Goal: Transaction & Acquisition: Purchase product/service

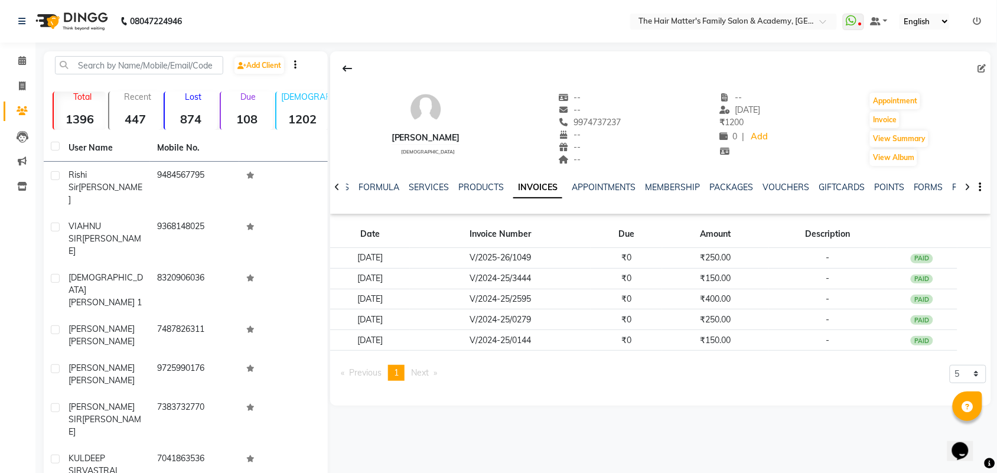
click at [242, 119] on strong "108" at bounding box center [247, 119] width 52 height 15
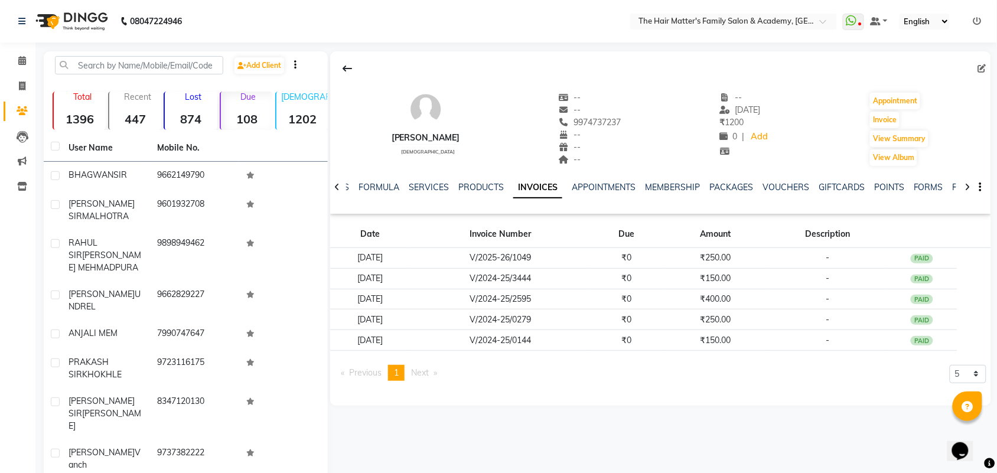
click at [242, 119] on strong "108" at bounding box center [247, 119] width 52 height 15
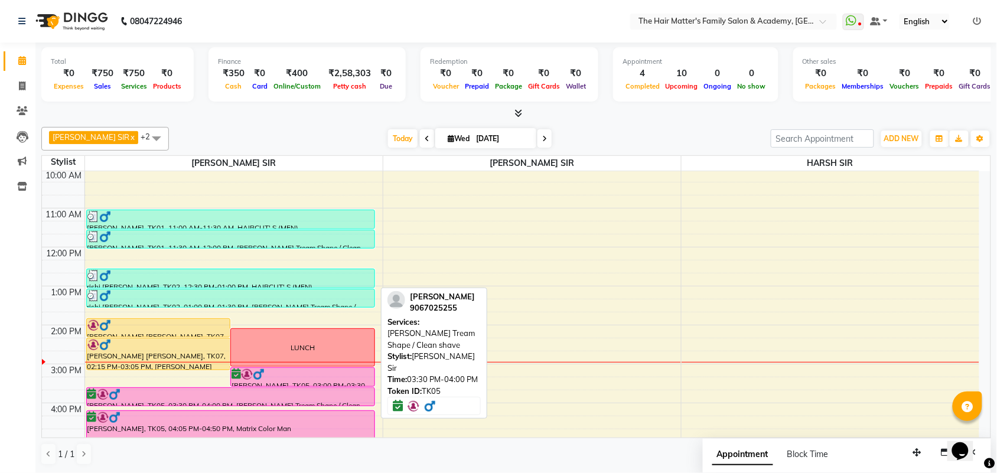
scroll to position [364, 0]
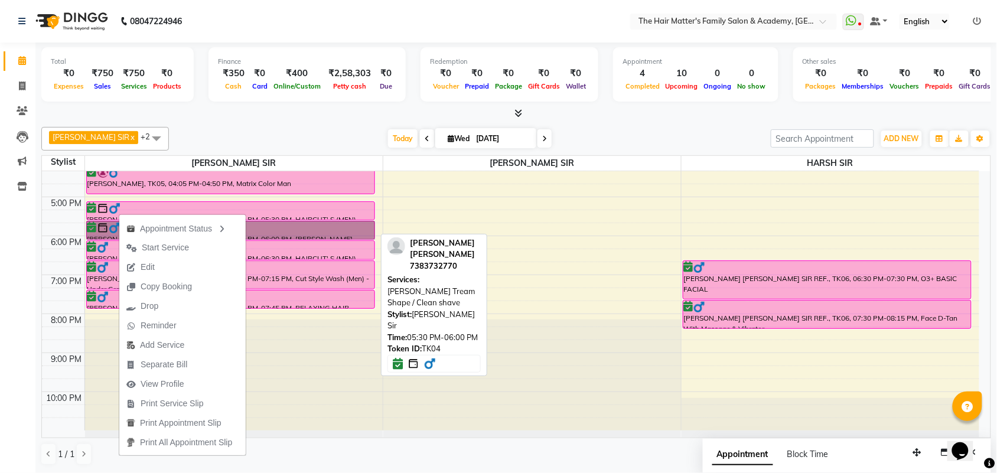
drag, startPoint x: 119, startPoint y: 213, endPoint x: 107, endPoint y: 231, distance: 21.8
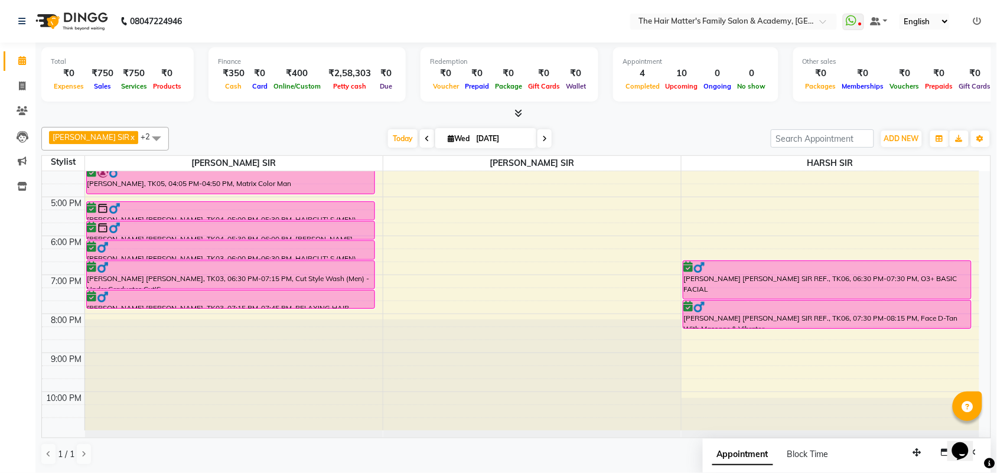
drag, startPoint x: 37, startPoint y: 244, endPoint x: 302, endPoint y: 216, distance: 266.0
click at [302, 216] on div "VINIT SIR GOHEL, TK04, 05:00 PM-05:30 PM, HAIRCUT' S (MEN)" at bounding box center [231, 211] width 288 height 18
select select "6"
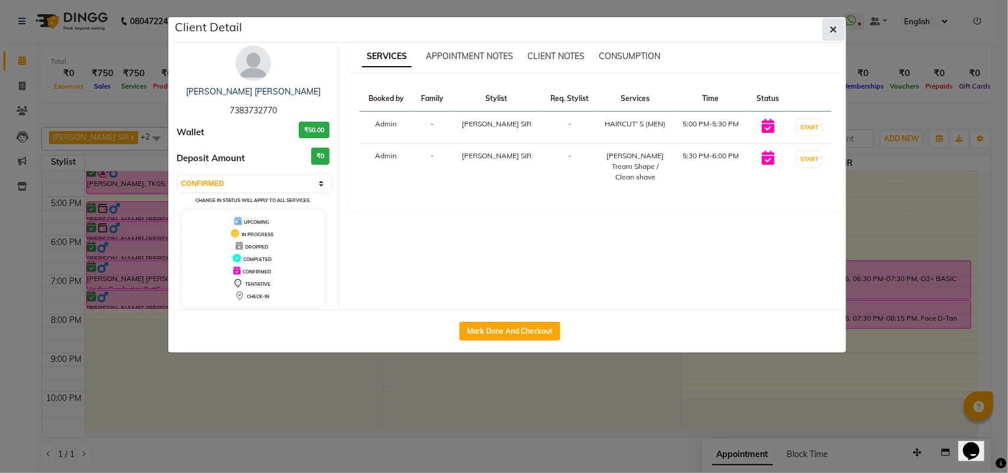
click at [831, 24] on span "button" at bounding box center [833, 30] width 7 height 12
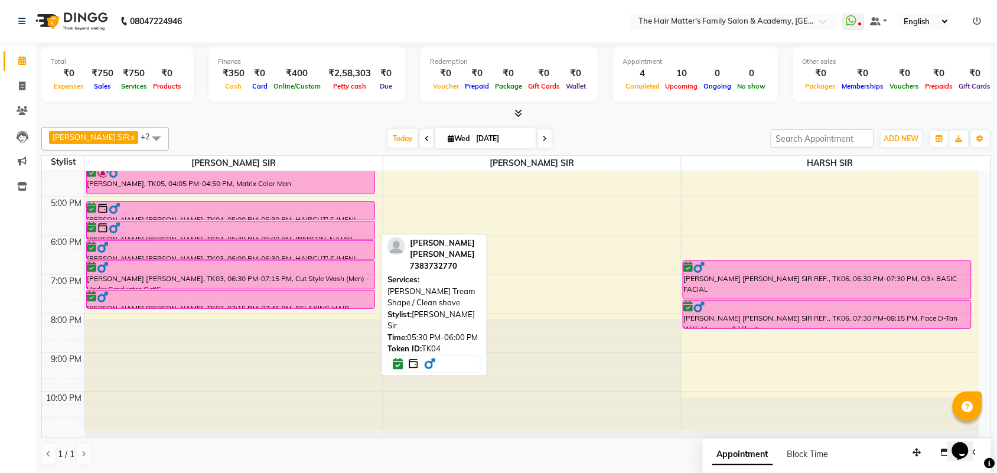
click at [156, 221] on div "VINIT SIR GOHEL, TK04, 05:30 PM-06:00 PM, Beard Tream Shape / Clean shave" at bounding box center [231, 230] width 288 height 18
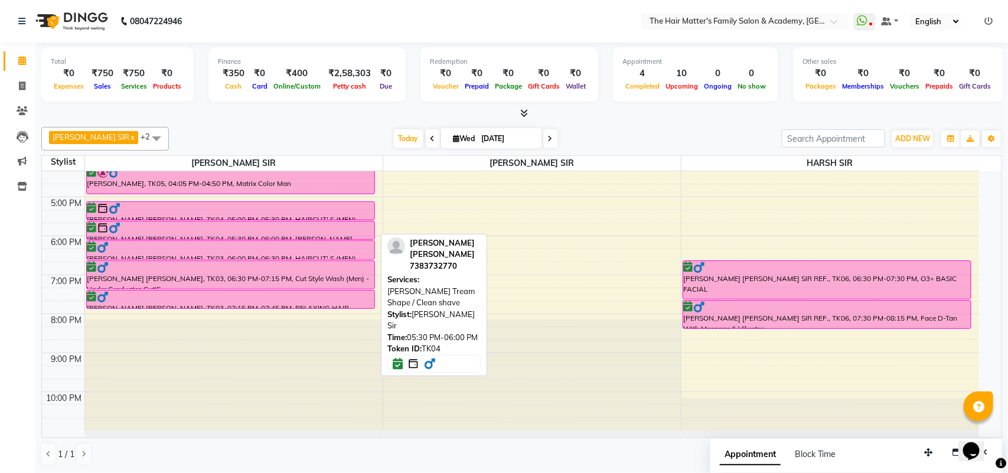
select select "6"
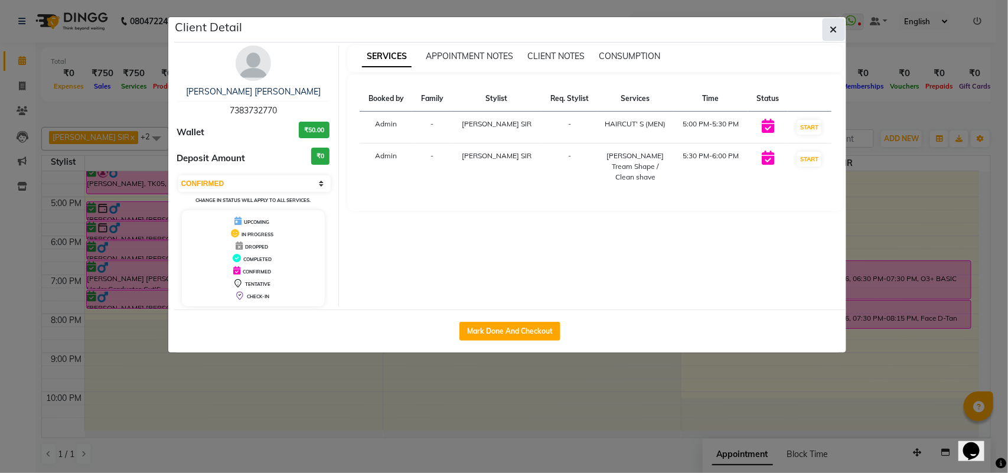
click at [834, 25] on icon "button" at bounding box center [833, 29] width 7 height 9
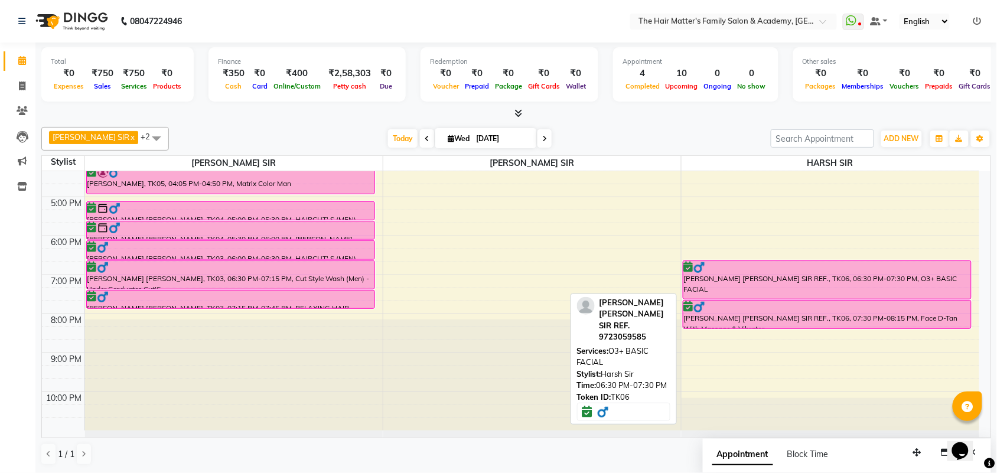
click at [713, 275] on div "DHAIRYA SIR SANJAY SIR REF., TK06, 06:30 PM-07:30 PM, O3+ BASIC FACIAL" at bounding box center [827, 280] width 288 height 38
select select "6"
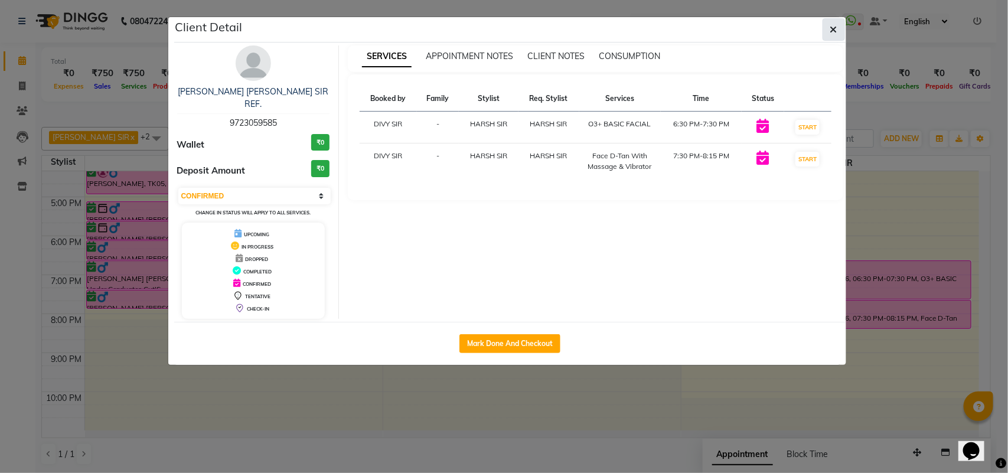
click at [828, 28] on button "button" at bounding box center [833, 29] width 22 height 22
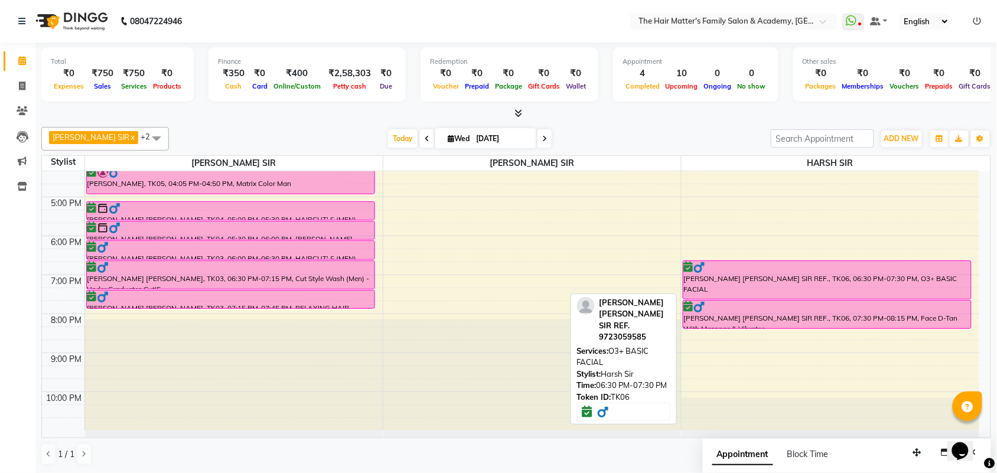
click at [769, 288] on div "DHAIRYA SIR SANJAY SIR REF., TK06, 06:30 PM-07:30 PM, O3+ BASIC FACIAL" at bounding box center [827, 280] width 288 height 38
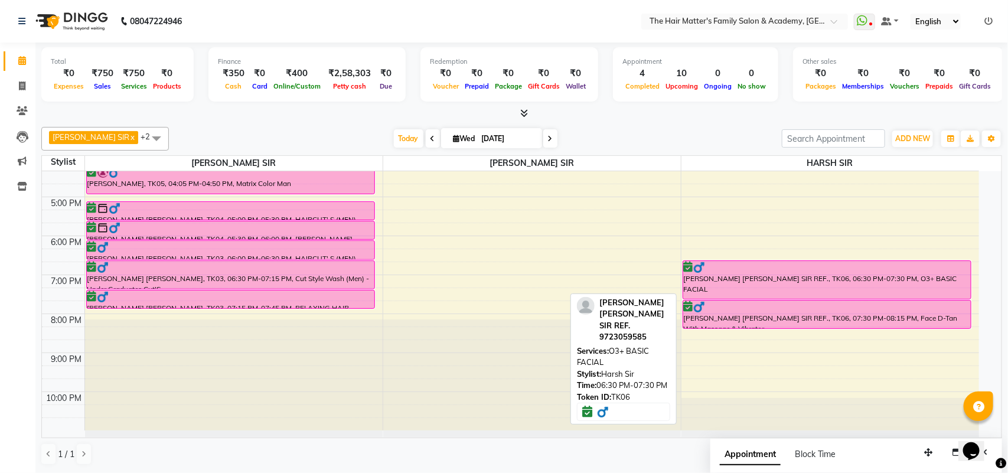
select select "6"
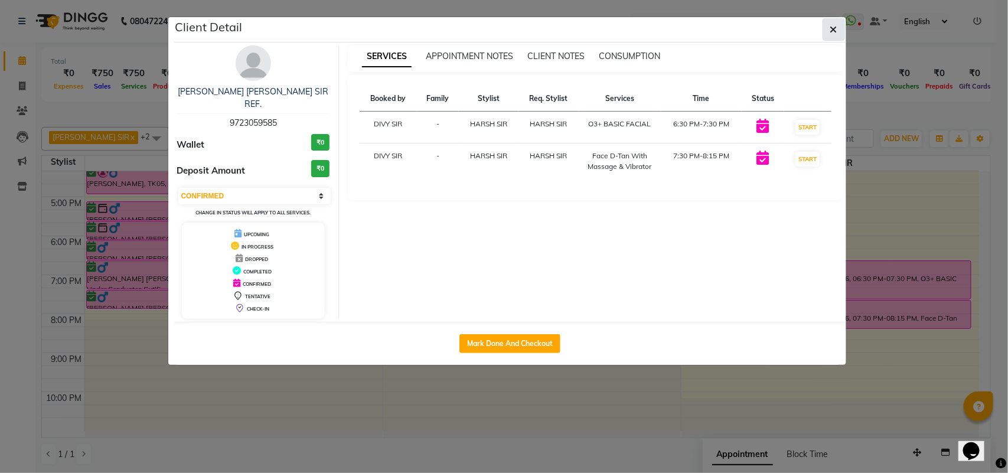
click at [830, 28] on icon "button" at bounding box center [833, 29] width 7 height 9
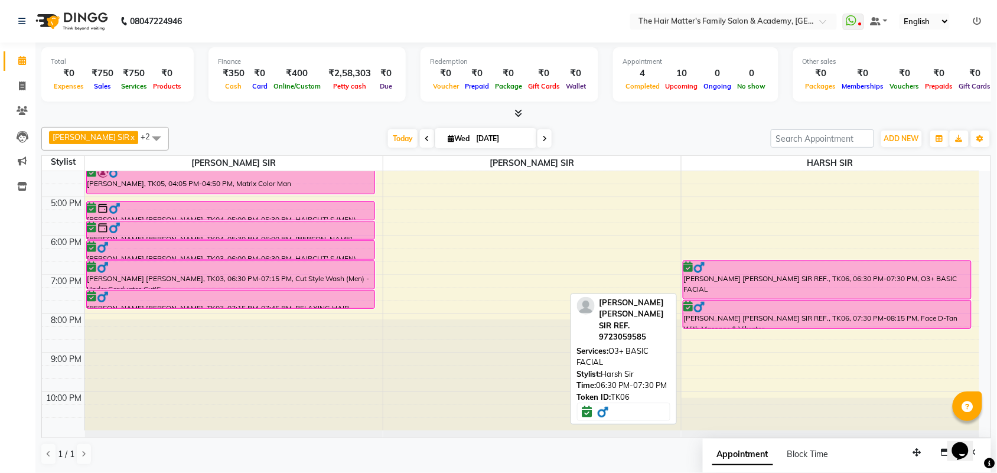
click at [727, 293] on div "DHAIRYA SIR SANJAY SIR REF., TK06, 06:30 PM-07:30 PM, O3+ BASIC FACIAL" at bounding box center [827, 280] width 288 height 38
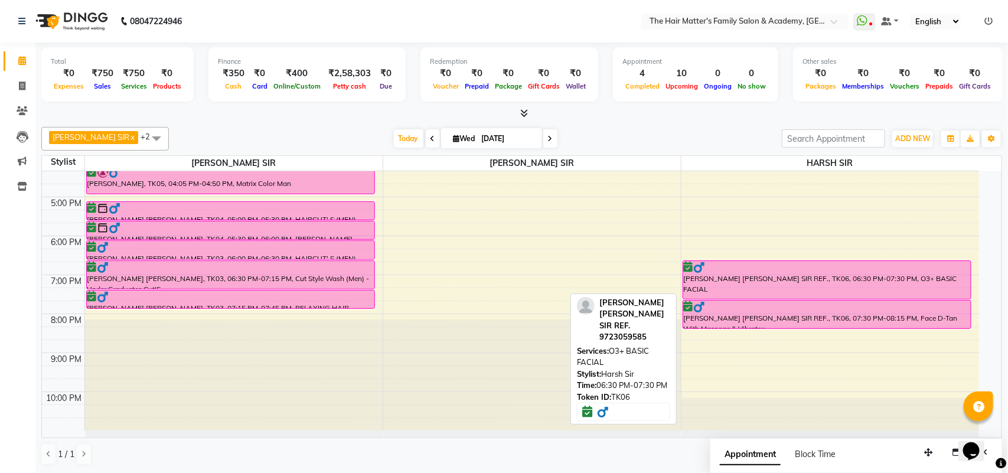
select select "6"
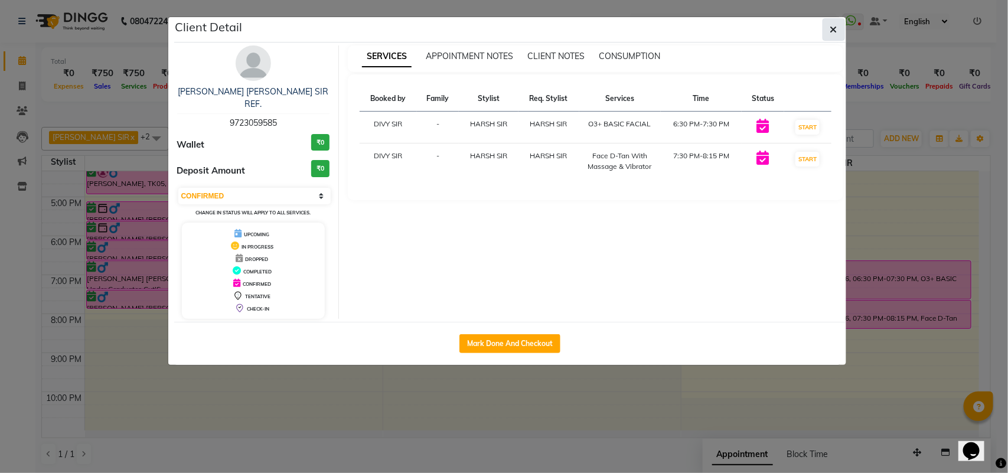
click at [837, 27] on button "button" at bounding box center [833, 29] width 22 height 22
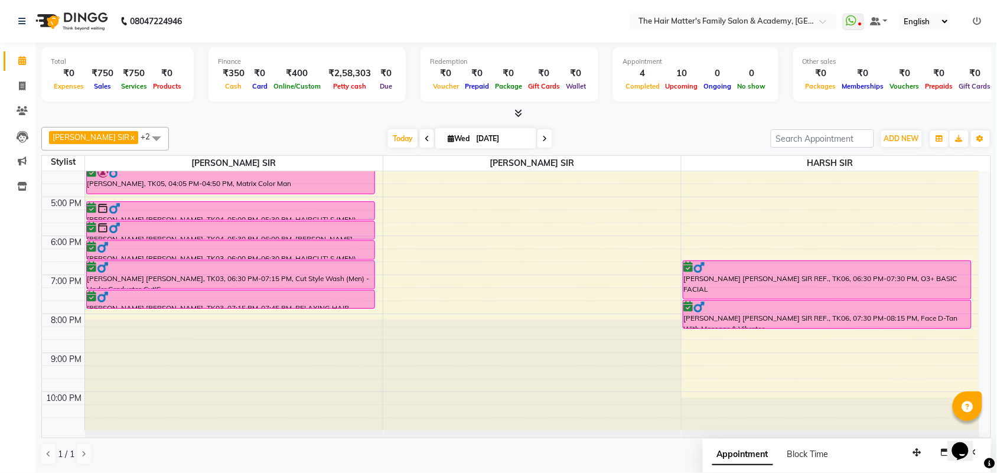
drag, startPoint x: 75, startPoint y: 247, endPoint x: 362, endPoint y: 129, distance: 310.3
click at [362, 129] on div "MAYANK SIR x HARSH SIR x PRATIK SIR x +2 Select All PRATIK SIR MAYANK SIR HARSH…" at bounding box center [515, 139] width 949 height 24
click at [27, 242] on div "Calendar Invoice Clients Leads Marketing Inventory Completed InProgress Upcomin…" at bounding box center [79, 245] width 159 height 422
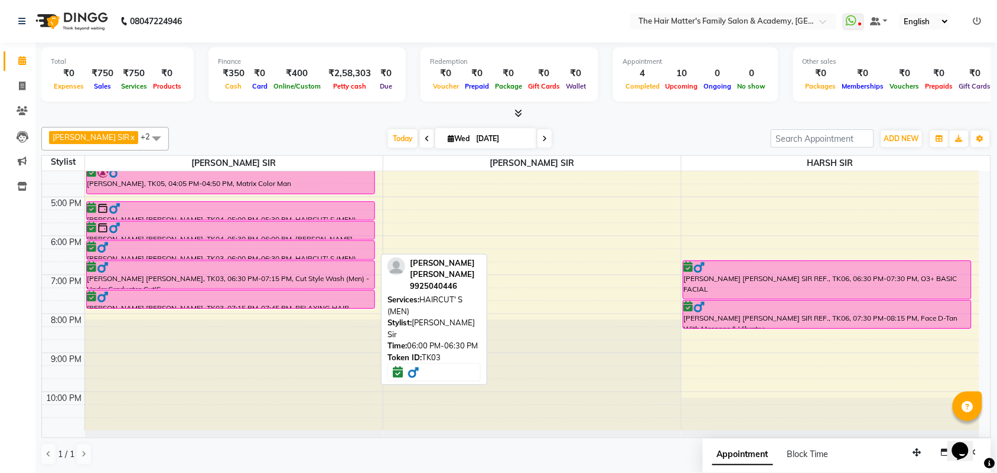
click at [109, 241] on div "Bhavin patel limbani, TK03, 06:00 PM-06:30 PM, HAIRCUT' S (MEN)" at bounding box center [231, 250] width 288 height 18
select select "6"
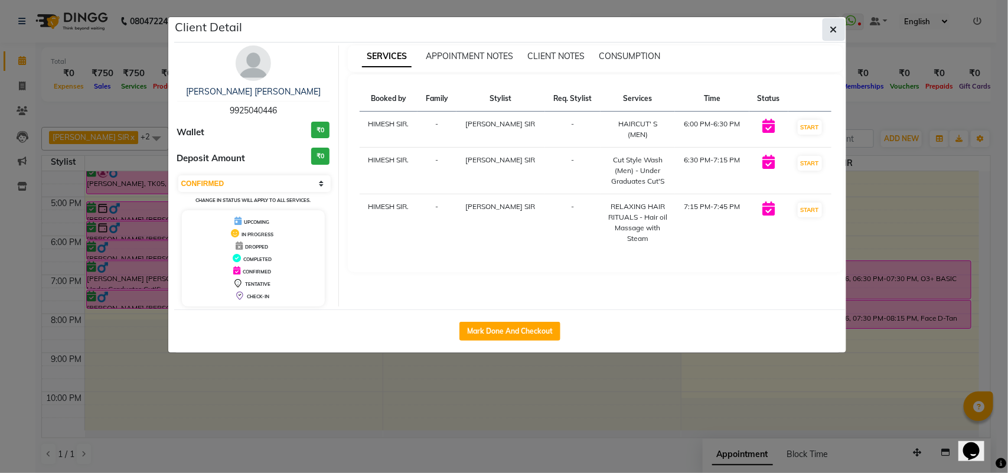
click at [836, 18] on button "button" at bounding box center [833, 29] width 22 height 22
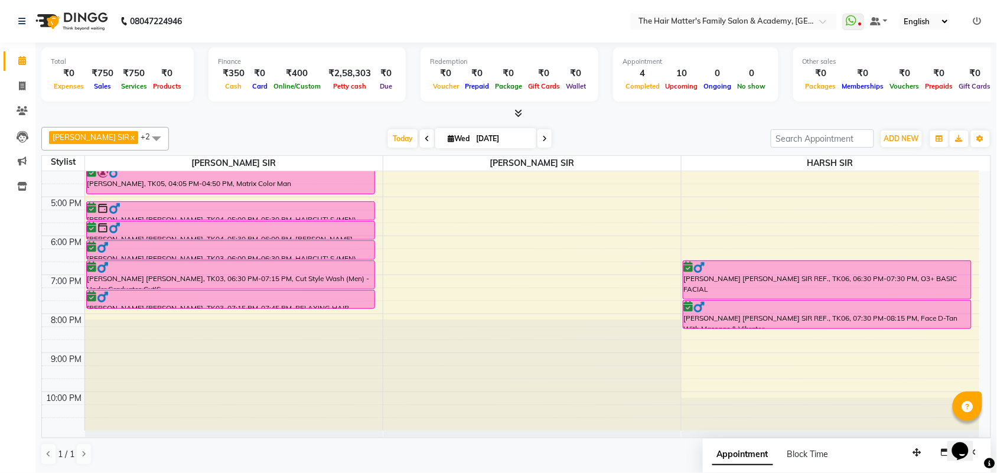
click at [24, 211] on div "Calendar Invoice Clients Leads Marketing Inventory Completed InProgress Upcomin…" at bounding box center [79, 245] width 159 height 422
click at [542, 136] on icon at bounding box center [544, 138] width 5 height 7
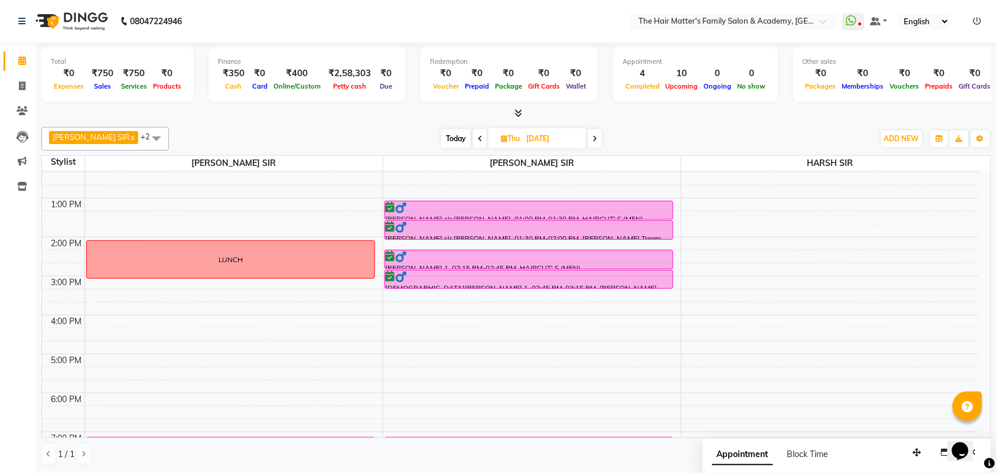
scroll to position [246, 0]
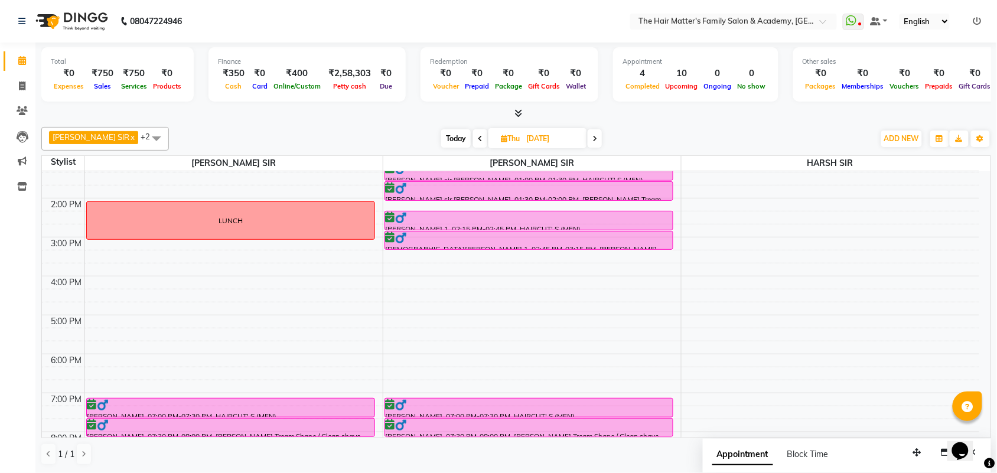
click at [473, 138] on span at bounding box center [480, 138] width 14 height 18
type input "03-09-2025"
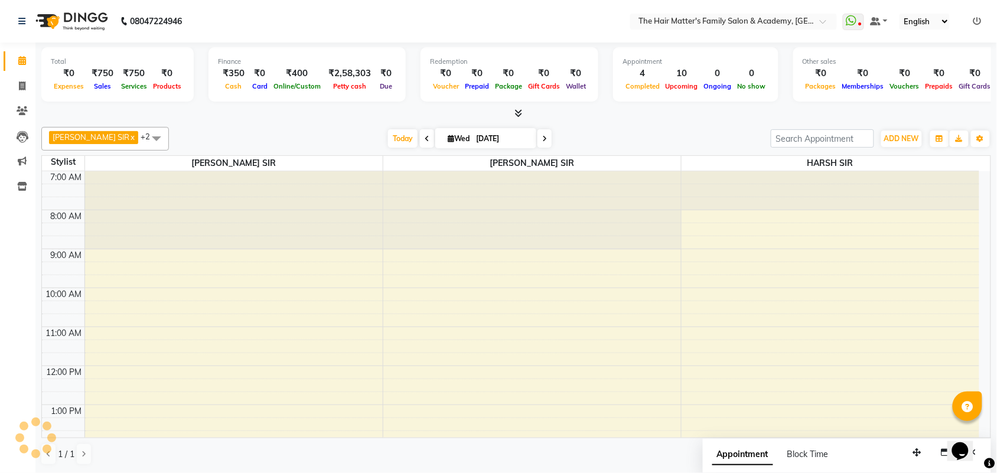
scroll to position [276, 0]
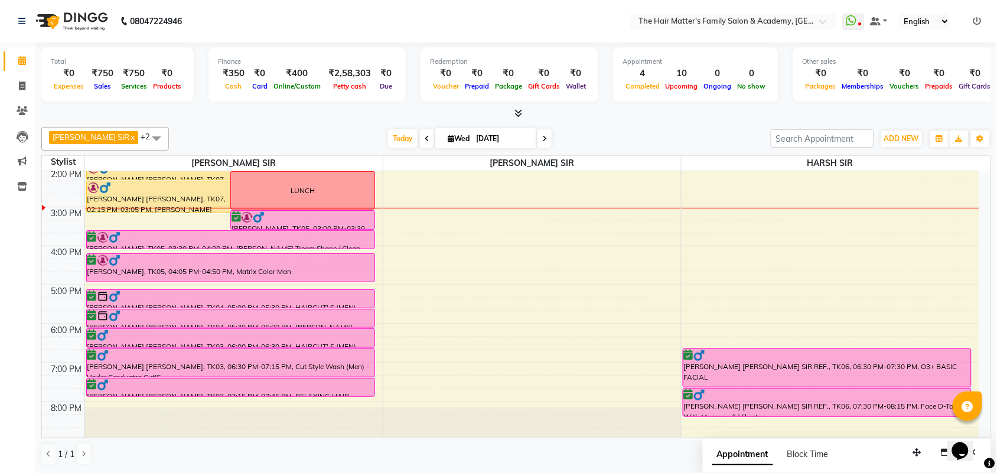
click at [15, 220] on div "Calendar Invoice Clients Leads Marketing Inventory Completed InProgress Upcomin…" at bounding box center [79, 245] width 159 height 422
click at [59, 223] on td at bounding box center [63, 226] width 43 height 13
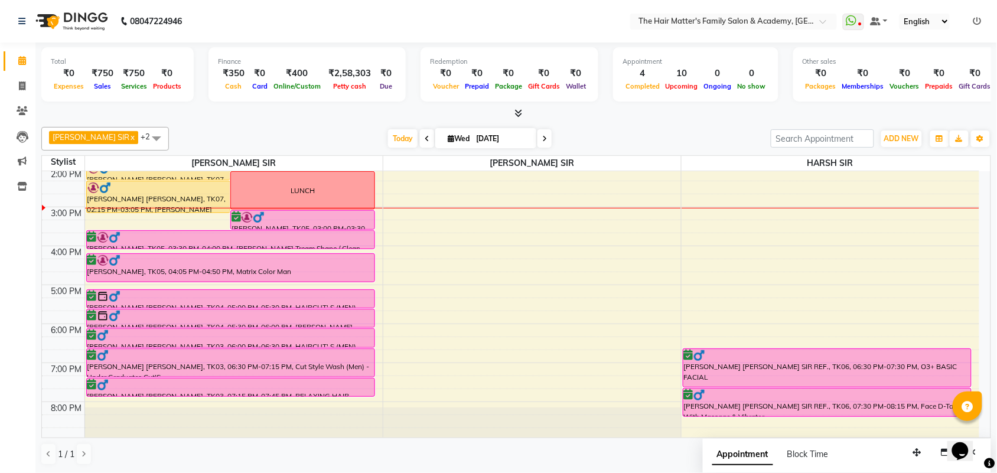
click at [60, 219] on div "3:00 PM" at bounding box center [66, 213] width 35 height 12
drag, startPoint x: 60, startPoint y: 219, endPoint x: 45, endPoint y: 210, distance: 17.7
click at [58, 219] on div "3:00 PM" at bounding box center [66, 213] width 35 height 12
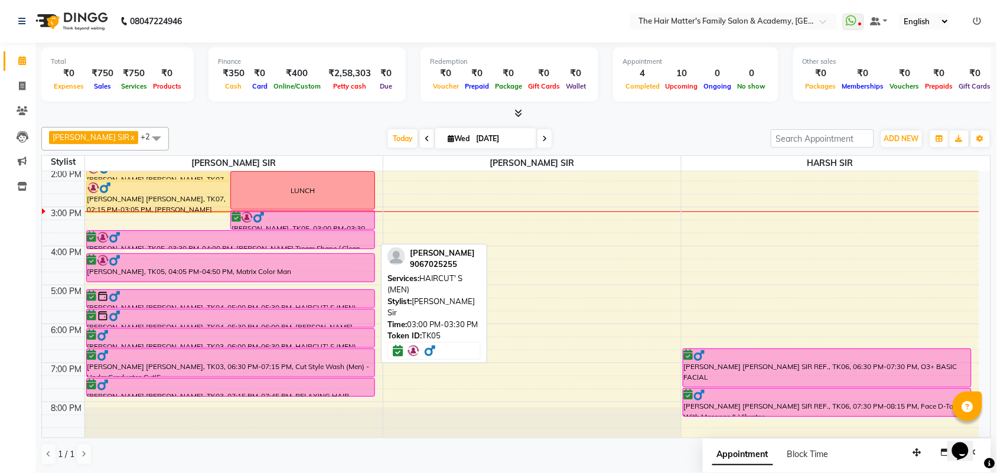
click at [247, 228] on div at bounding box center [302, 229] width 143 height 5
select select "6"
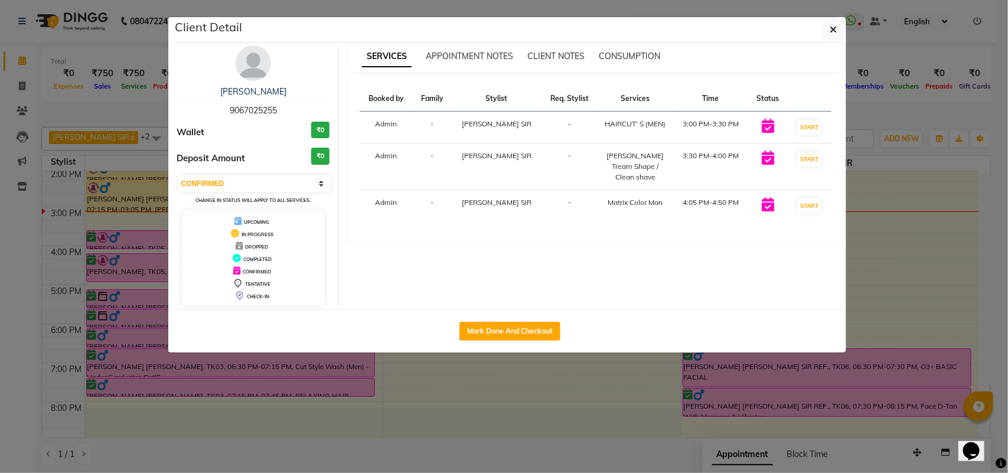
click at [249, 342] on div "Mark Done And Checkout" at bounding box center [510, 330] width 672 height 43
click at [249, 345] on div "Mark Done And Checkout" at bounding box center [510, 330] width 672 height 43
click at [242, 369] on ngb-modal-window "Client Detail KARAN SIR BHARWAD RAMOL 9067025255 Wallet ₹0 Deposit Amount ₹0 Se…" at bounding box center [504, 236] width 1008 height 473
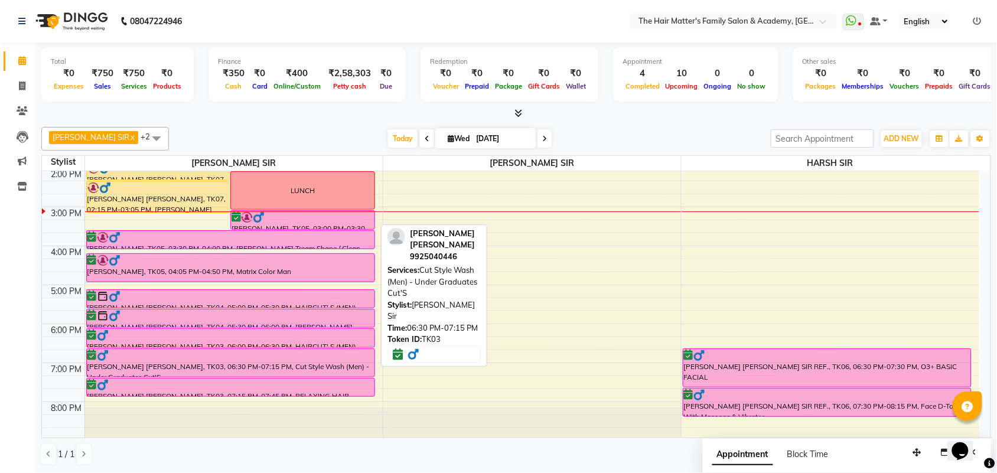
click at [222, 363] on div "Bhavin patel limbani, TK03, 06:30 PM-07:15 PM, Cut Style Wash (Men) - Under Gra…" at bounding box center [231, 363] width 288 height 28
select select "6"
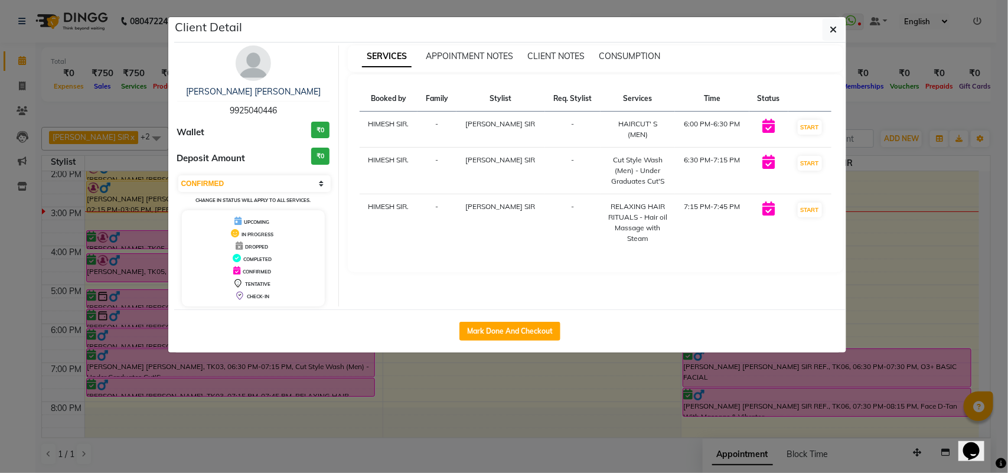
click at [267, 406] on ngb-modal-window "Client Detail Bhavin patel limbani 9925040446 Wallet ₹0 Deposit Amount ₹0 Selec…" at bounding box center [504, 236] width 1008 height 473
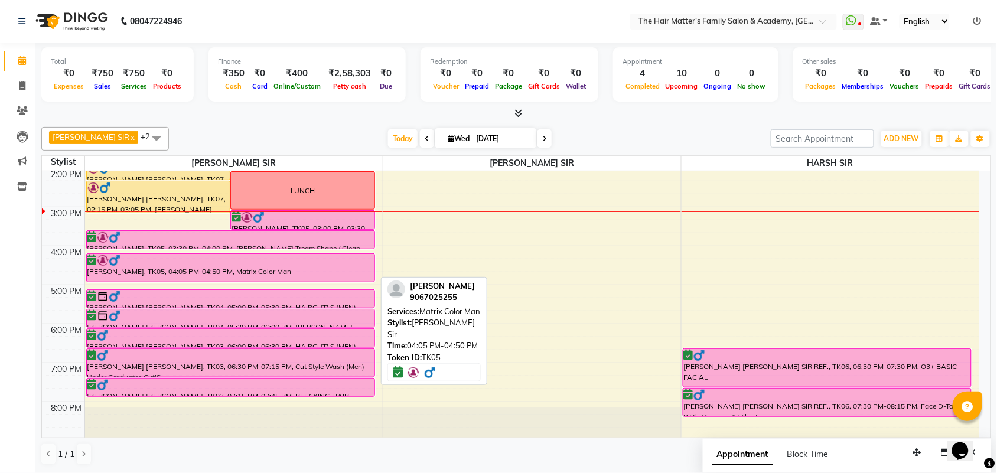
click at [145, 259] on div at bounding box center [230, 260] width 286 height 12
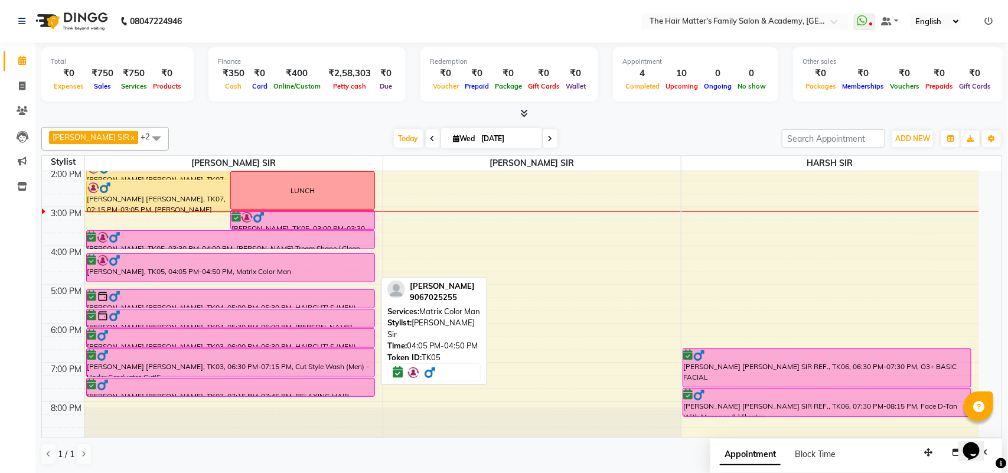
select select "6"
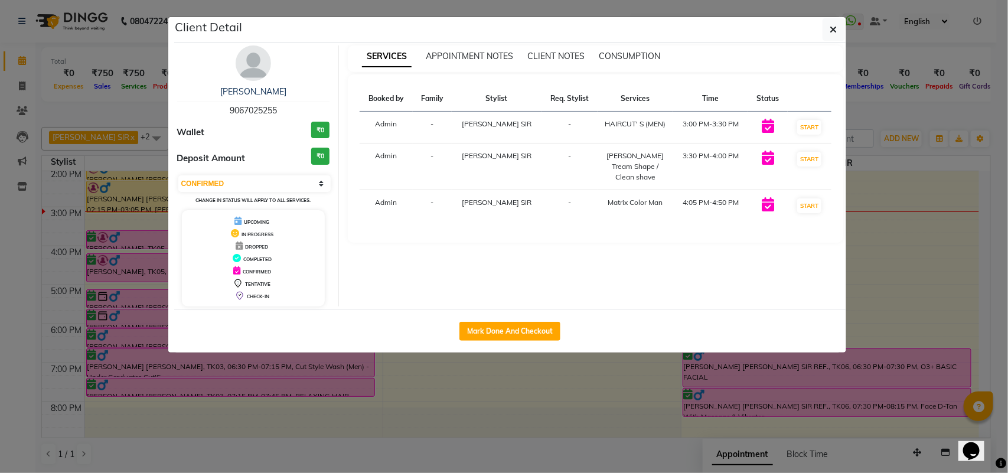
click at [225, 384] on ngb-modal-window "Client Detail KARAN SIR BHARWAD RAMOL 9067025255 Wallet ₹0 Deposit Amount ₹0 Se…" at bounding box center [504, 236] width 1008 height 473
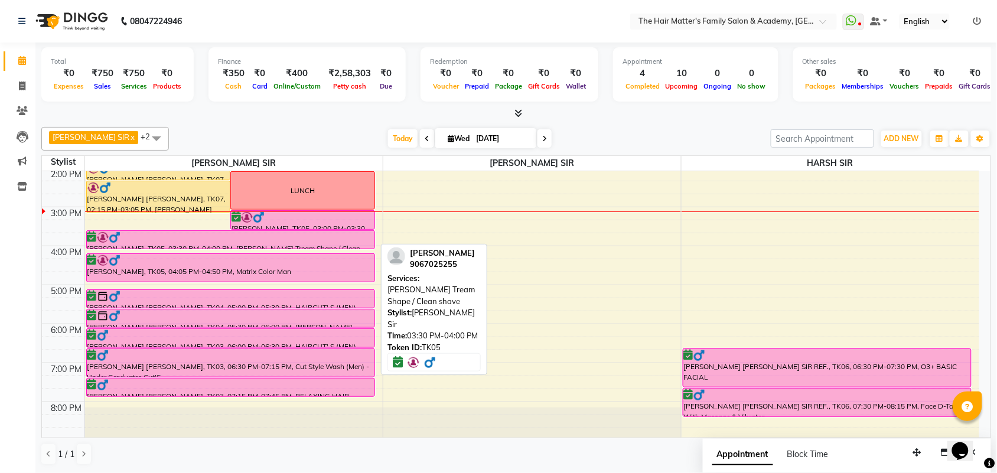
click at [97, 248] on div at bounding box center [231, 248] width 288 height 5
select select "6"
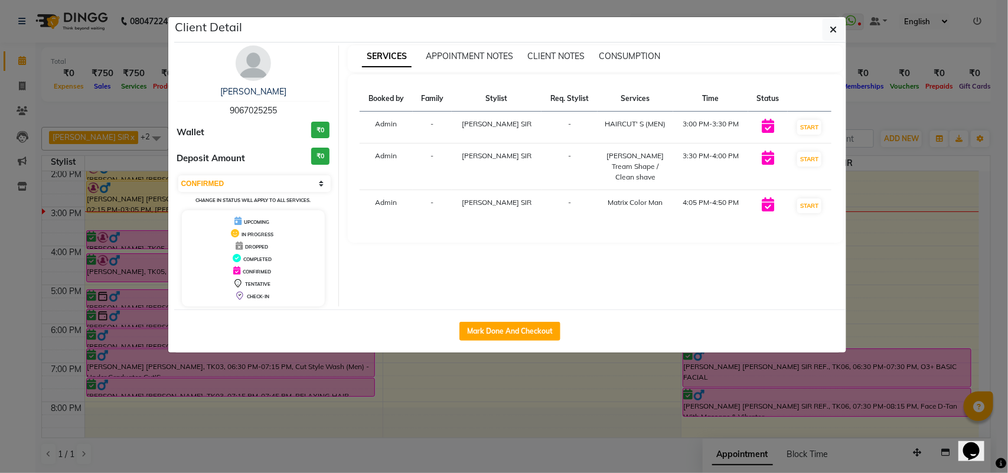
click at [122, 359] on ngb-modal-window "Client Detail KARAN SIR BHARWAD RAMOL 9067025255 Wallet ₹0 Deposit Amount ₹0 Se…" at bounding box center [504, 236] width 1008 height 473
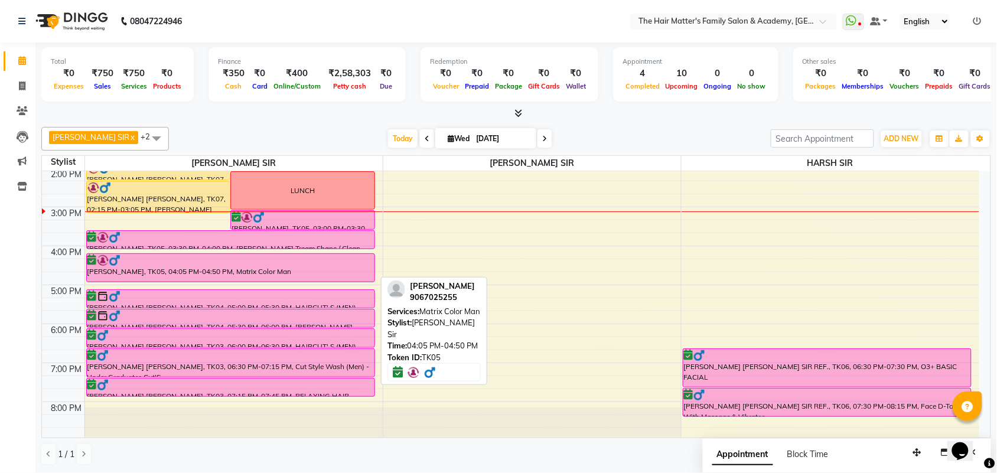
click at [115, 276] on div "KARAN SIR BHARWAD RAMOL, TK05, 04:05 PM-04:50 PM, Matrix Color Man" at bounding box center [231, 268] width 288 height 28
select select "6"
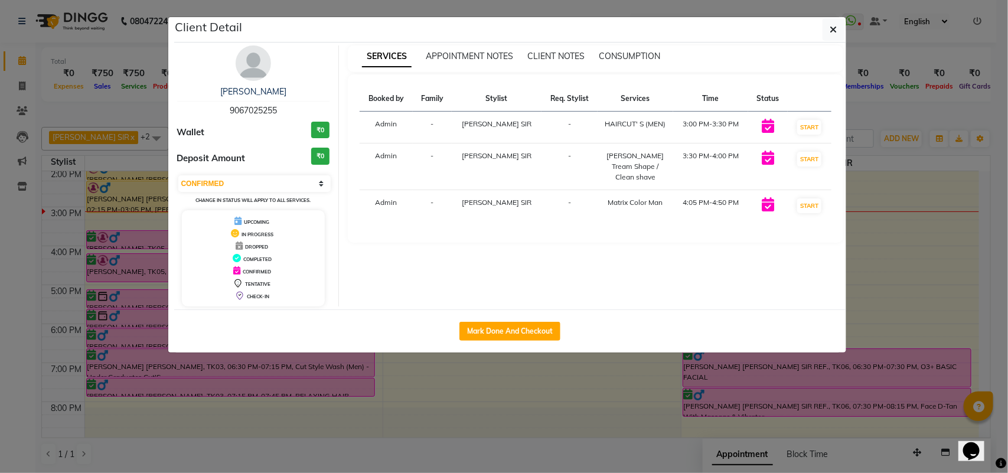
click at [81, 346] on ngb-modal-window "Client Detail KARAN SIR BHARWAD RAMOL 9067025255 Wallet ₹0 Deposit Amount ₹0 Se…" at bounding box center [504, 236] width 1008 height 473
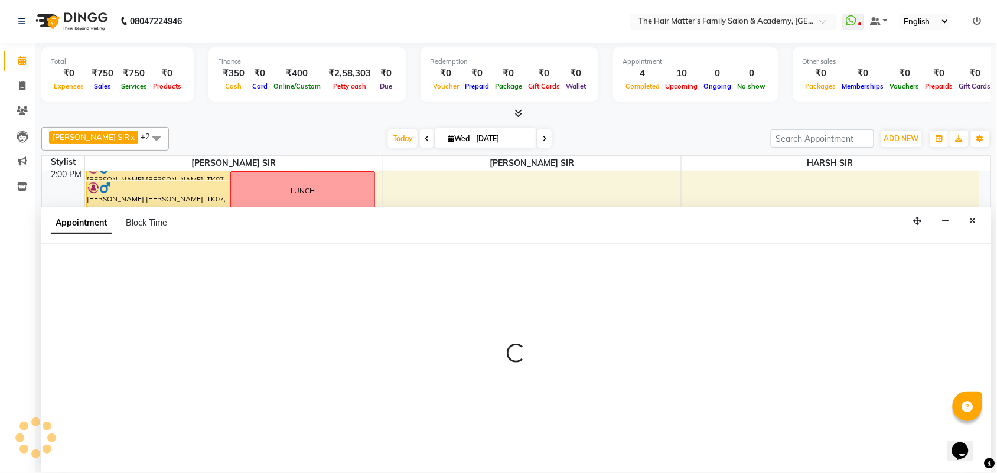
scroll to position [1, 0]
click at [180, 358] on p at bounding box center [515, 354] width 949 height 20
select select "42572"
select select "1215"
select select "tentative"
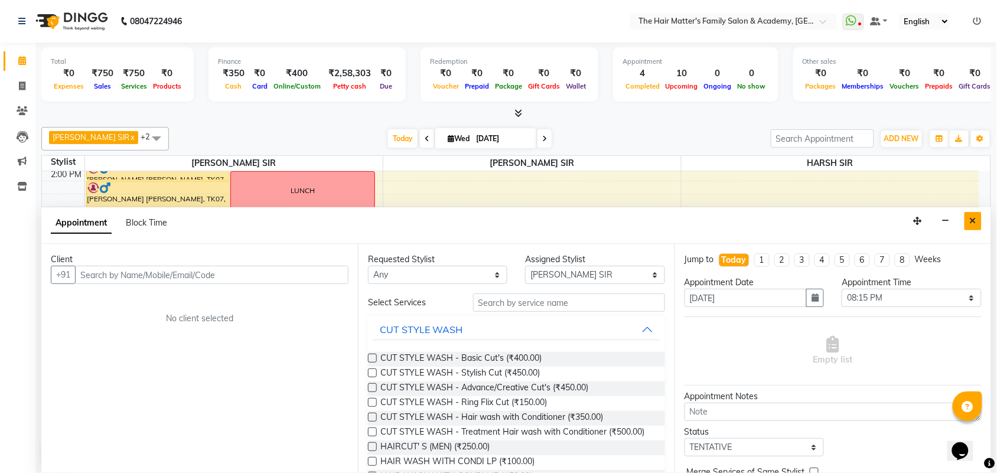
click at [969, 228] on button "Close" at bounding box center [972, 221] width 17 height 18
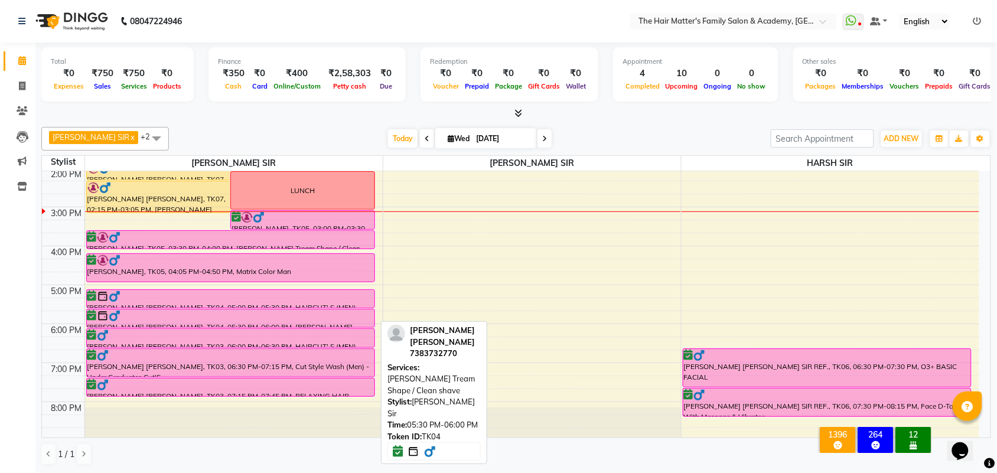
click at [320, 311] on div at bounding box center [230, 316] width 286 height 12
select select "6"
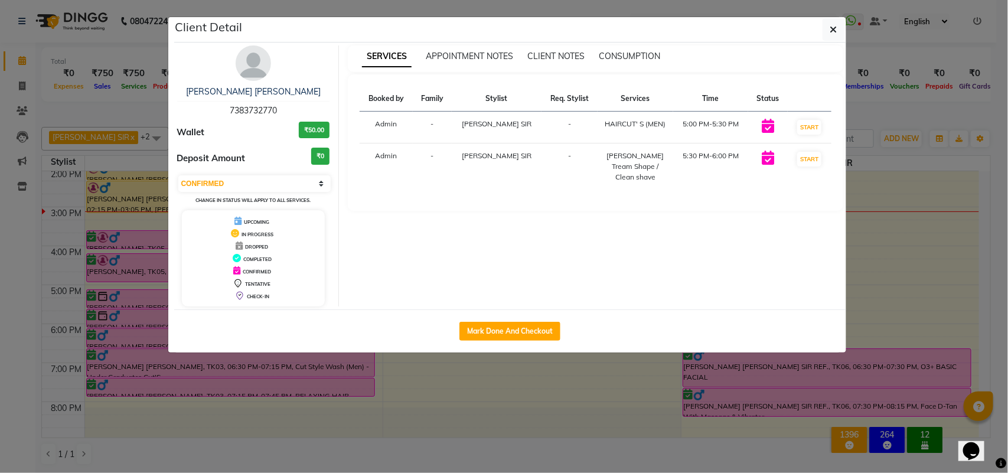
click at [243, 371] on ngb-modal-window "Client Detail VINIT SIR GOHEL 7383732770 Wallet ₹50.00 Deposit Amount ₹0 Select…" at bounding box center [504, 236] width 1008 height 473
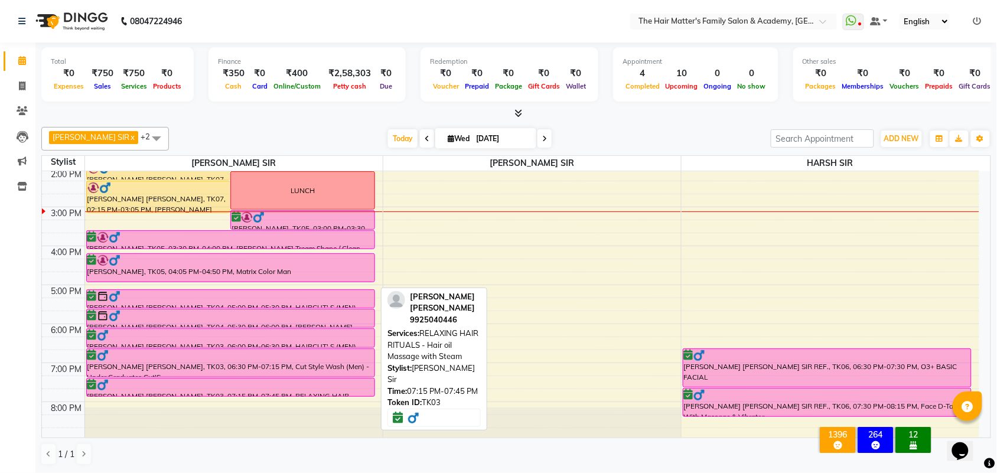
click at [220, 384] on div at bounding box center [230, 385] width 286 height 12
select select "6"
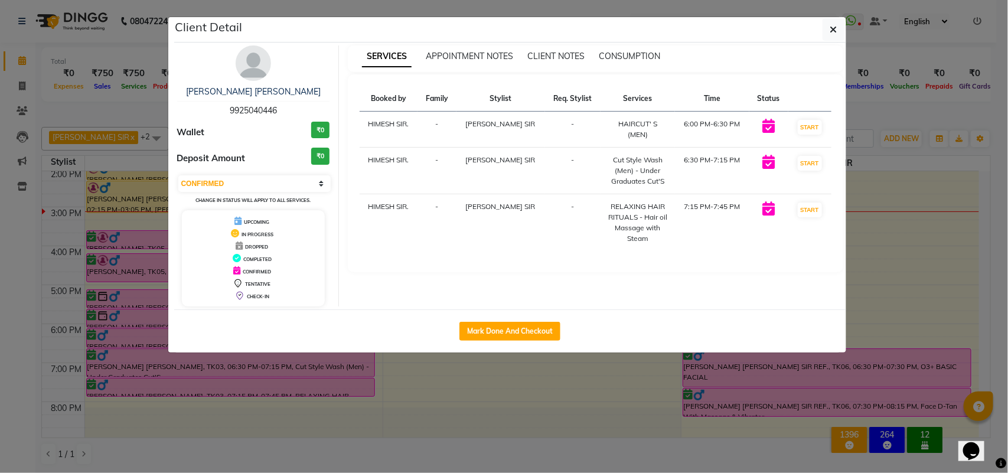
click at [220, 384] on ngb-modal-window "Client Detail Bhavin patel limbani 9925040446 Wallet ₹0 Deposit Amount ₹0 Selec…" at bounding box center [504, 236] width 1008 height 473
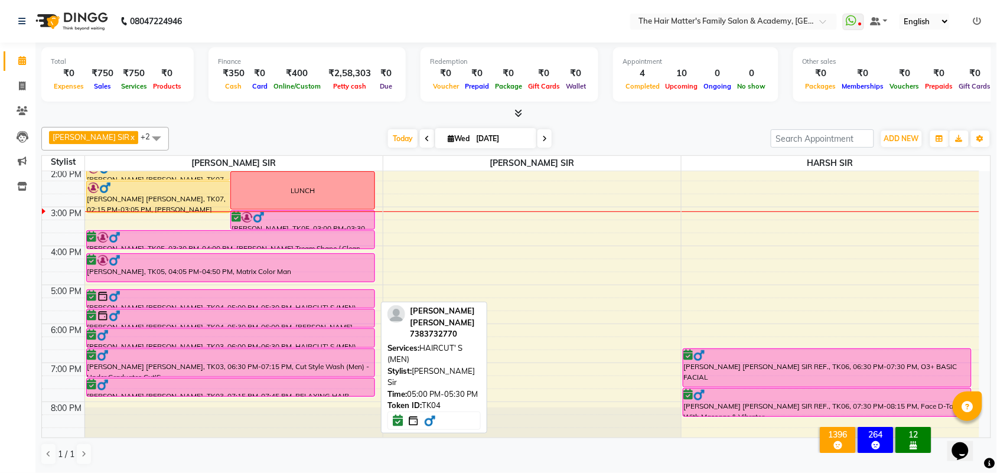
click at [142, 307] on div at bounding box center [231, 307] width 288 height 5
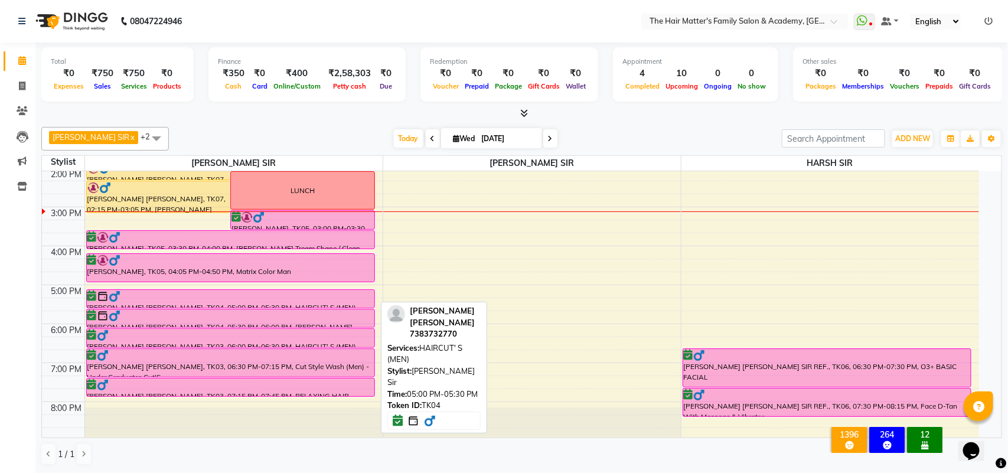
select select "6"
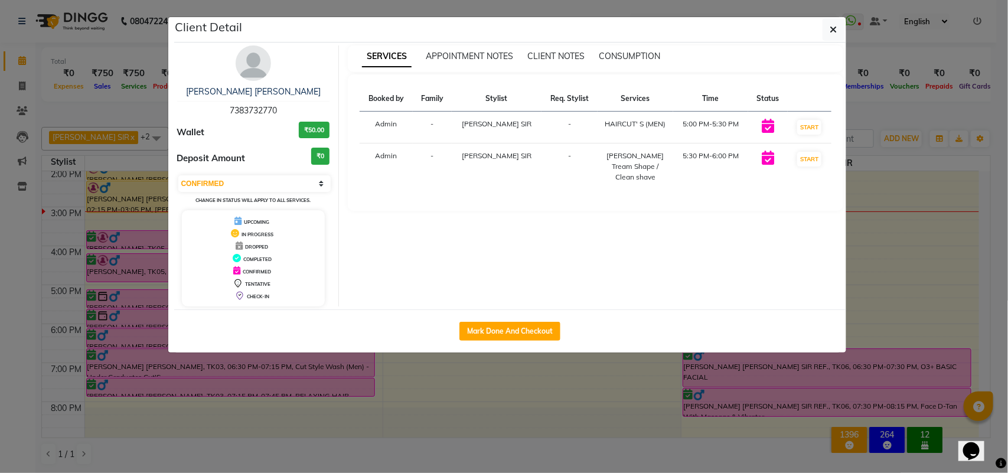
click at [180, 356] on ngb-modal-window "Client Detail VINIT SIR GOHEL 7383732770 Wallet ₹50.00 Deposit Amount ₹0 Select…" at bounding box center [504, 236] width 1008 height 473
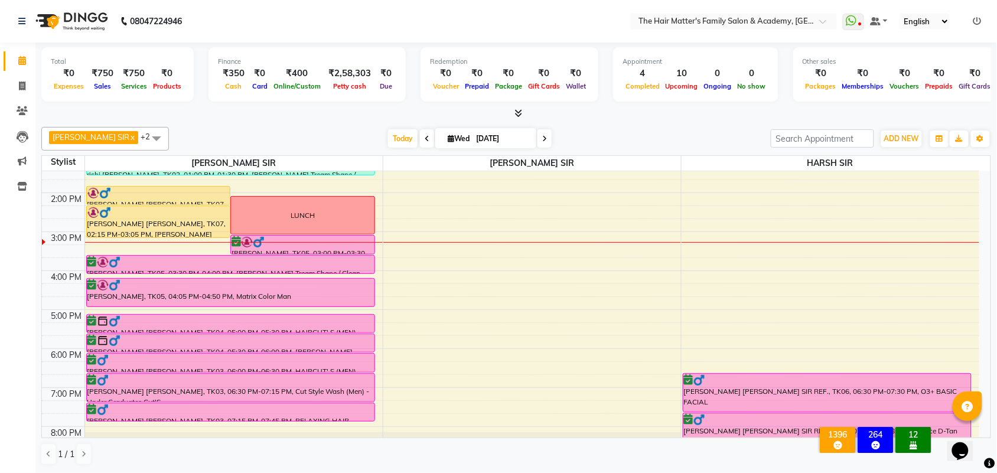
scroll to position [276, 0]
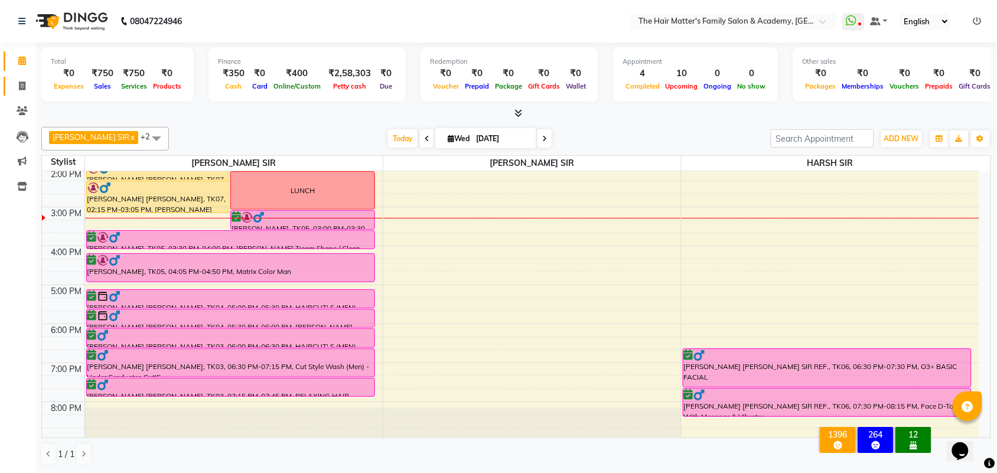
click at [18, 77] on link "Invoice" at bounding box center [18, 86] width 28 height 19
select select "service"
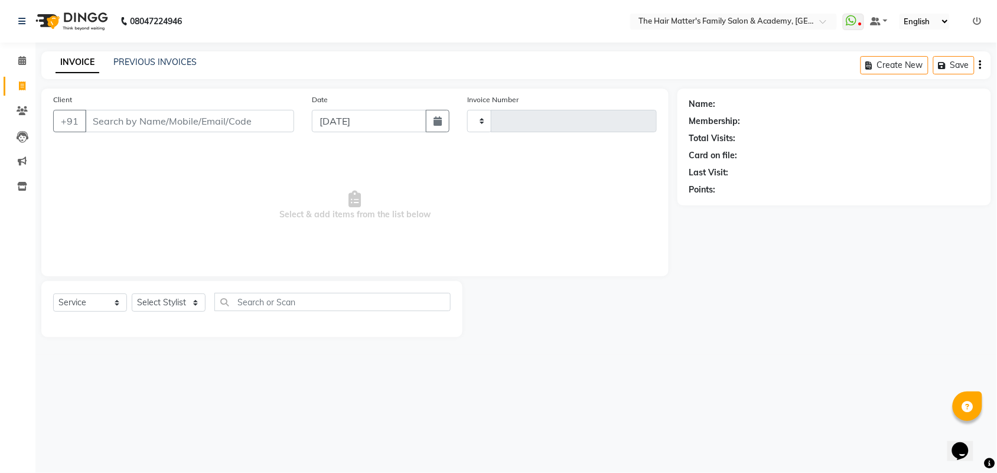
type input "1668"
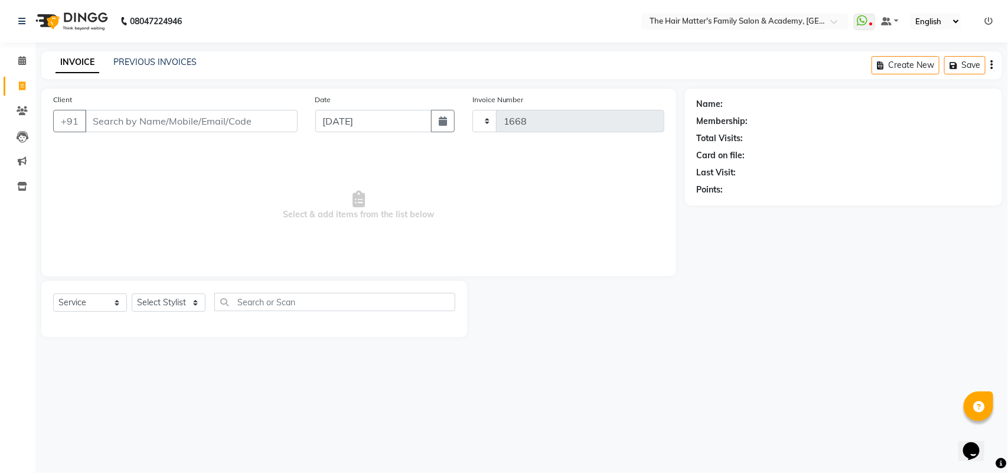
select select "5980"
click at [121, 120] on input "Client" at bounding box center [191, 121] width 213 height 22
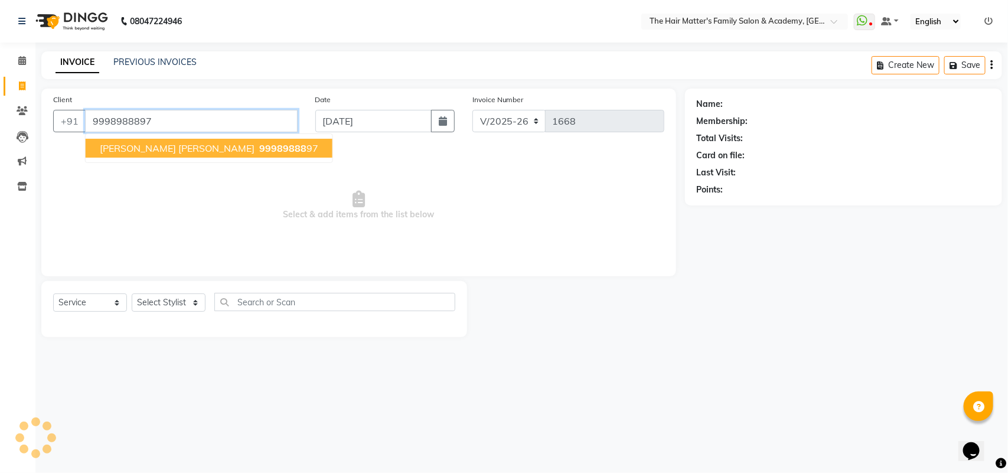
type input "9998988897"
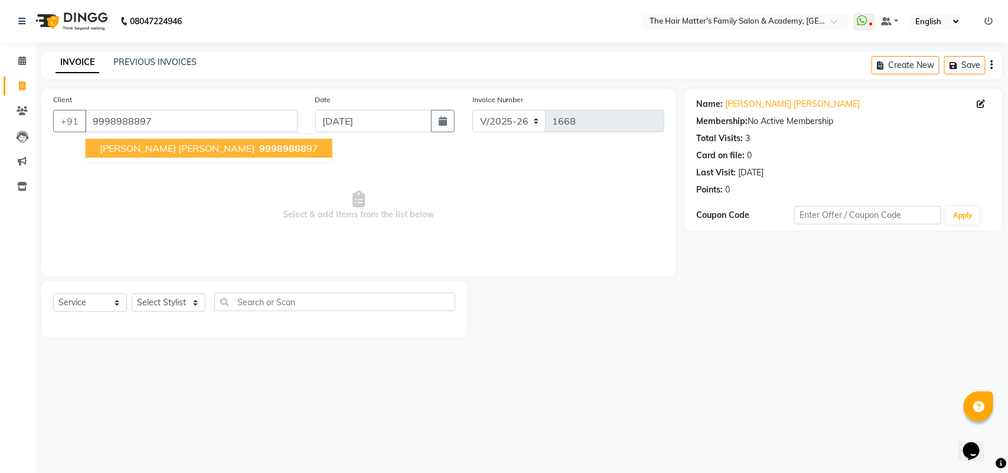
click at [259, 145] on span "99989888" at bounding box center [282, 148] width 47 height 12
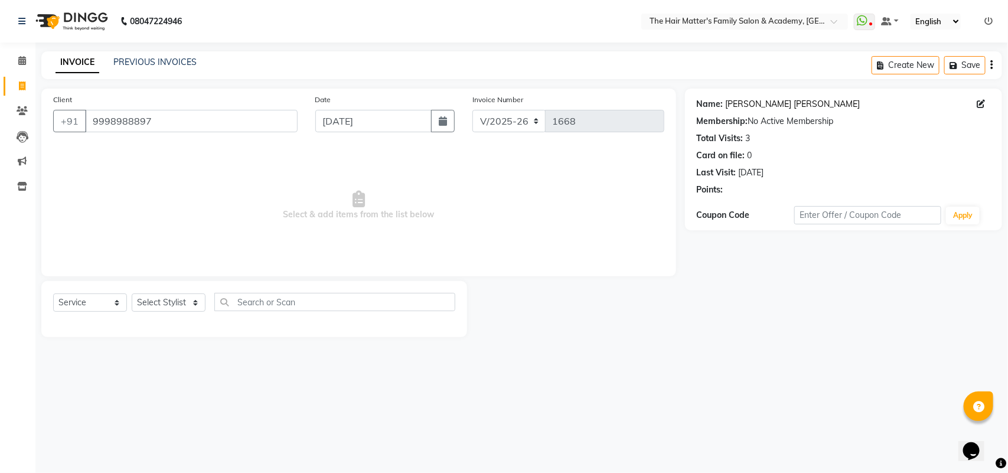
click at [763, 100] on link "Jayesh Sir Bharwad" at bounding box center [793, 104] width 135 height 12
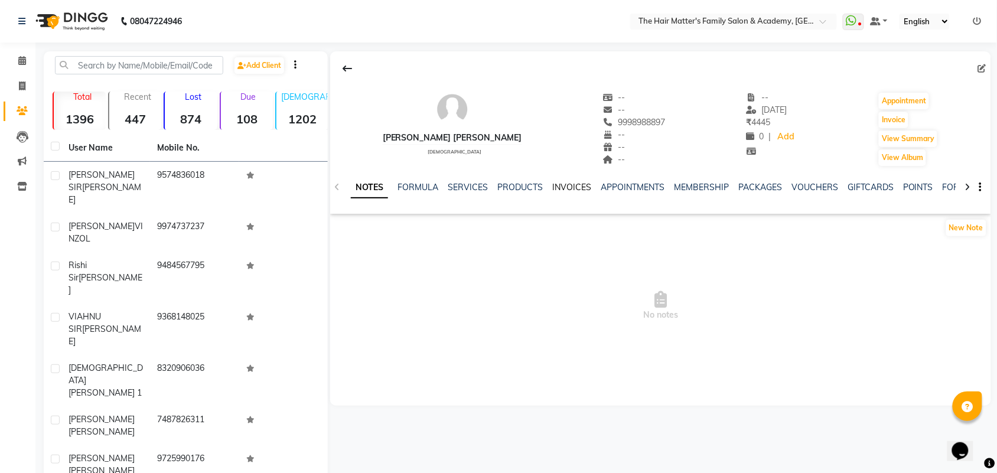
click at [567, 185] on link "INVOICES" at bounding box center [571, 187] width 39 height 11
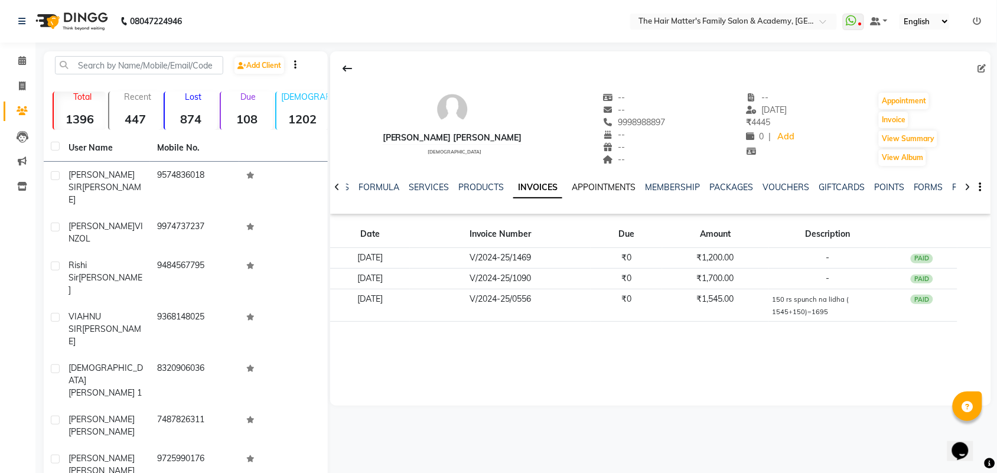
click at [579, 186] on link "APPOINTMENTS" at bounding box center [604, 187] width 64 height 11
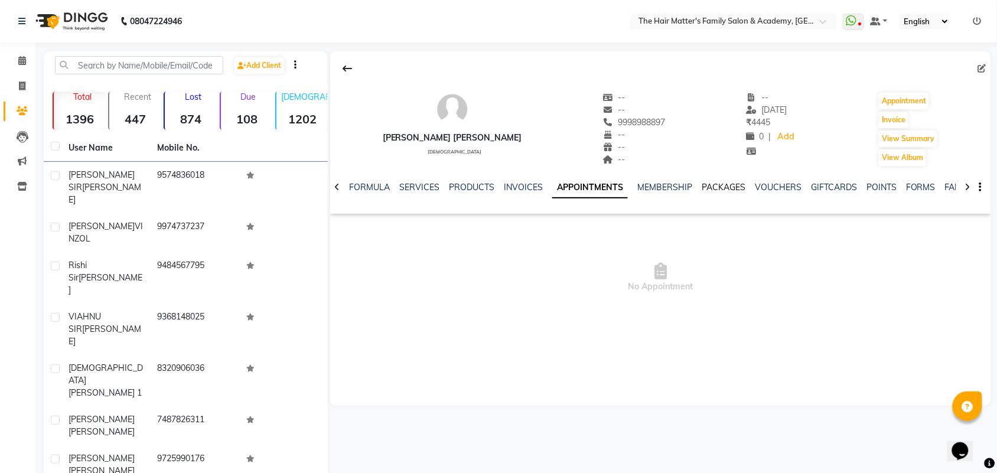
click at [697, 192] on ul "NOTES FORMULA SERVICES PRODUCTS INVOICES APPOINTMENTS MEMBERSHIP PACKAGES VOUCH…" at bounding box center [688, 187] width 751 height 12
click at [515, 181] on div "INVOICES" at bounding box center [523, 187] width 39 height 12
click at [515, 184] on link "INVOICES" at bounding box center [523, 187] width 39 height 11
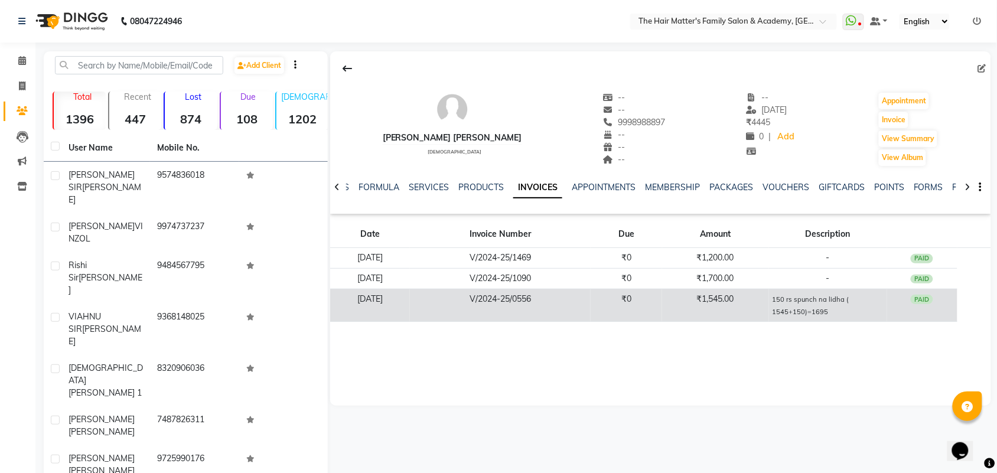
click at [538, 289] on td "V/2024-25/0556" at bounding box center [500, 305] width 181 height 33
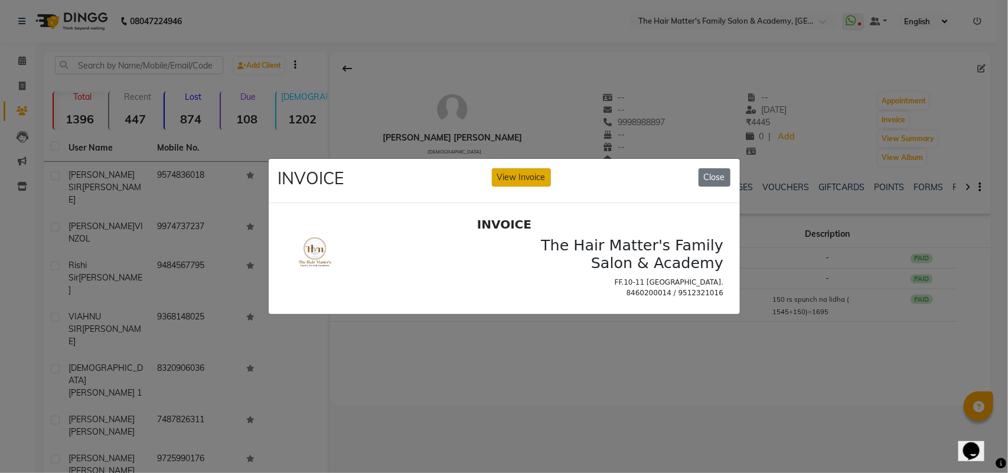
click at [528, 298] on p "8460200014 / 9512321016" at bounding box center [617, 292] width 212 height 11
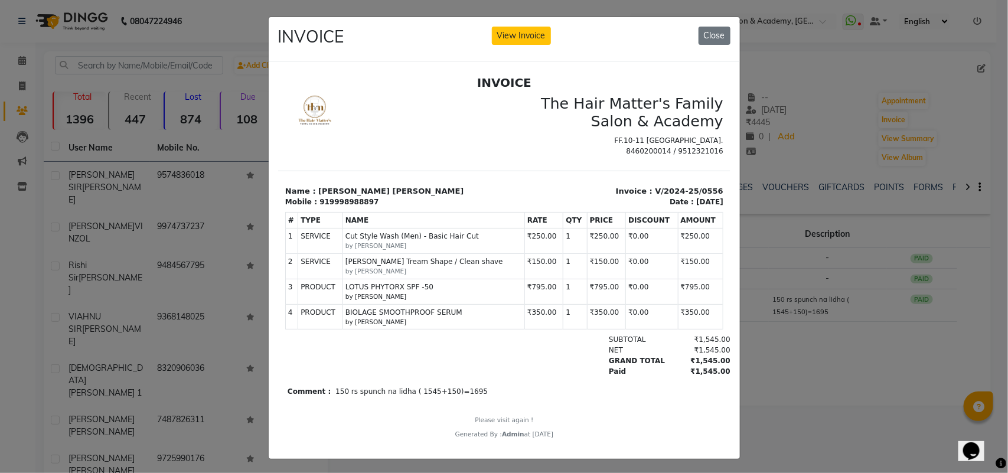
scroll to position [9, 0]
click at [376, 316] on span "BIOLAGE SMOOTHPROOF SERUM" at bounding box center [433, 311] width 177 height 11
click at [371, 321] on small "by [PERSON_NAME]" at bounding box center [433, 321] width 177 height 9
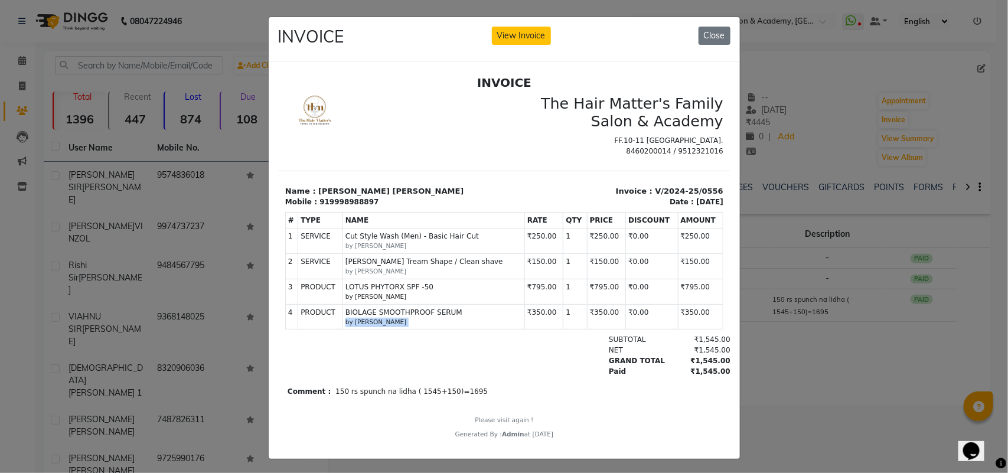
click at [371, 321] on small "by [PERSON_NAME]" at bounding box center [433, 321] width 177 height 9
click at [371, 319] on small "by [PERSON_NAME]" at bounding box center [433, 321] width 177 height 9
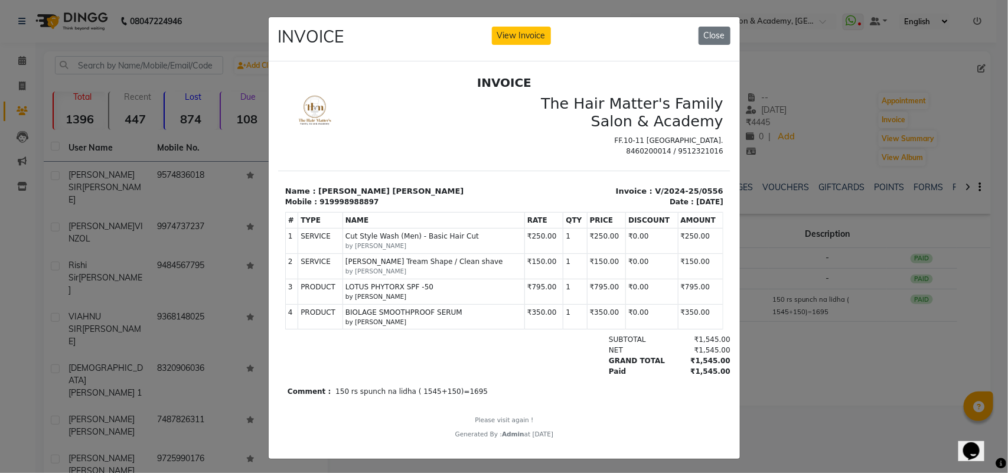
click at [380, 311] on span "BIOLAGE SMOOTHPROOF SERUM" at bounding box center [433, 311] width 177 height 11
click at [356, 291] on span "LOTUS PHYTORX SPF -50" at bounding box center [433, 286] width 177 height 11
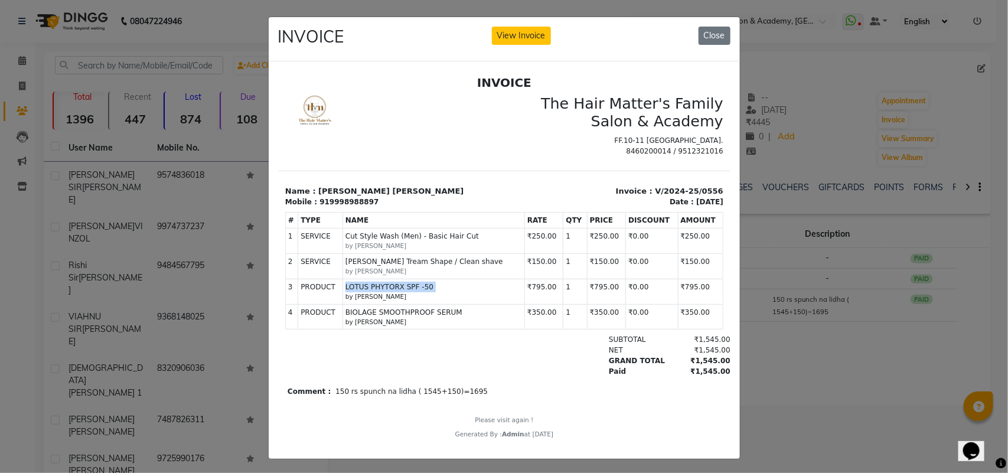
click at [357, 279] on td "PRODUCTS LOTUS PHYTORX SPF -50 by MAYANK SIR" at bounding box center [433, 290] width 182 height 25
click at [363, 264] on span "[PERSON_NAME] Tream Shape / Clean shave" at bounding box center [433, 261] width 177 height 11
click at [366, 243] on small "by [PERSON_NAME]" at bounding box center [433, 245] width 177 height 9
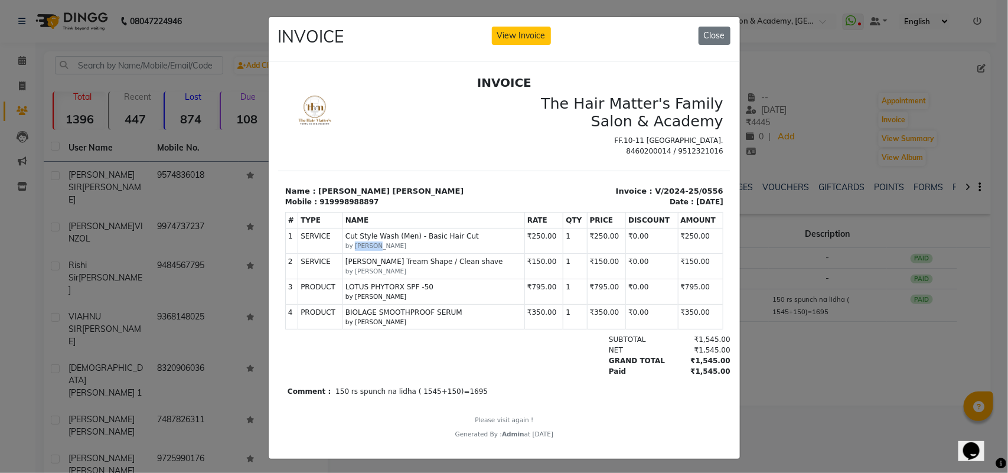
click at [366, 243] on small "by [PERSON_NAME]" at bounding box center [433, 245] width 177 height 9
click at [371, 269] on small "by [PERSON_NAME]" at bounding box center [433, 270] width 177 height 9
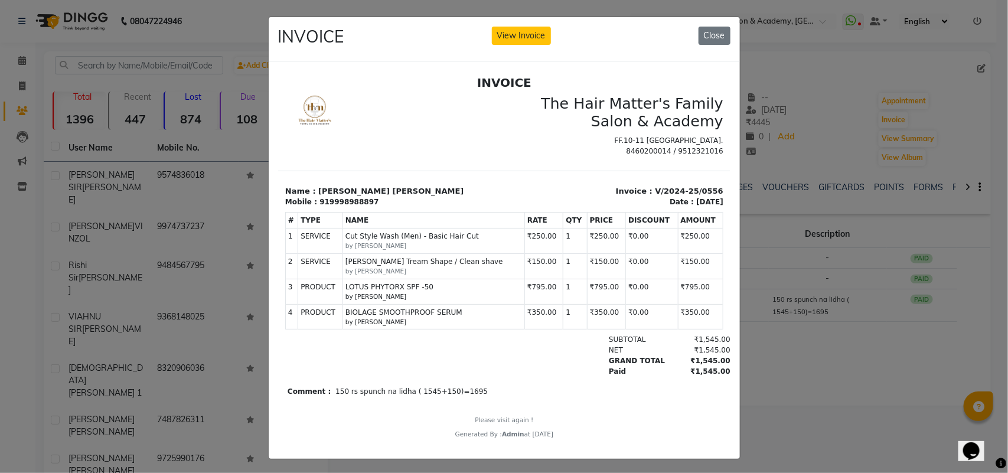
click at [459, 249] on small "by [PERSON_NAME]" at bounding box center [433, 245] width 177 height 9
click at [459, 246] on small "by [PERSON_NAME]" at bounding box center [433, 245] width 177 height 9
click at [458, 232] on span "Cut Style Wash (Men) - Basic Hair Cut" at bounding box center [433, 235] width 177 height 11
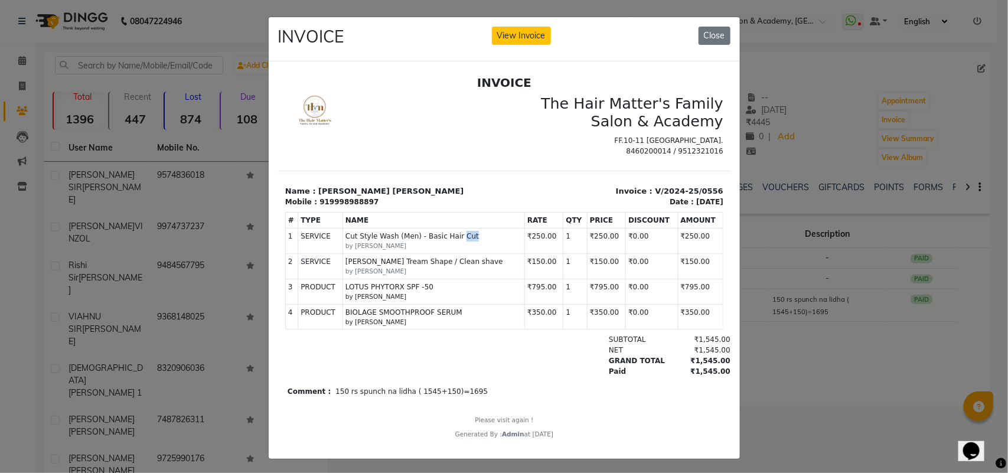
click at [458, 232] on span "Cut Style Wash (Men) - Basic Hair Cut" at bounding box center [433, 235] width 177 height 11
click at [481, 231] on span "Cut Style Wash (Men) - Basic Hair Cut" at bounding box center [433, 235] width 177 height 11
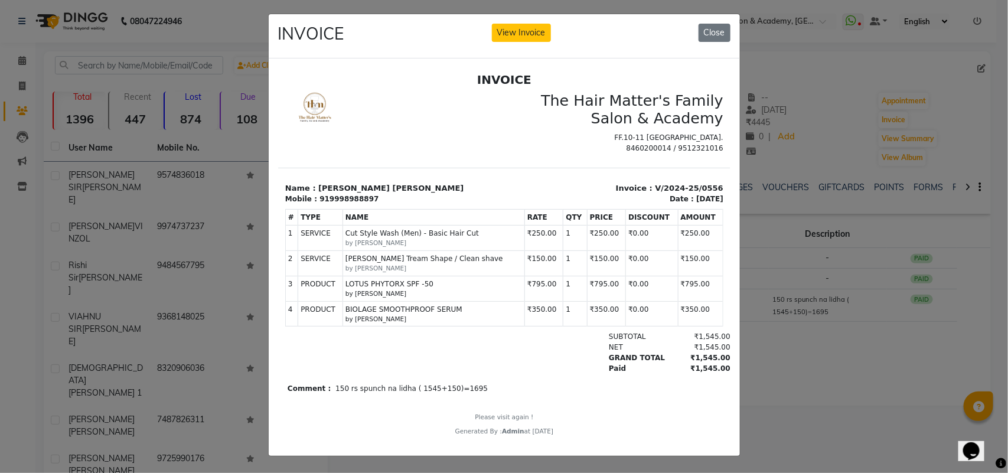
click at [413, 381] on div "Comment : 150 rs spunch na lidha ( 1545+150)=1695" at bounding box center [503, 388] width 433 height 20
click at [504, 391] on div "Comment : 150 rs spunch na lidha ( 1545+150)=1695" at bounding box center [504, 388] width 438 height 11
click at [543, 381] on div "Comment : 150 rs spunch na lidha ( 1545+150)=1695" at bounding box center [503, 388] width 433 height 20
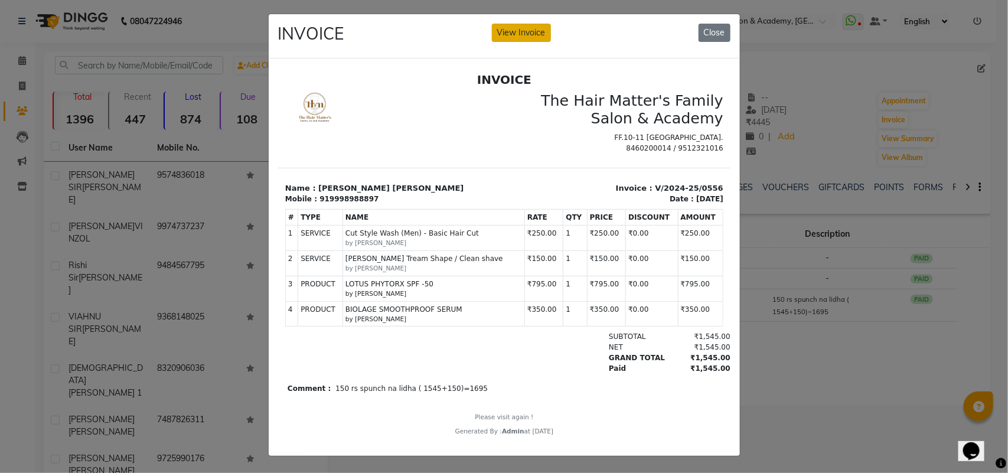
click at [512, 24] on button "View Invoice" at bounding box center [521, 33] width 59 height 18
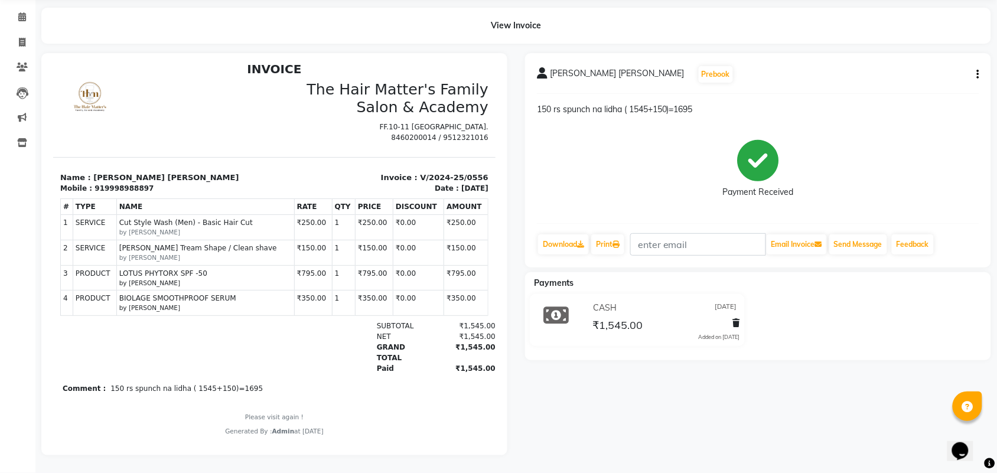
scroll to position [9, 0]
click at [309, 426] on div "Generated By : Admin at 14/05/2024" at bounding box center [274, 429] width 428 height 9
click at [363, 437] on html "INVOICE The Hair Matter's Family Salon & Academy FF.10-11 Radhe Corner Hathijan…" at bounding box center [274, 247] width 442 height 384
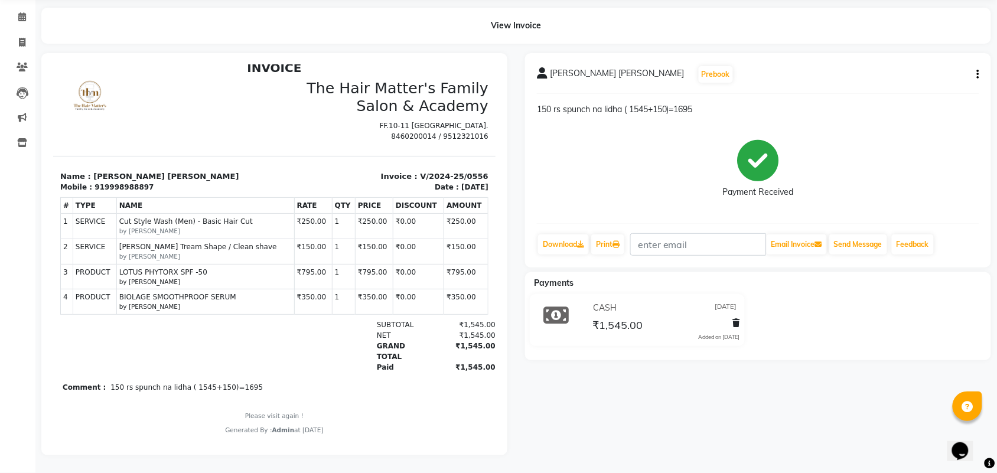
click at [363, 437] on html "INVOICE The Hair Matter's Family Salon & Academy FF.10-11 Radhe Corner Hathijan…" at bounding box center [274, 247] width 442 height 384
click at [283, 435] on html "INVOICE The Hair Matter's Family Salon & Academy FF.10-11 Radhe Corner Hathijan…" at bounding box center [274, 247] width 442 height 384
click at [286, 436] on html "INVOICE The Hair Matter's Family Salon & Academy FF.10-11 Radhe Corner Hathijan…" at bounding box center [274, 247] width 442 height 384
click at [303, 437] on html "INVOICE The Hair Matter's Family Salon & Academy FF.10-11 Radhe Corner Hathijan…" at bounding box center [274, 247] width 442 height 384
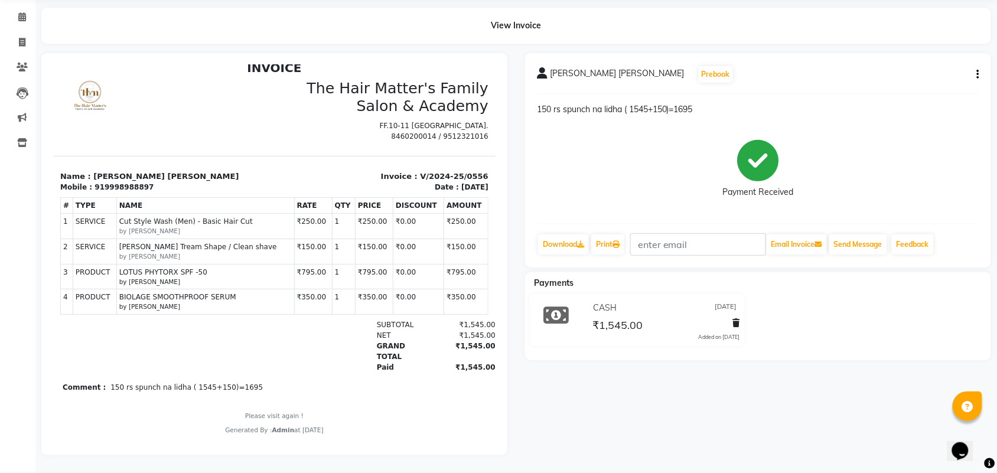
click at [303, 437] on html "INVOICE The Hair Matter's Family Salon & Academy FF.10-11 Radhe Corner Hathijan…" at bounding box center [274, 247] width 442 height 384
click at [385, 435] on html "INVOICE The Hair Matter's Family Salon & Academy FF.10-11 Radhe Corner Hathijan…" at bounding box center [274, 247] width 442 height 384
click at [197, 381] on div "Comment : 150 rs spunch na lidha ( 1545+150)=1695" at bounding box center [274, 386] width 428 height 11
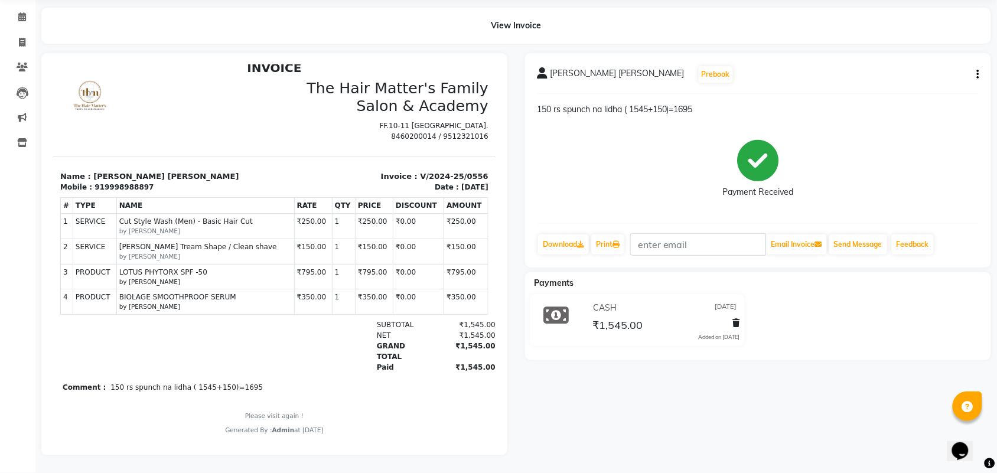
click at [951, 112] on div "150 rs spunch na lidha ( 1545+150)=1695" at bounding box center [758, 114] width 442 height 22
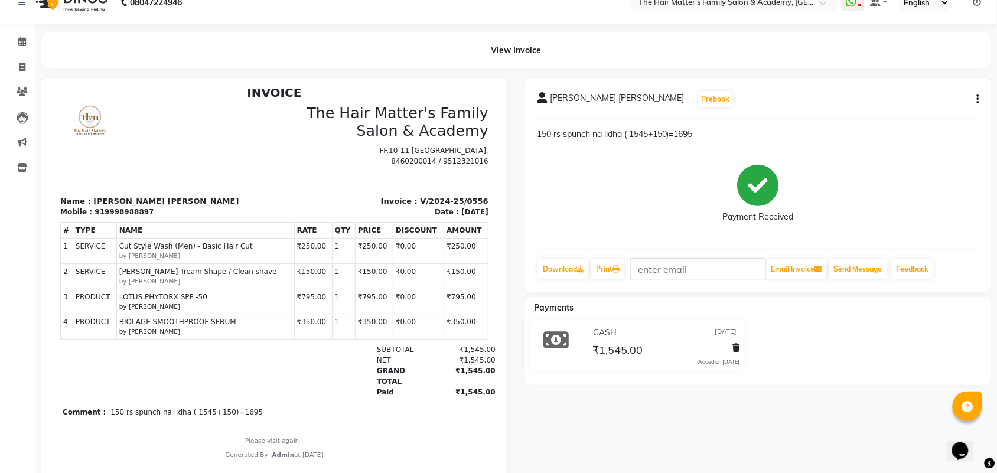
scroll to position [0, 0]
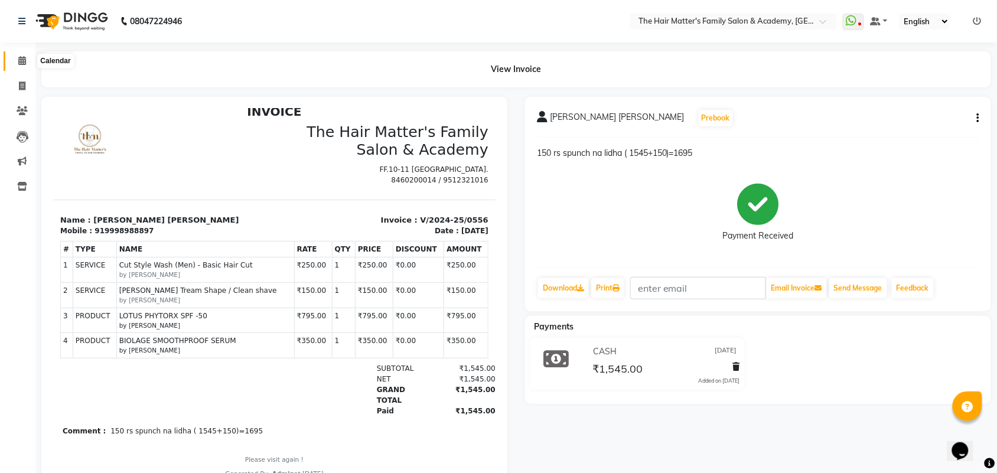
click at [19, 60] on icon at bounding box center [22, 60] width 8 height 9
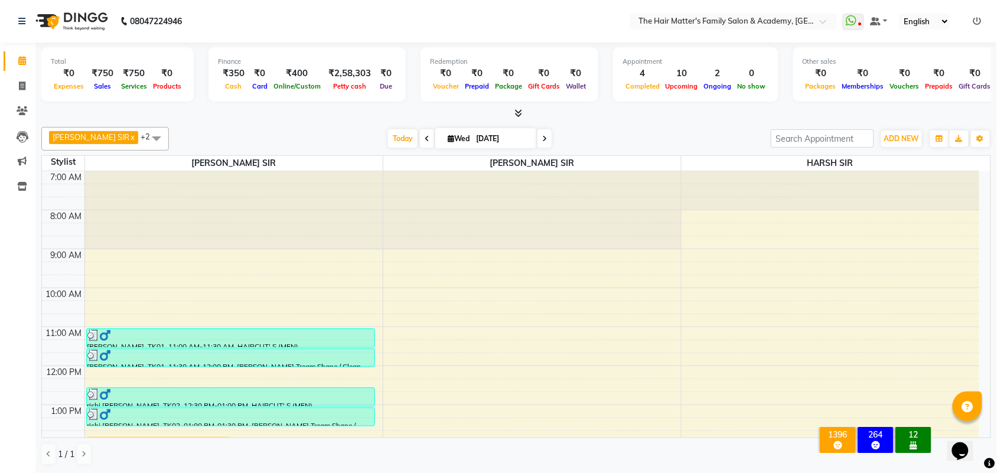
click at [290, 82] on span "Online/Custom" at bounding box center [296, 86] width 53 height 8
click at [295, 80] on div "Online/Custom" at bounding box center [296, 86] width 53 height 12
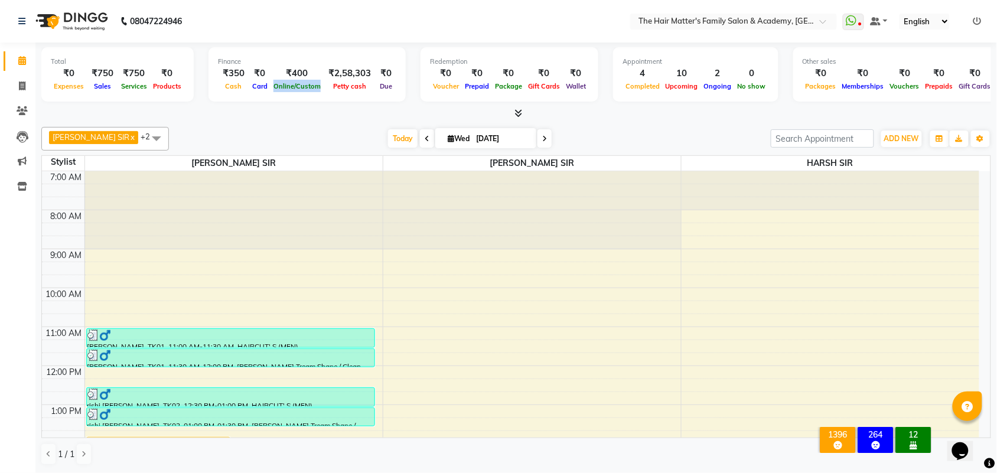
click at [295, 80] on div "Online/Custom" at bounding box center [296, 86] width 53 height 12
click at [309, 96] on div "Finance ₹350 Cash ₹0 Card ₹400 Online/Custom ₹2,58,303 Petty cash ₹0 Due" at bounding box center [306, 74] width 197 height 54
click at [220, 90] on div "Cash" at bounding box center [233, 86] width 31 height 12
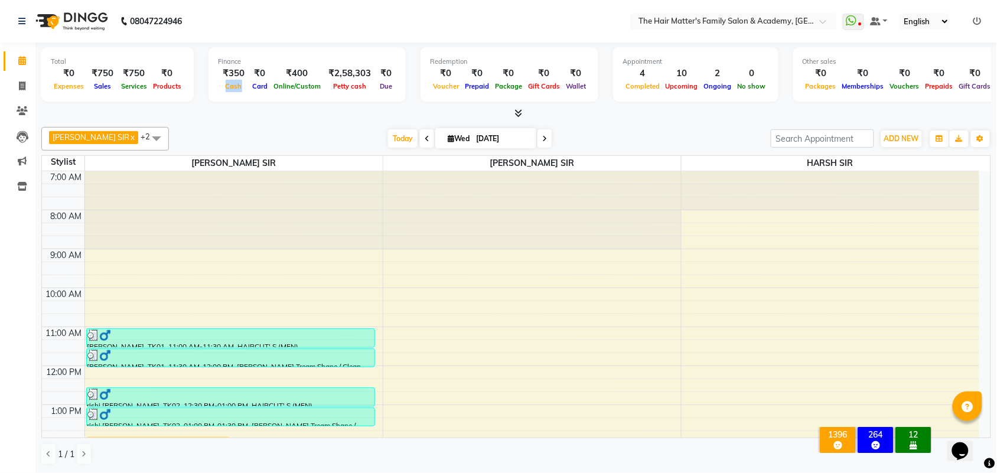
click at [238, 92] on div "Cash" at bounding box center [233, 86] width 31 height 12
click at [285, 84] on span "Online/Custom" at bounding box center [296, 86] width 53 height 8
click at [349, 78] on div "₹2,58,303" at bounding box center [350, 74] width 52 height 14
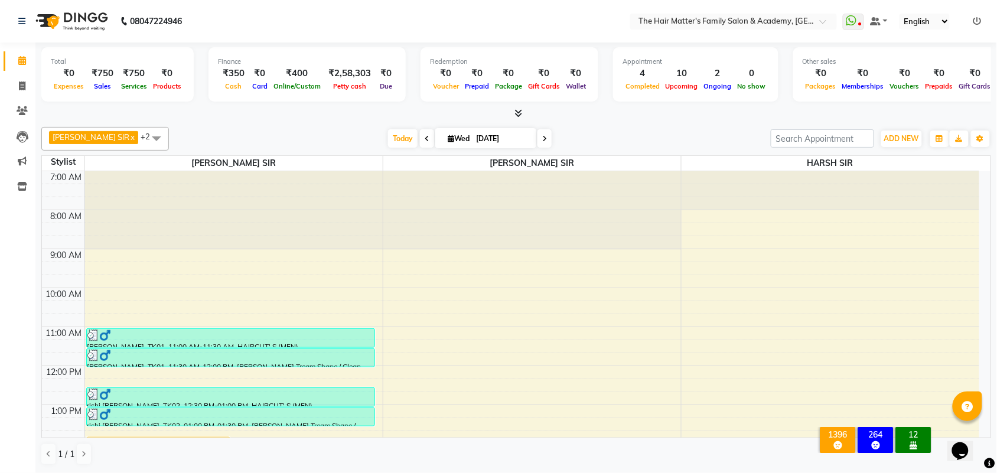
click at [349, 93] on div "Finance ₹350 Cash ₹0 Card ₹400 Online/Custom ₹2,58,303 Petty cash ₹0 Due" at bounding box center [306, 74] width 197 height 54
click at [350, 80] on div "Petty cash" at bounding box center [350, 86] width 52 height 12
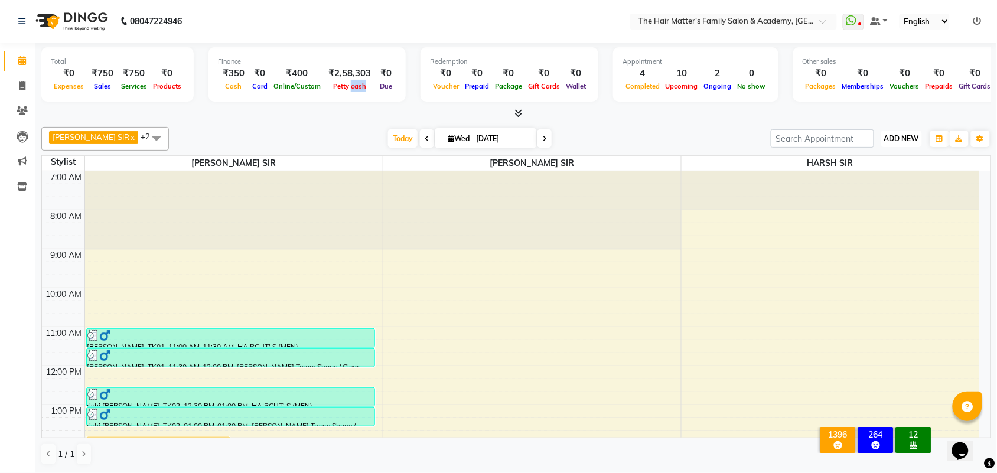
click at [907, 140] on span "ADD NEW" at bounding box center [901, 138] width 35 height 9
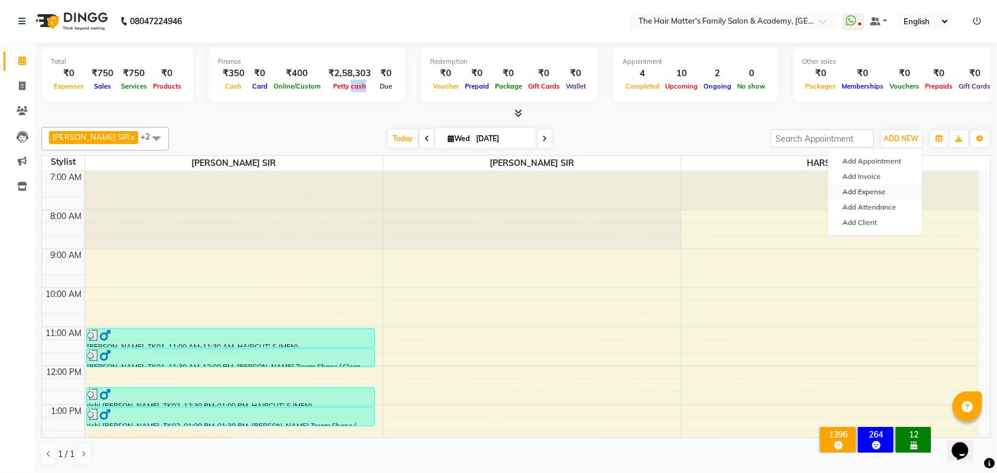
click at [864, 192] on link "Add Expense" at bounding box center [874, 191] width 93 height 15
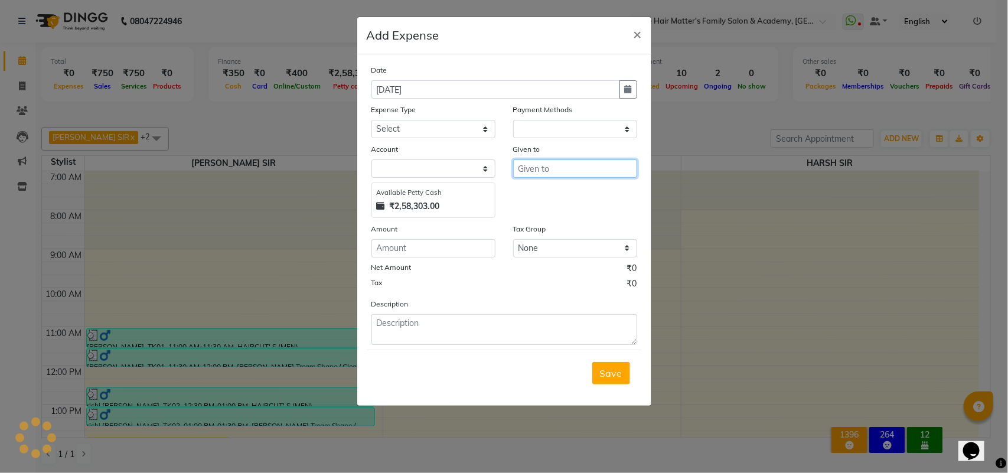
click at [527, 173] on input "text" at bounding box center [575, 168] width 124 height 18
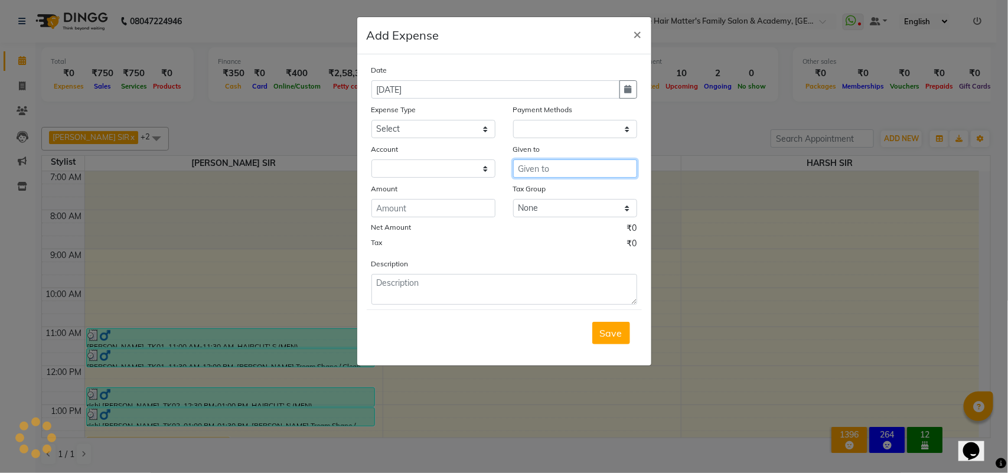
select select "1"
select select "4955"
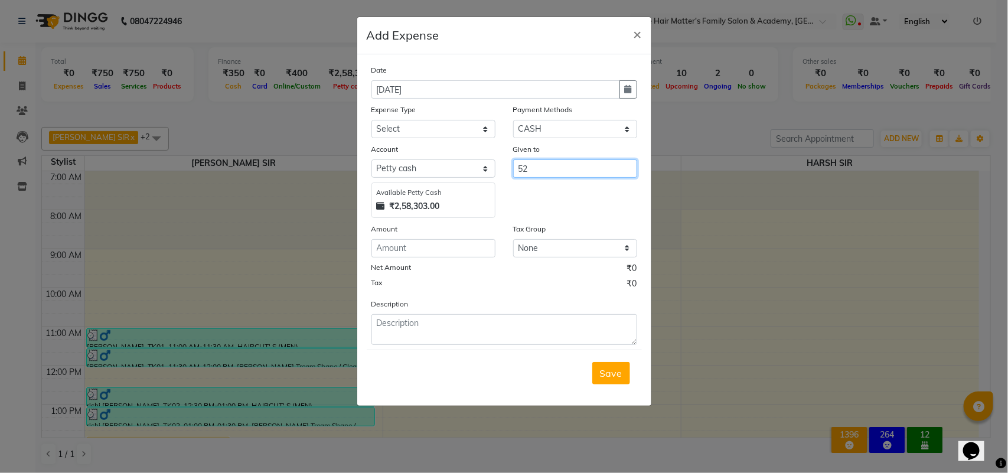
type input "52"
click at [402, 173] on select "Select Petty cash Default account" at bounding box center [433, 168] width 124 height 18
select select "4956"
click at [371, 159] on select "Select Petty cash Default account" at bounding box center [433, 168] width 124 height 18
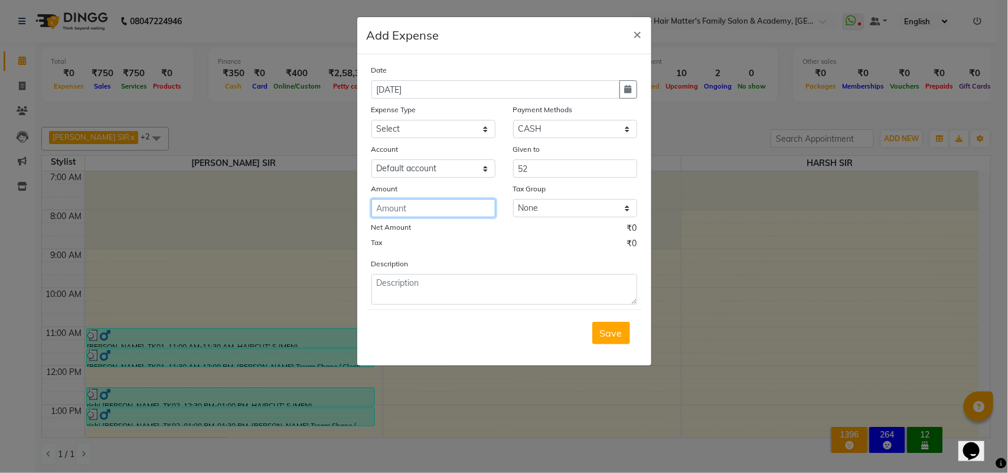
drag, startPoint x: 463, startPoint y: 207, endPoint x: 529, endPoint y: 200, distance: 66.0
click at [465, 207] on input "number" at bounding box center [433, 208] width 124 height 18
click at [555, 200] on select "None GST" at bounding box center [575, 208] width 124 height 18
select select "2584"
click at [513, 199] on select "None GST" at bounding box center [575, 208] width 124 height 18
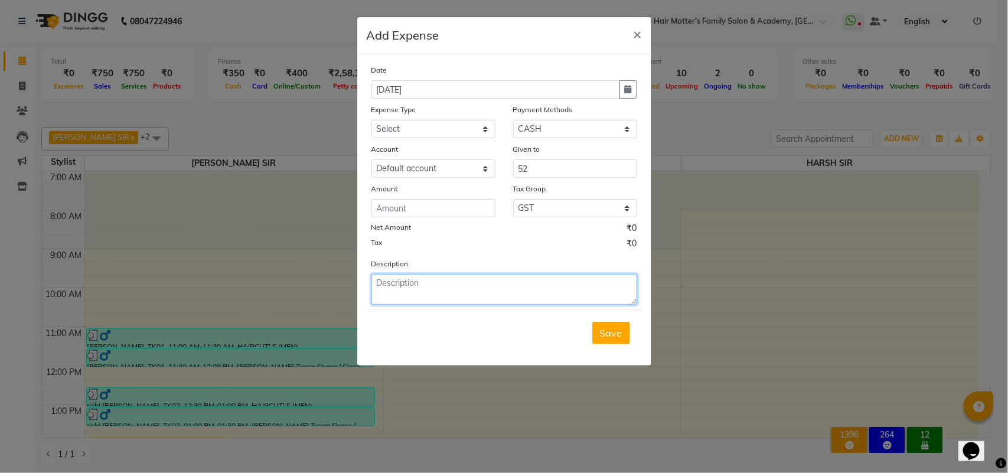
click at [530, 291] on textarea at bounding box center [504, 289] width 266 height 31
click at [432, 107] on div "Expense Type" at bounding box center [433, 111] width 124 height 17
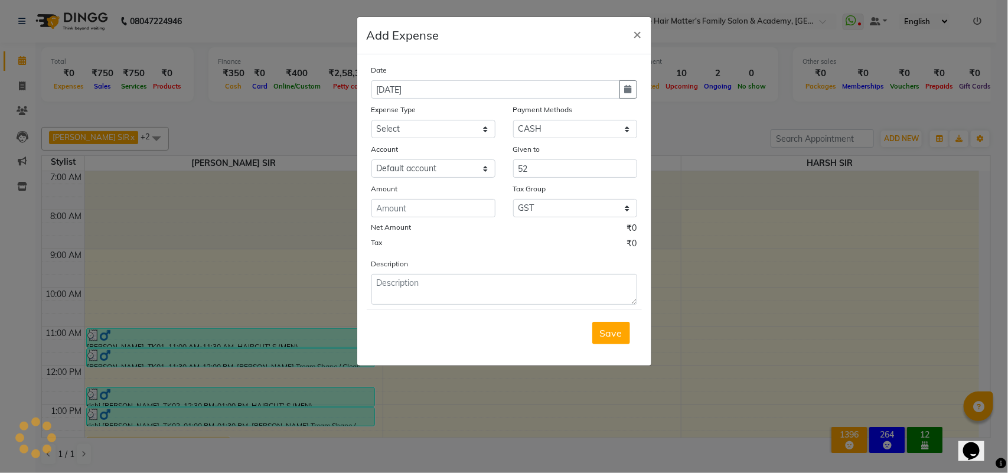
click at [530, 110] on label "Payment Methods" at bounding box center [543, 110] width 60 height 11
drag, startPoint x: 530, startPoint y: 110, endPoint x: 556, endPoint y: 103, distance: 26.4
click at [533, 110] on label "Payment Methods" at bounding box center [543, 110] width 60 height 11
click at [645, 31] on button "×" at bounding box center [637, 33] width 27 height 33
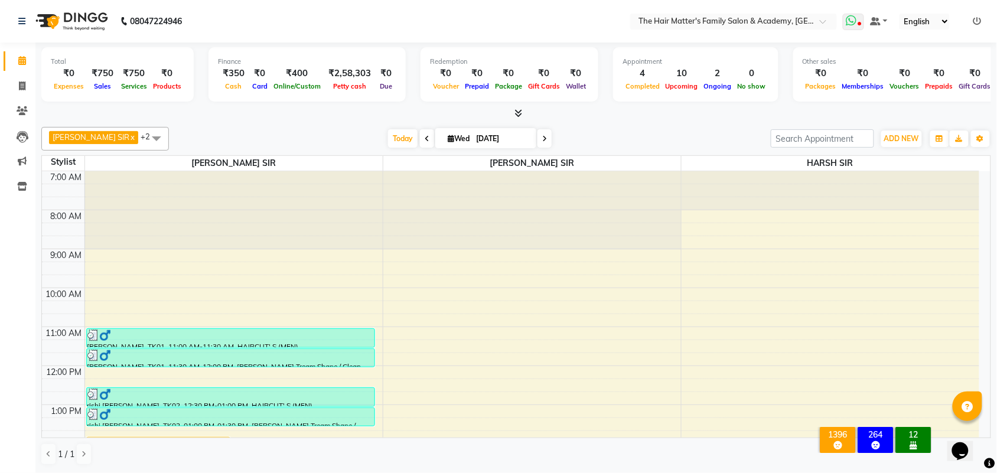
click at [850, 14] on span at bounding box center [853, 22] width 21 height 17
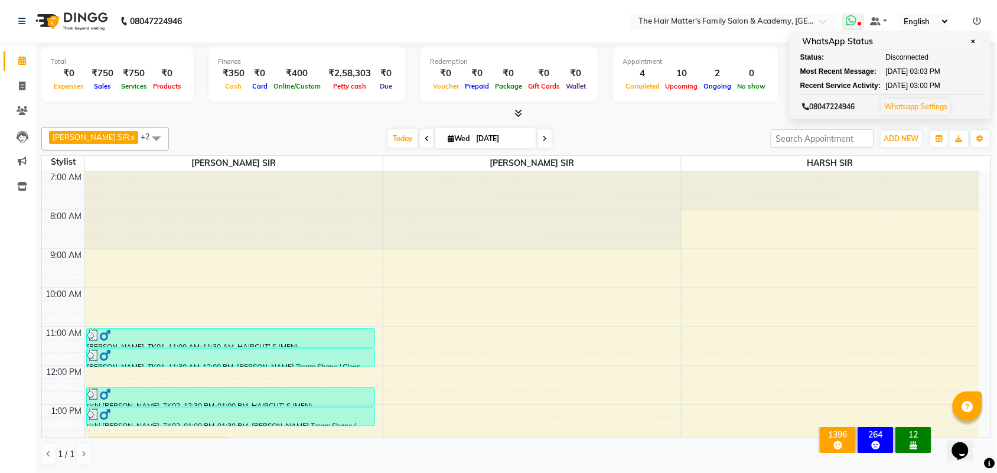
drag, startPoint x: 860, startPoint y: 45, endPoint x: 915, endPoint y: 74, distance: 61.8
click at [870, 61] on div "WhatsApp Status ✕ Status: Disconnected Most Recent Message: 01-09-2025 03:03 PM…" at bounding box center [889, 75] width 201 height 88
click at [940, 73] on span "03:03 PM" at bounding box center [925, 71] width 30 height 11
click at [978, 45] on span "✕" at bounding box center [973, 41] width 11 height 9
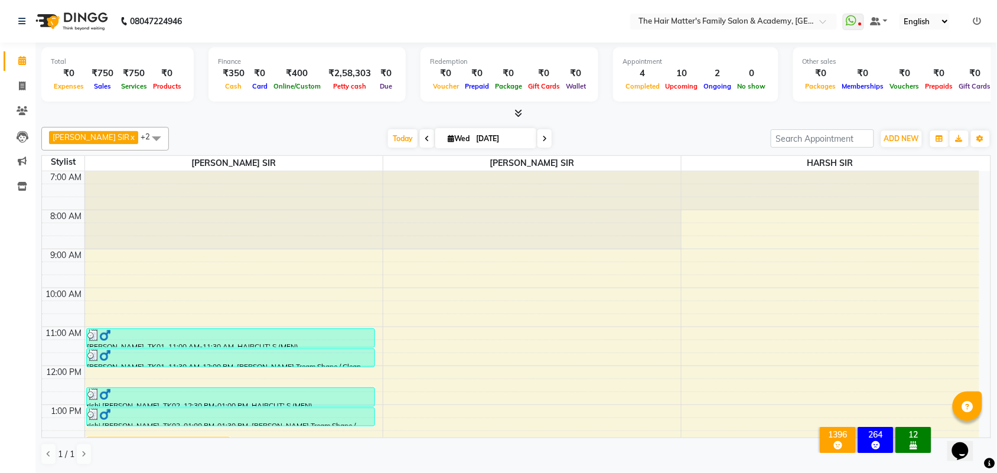
click at [935, 18] on select "English ENGLISH Español العربية मराठी हिंदी ગુજરાતી தமிழ் 中文" at bounding box center [924, 22] width 50 height 16
drag, startPoint x: 933, startPoint y: 28, endPoint x: 930, endPoint y: 47, distance: 19.6
click at [932, 37] on nav "08047224946 Select Location × The Hair Matter's Family Salon & Academy, S.p Rin…" at bounding box center [498, 21] width 997 height 43
click at [930, 57] on div "Other sales ₹0 Packages ₹0 Memberships ₹0 Vouchers ₹0 Prepaids ₹0 Gift Cards" at bounding box center [898, 74] width 210 height 54
click at [935, 47] on div "Other sales ₹0 Packages ₹0 Memberships ₹0 Vouchers ₹0 Prepaids ₹0 Gift Cards" at bounding box center [898, 74] width 210 height 54
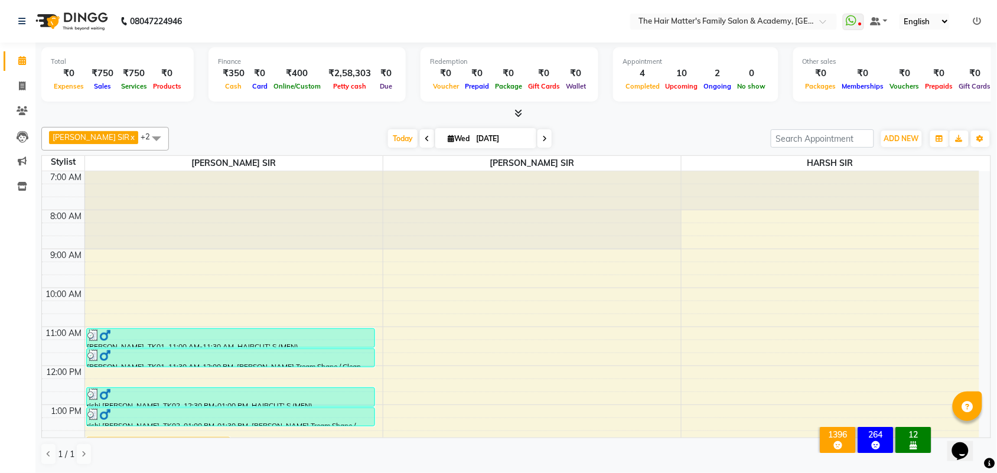
click at [935, 14] on select "English ENGLISH Español العربية मराठी हिंदी ગુજરાતી தமிழ் 中文" at bounding box center [924, 22] width 50 height 16
click at [899, 14] on select "English ENGLISH Español العربية मराठी हिंदी ગુજરાતી தமிழ் 中文" at bounding box center [924, 22] width 50 height 16
click at [932, 32] on nav "08047224946 Select Location × The Hair Matter's Family Salon & Academy, S.p Rin…" at bounding box center [498, 21] width 997 height 43
click at [929, 18] on select "English ENGLISH Español العربية मराठी हिंदी ગુજરાતી தமிழ் 中文" at bounding box center [924, 22] width 50 height 16
click at [899, 14] on select "English ENGLISH Español العربية मराठी हिंदी ગુજરાતી தமிழ் 中文" at bounding box center [924, 22] width 50 height 16
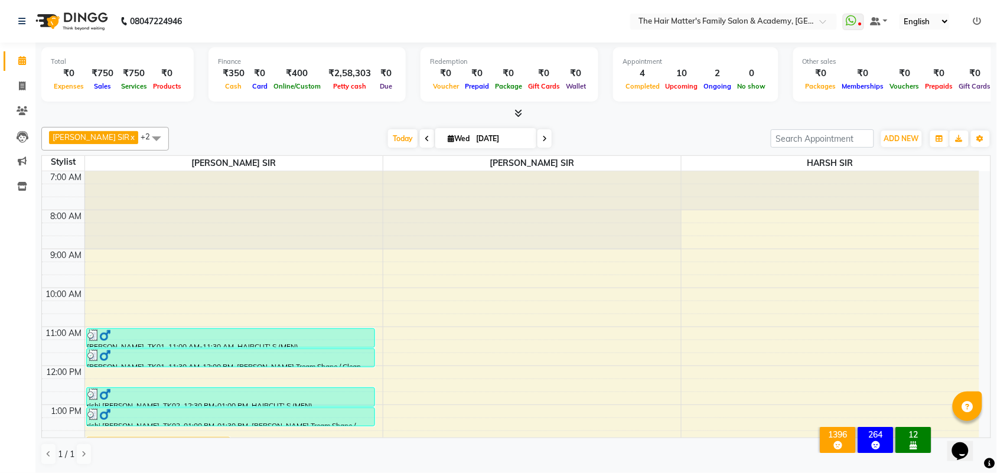
click at [927, 19] on select "English ENGLISH Español العربية मराठी हिंदी ગુજરાતી தமிழ் 中文" at bounding box center [924, 22] width 50 height 16
click at [899, 14] on select "English ENGLISH Español العربية मराठी हिंदी ગુજરાતી தமிழ் 中文" at bounding box center [924, 22] width 50 height 16
click at [19, 15] on link at bounding box center [24, 21] width 12 height 33
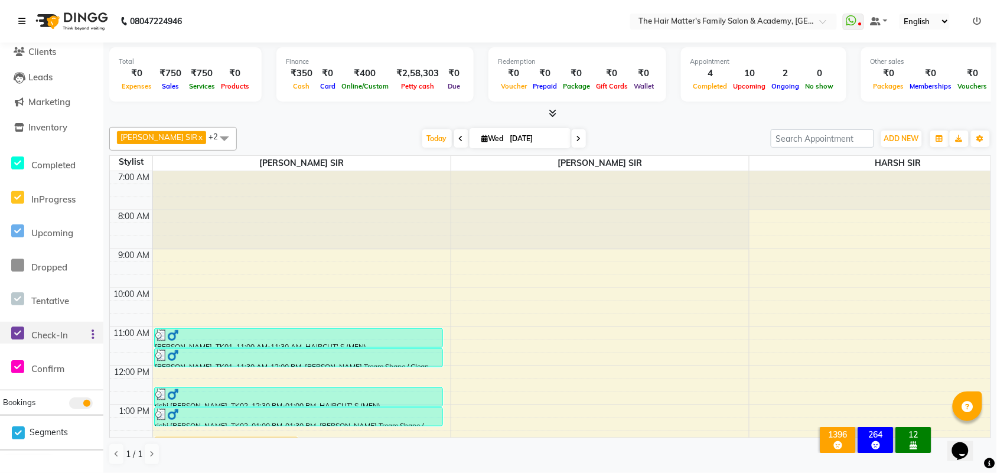
scroll to position [90, 0]
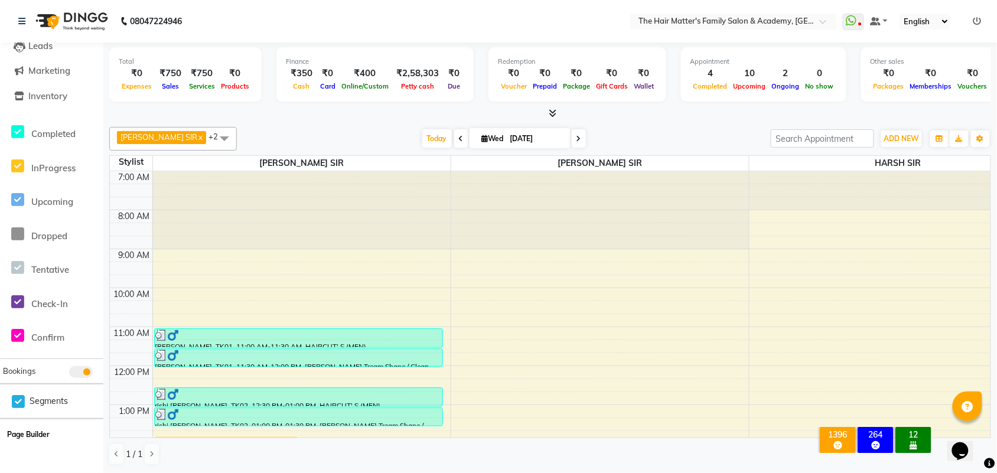
click at [27, 429] on button "Page Builder" at bounding box center [28, 434] width 48 height 17
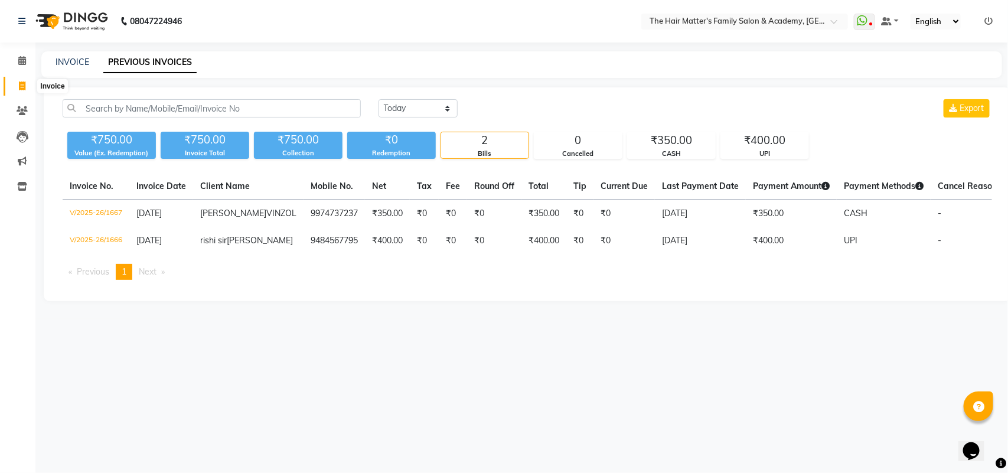
click at [21, 92] on span at bounding box center [22, 87] width 21 height 14
select select "service"
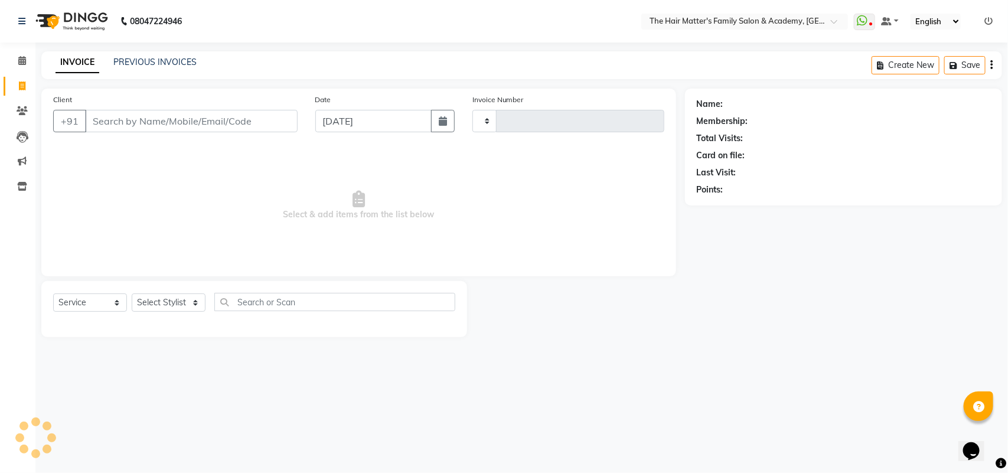
type input "1668"
select select "5980"
click at [173, 122] on input "Client" at bounding box center [191, 121] width 213 height 22
click at [183, 122] on input "Client" at bounding box center [191, 121] width 213 height 22
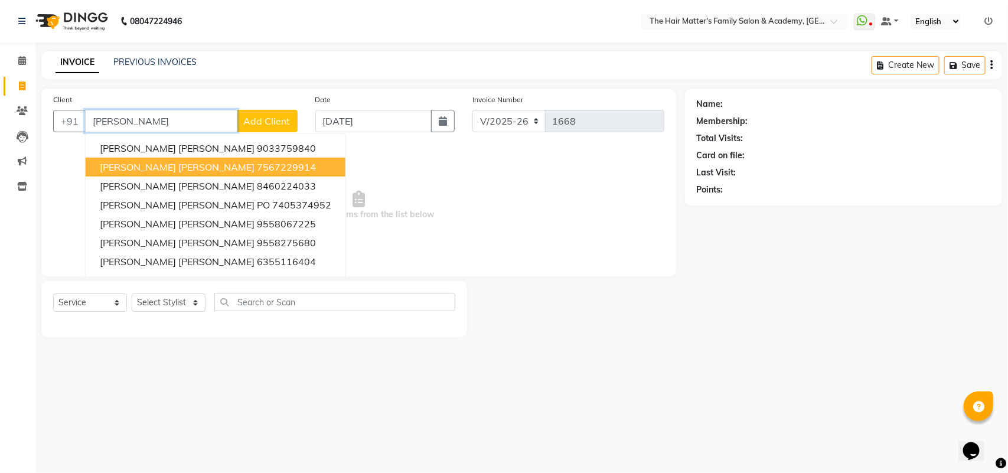
click at [201, 168] on span "DIPAK SIR SONI VINOBHA" at bounding box center [177, 167] width 155 height 12
type input "7567229914"
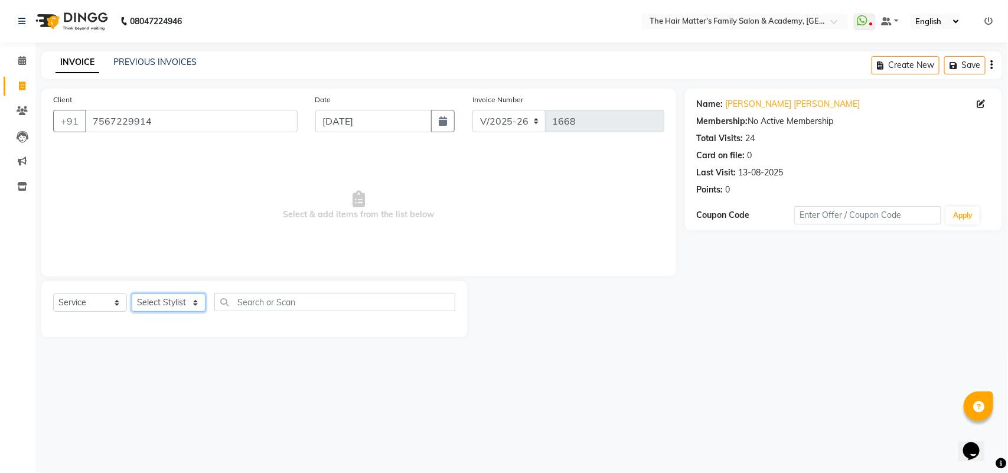
click at [169, 298] on select "Select Stylist DIVY SIR HARSH SIR HIMESH SIR. MAYANK SIR PRATIK SIR" at bounding box center [169, 302] width 74 height 18
select select "42572"
click at [132, 293] on select "Select Stylist DIVY SIR HARSH SIR HIMESH SIR. MAYANK SIR PRATIK SIR" at bounding box center [169, 302] width 74 height 18
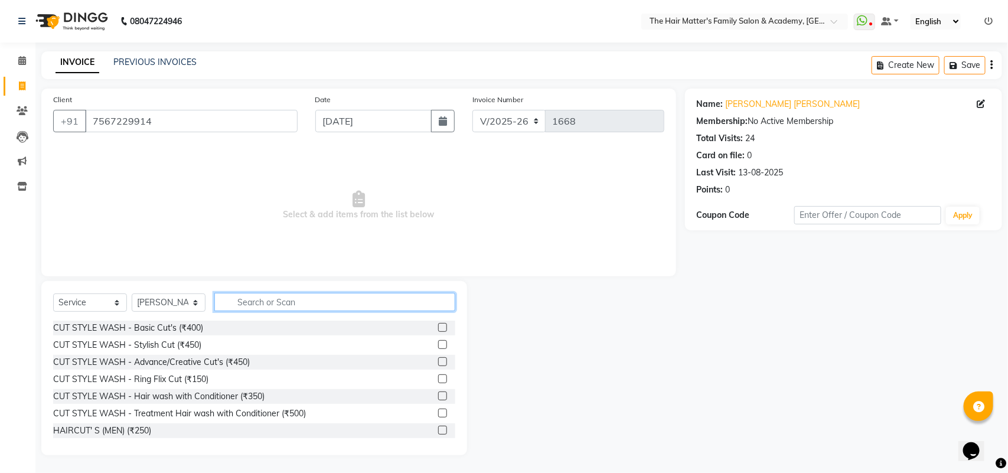
click at [272, 308] on input "text" at bounding box center [334, 302] width 241 height 18
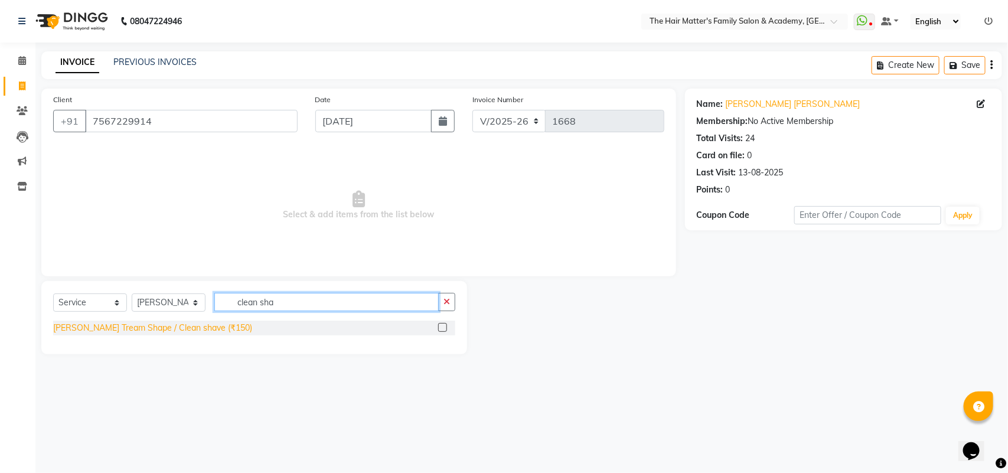
type input "clean sha"
click at [177, 322] on div "Beard Tream Shape / Clean shave (₹150)" at bounding box center [152, 328] width 199 height 12
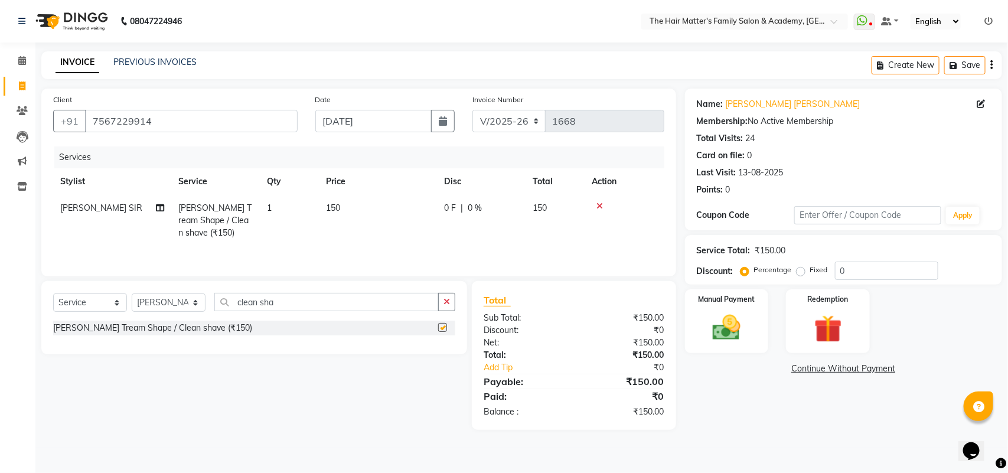
checkbox input "false"
click at [337, 204] on span "150" at bounding box center [333, 208] width 14 height 11
select select "42572"
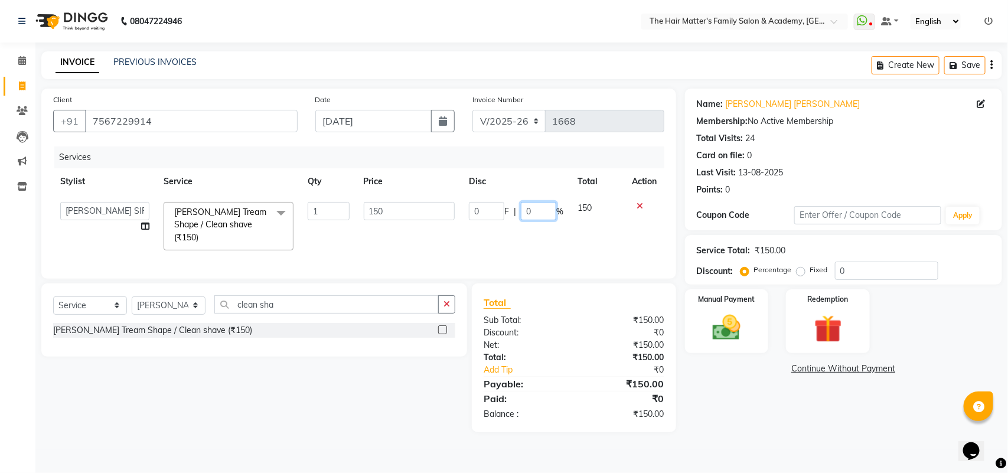
drag, startPoint x: 543, startPoint y: 205, endPoint x: 495, endPoint y: 220, distance: 50.4
click at [495, 220] on div "0 F | 0 %" at bounding box center [516, 211] width 94 height 18
type input "10"
click at [538, 164] on div "Services" at bounding box center [363, 157] width 619 height 22
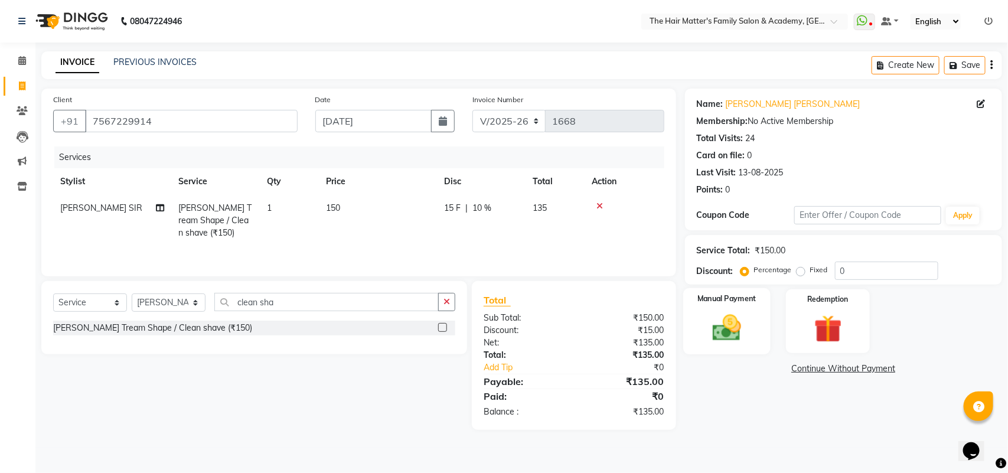
click at [724, 324] on img at bounding box center [726, 327] width 47 height 33
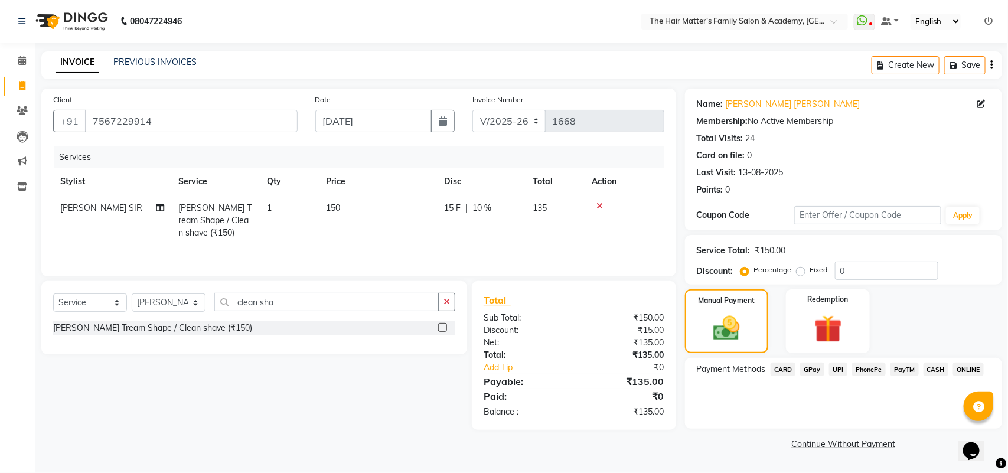
click at [939, 373] on span "CASH" at bounding box center [935, 370] width 25 height 14
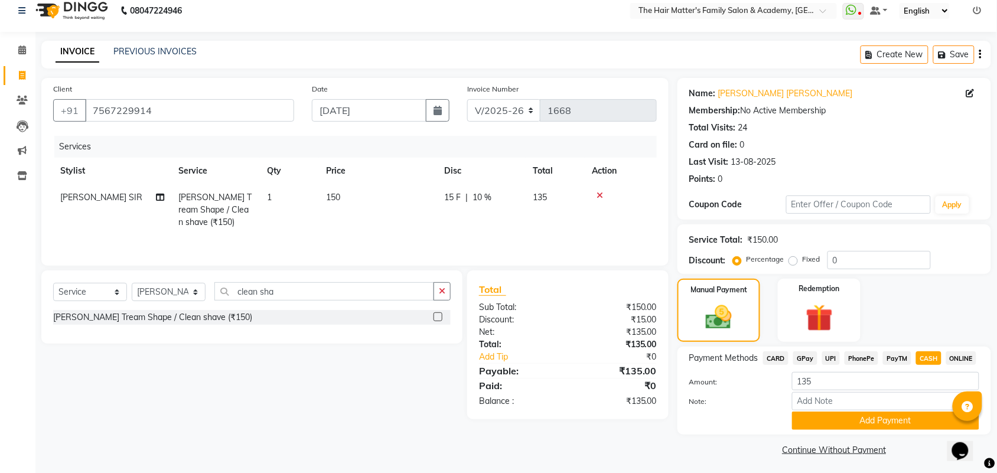
scroll to position [14, 0]
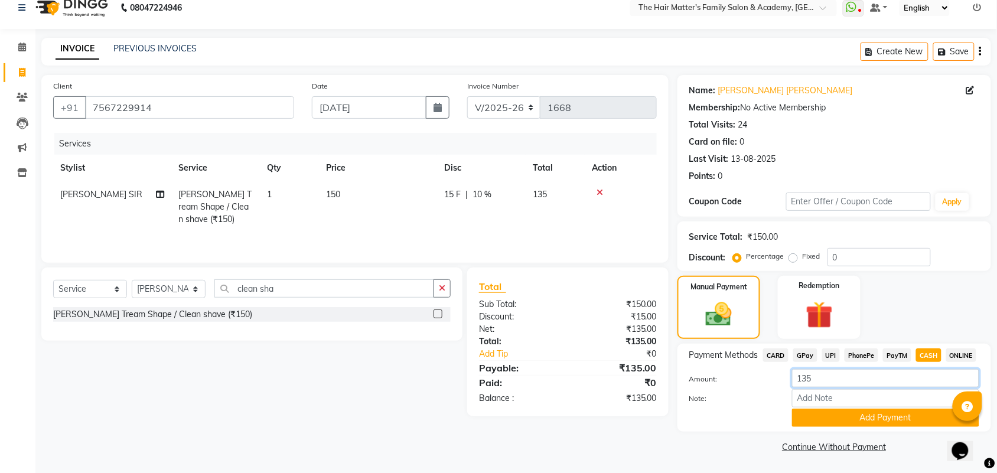
click at [840, 384] on input "135" at bounding box center [885, 378] width 187 height 18
type input "100"
click at [835, 409] on button "Add Payment" at bounding box center [885, 418] width 187 height 18
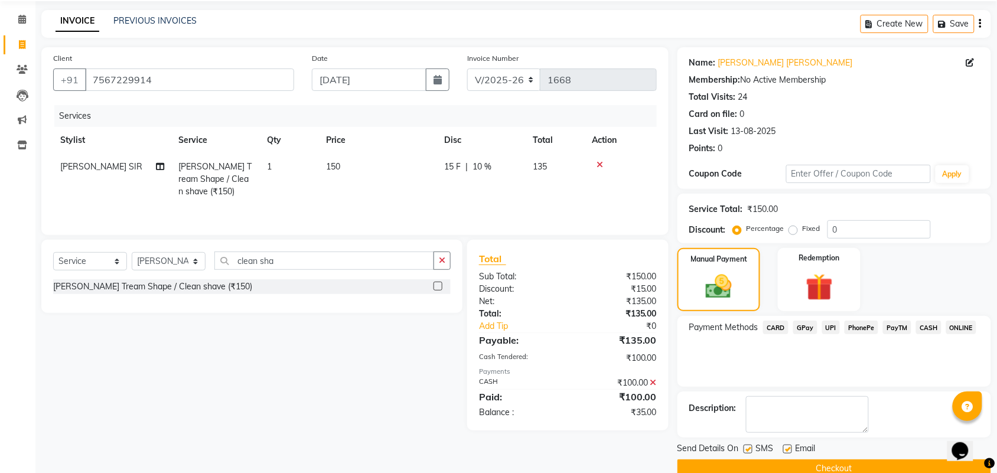
scroll to position [64, 0]
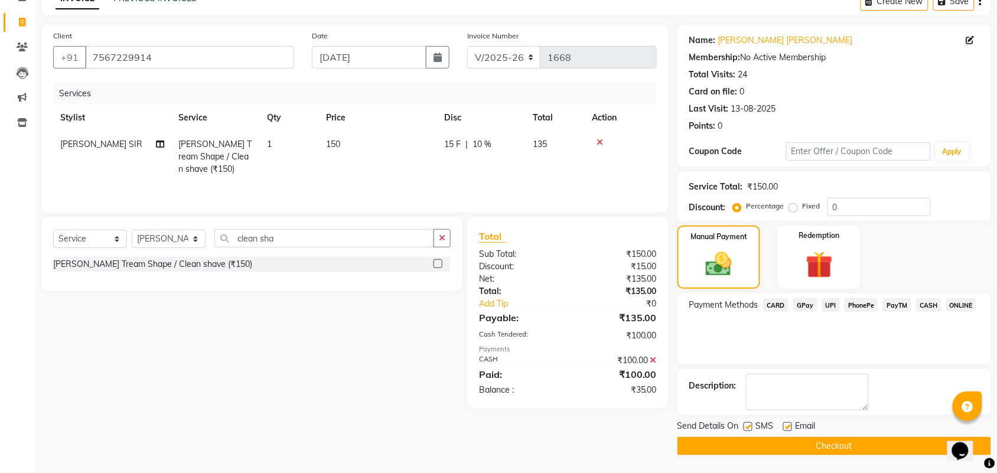
click at [733, 443] on button "Checkout" at bounding box center [834, 446] width 314 height 18
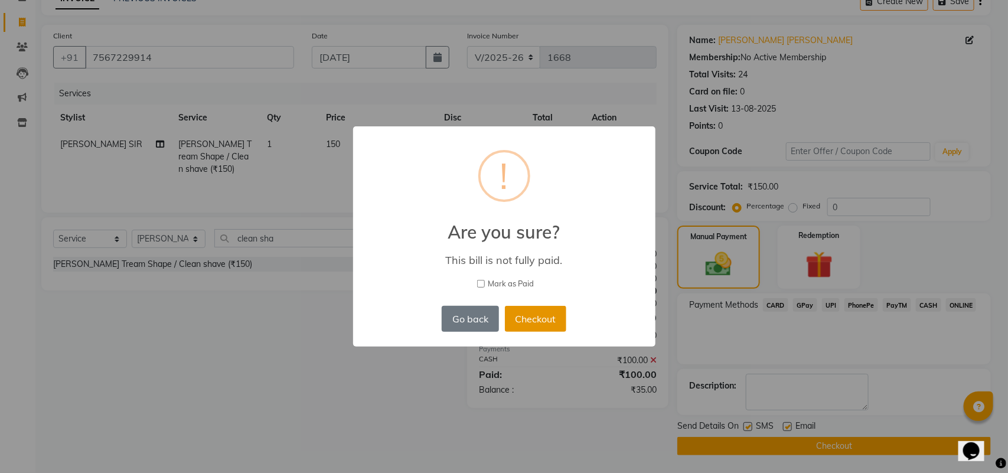
click at [539, 314] on button "Checkout" at bounding box center [535, 319] width 61 height 26
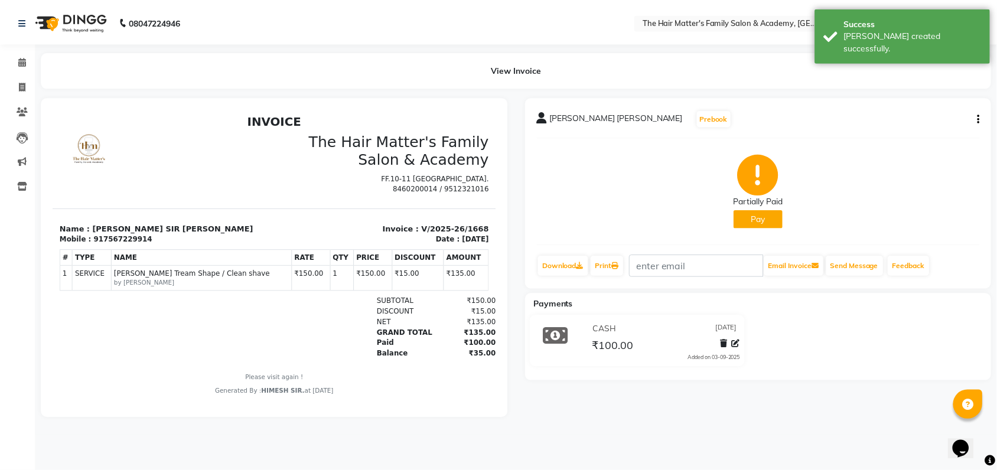
scroll to position [9, 0]
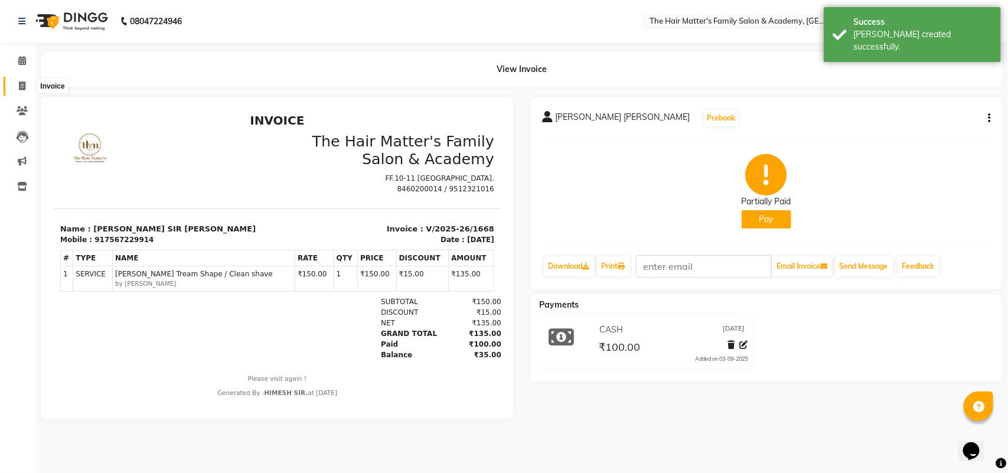
click at [22, 84] on icon at bounding box center [22, 85] width 6 height 9
select select "5980"
select select "service"
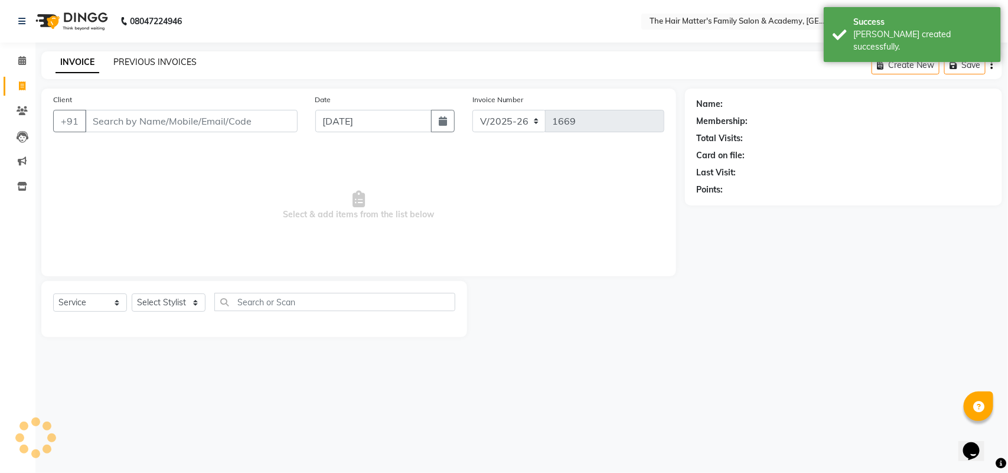
click at [139, 63] on link "PREVIOUS INVOICES" at bounding box center [154, 62] width 83 height 11
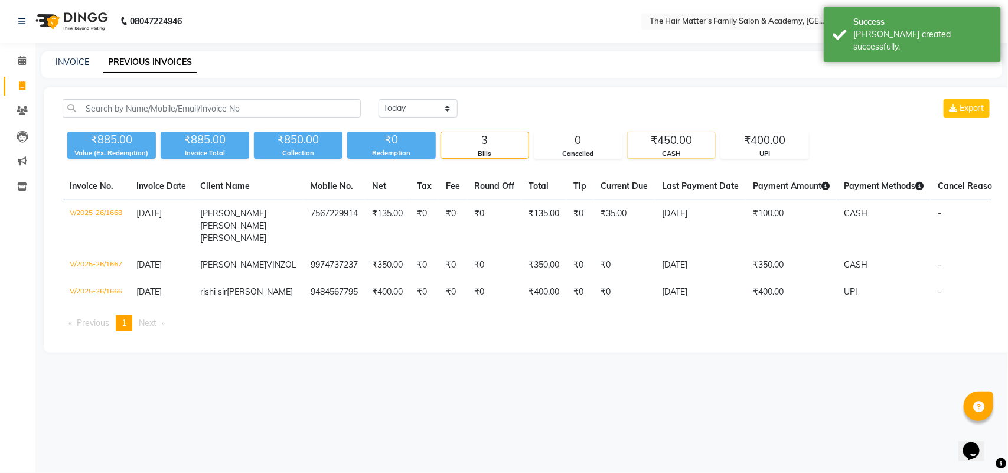
click at [651, 141] on div "₹450.00" at bounding box center [671, 140] width 87 height 17
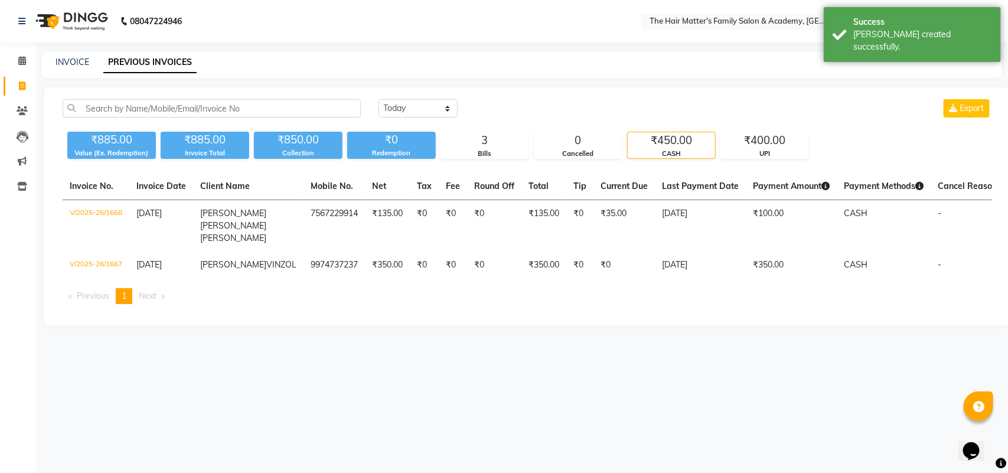
click at [719, 137] on div "₹885.00 Value (Ex. Redemption) ₹885.00 Invoice Total ₹850.00 Collection ₹0 Rede…" at bounding box center [527, 143] width 929 height 32
click at [703, 130] on div "₹885.00 Value (Ex. Redemption) ₹885.00 Invoice Total ₹850.00 Collection ₹0 Rede…" at bounding box center [527, 143] width 929 height 32
click at [692, 142] on div "₹450.00" at bounding box center [671, 140] width 87 height 17
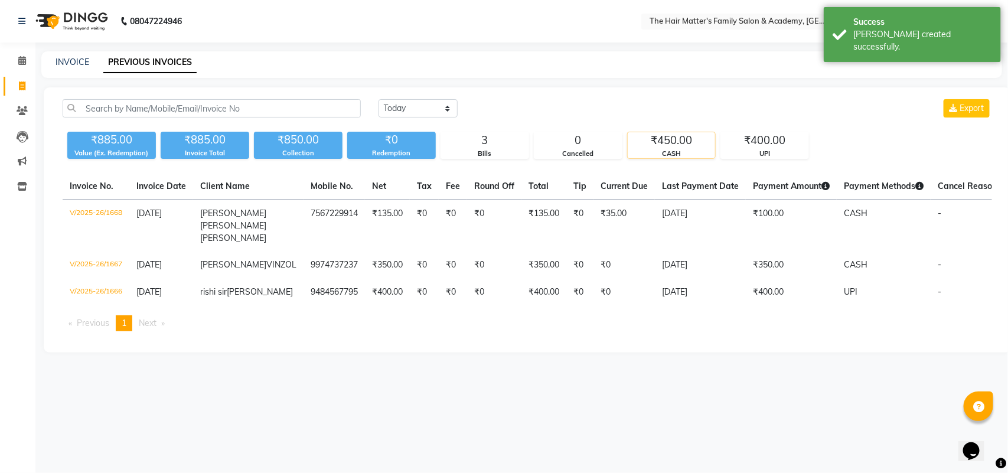
click at [692, 143] on div "₹450.00" at bounding box center [671, 140] width 87 height 17
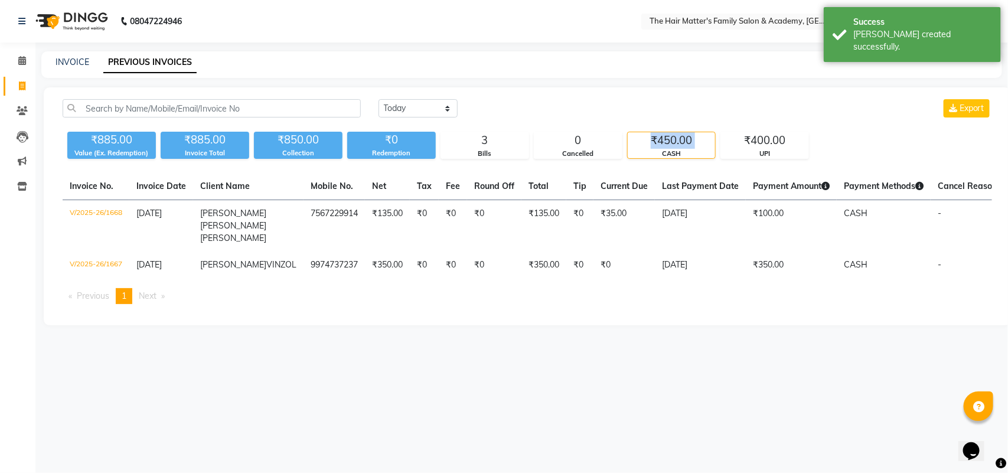
click at [692, 143] on div "₹450.00" at bounding box center [671, 140] width 87 height 17
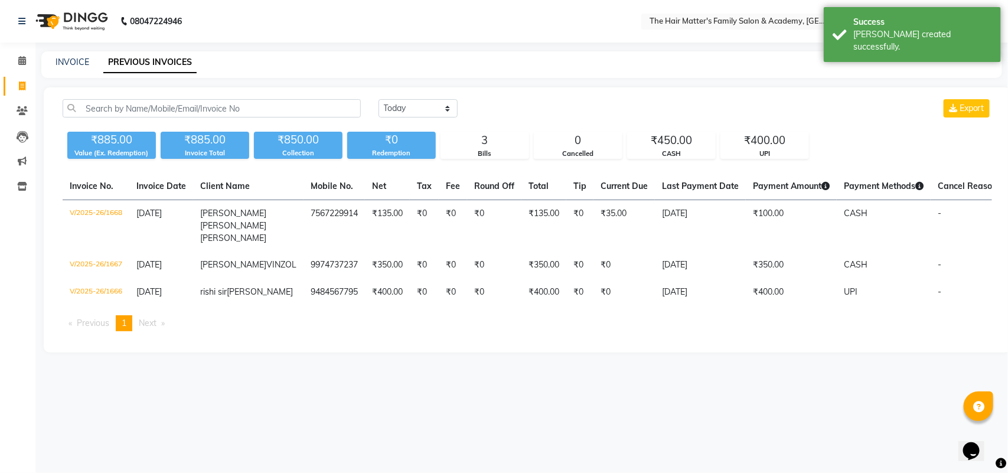
click at [680, 106] on div "Today Yesterday Custom Range Export" at bounding box center [684, 108] width 613 height 18
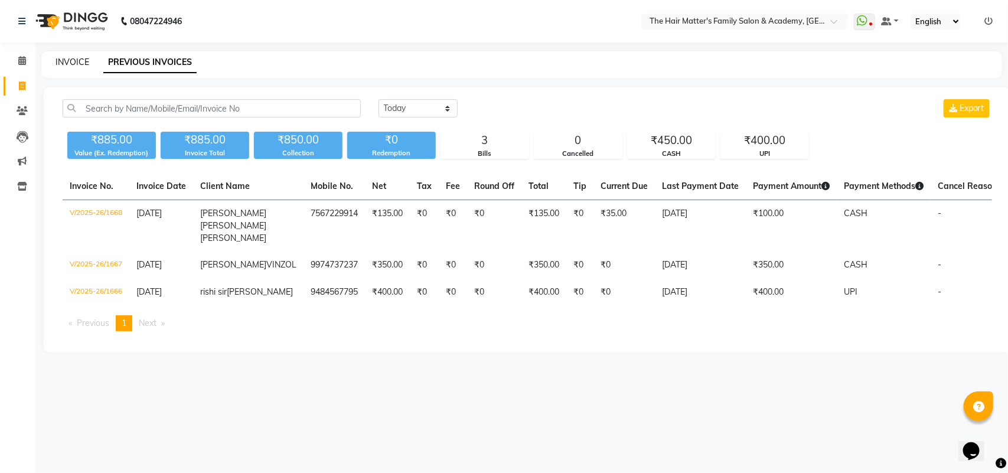
click at [59, 62] on link "INVOICE" at bounding box center [72, 62] width 34 height 11
select select "service"
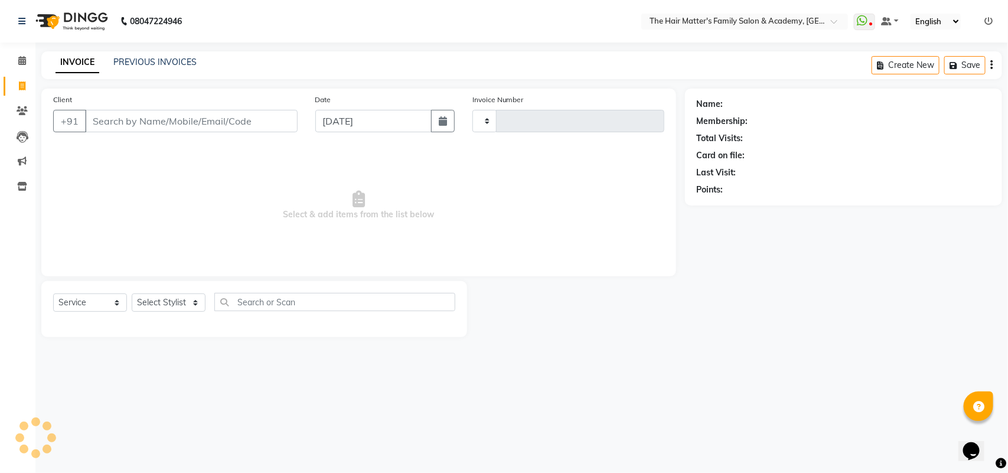
type input "1669"
select select "5980"
click at [138, 122] on input "Client" at bounding box center [191, 121] width 213 height 22
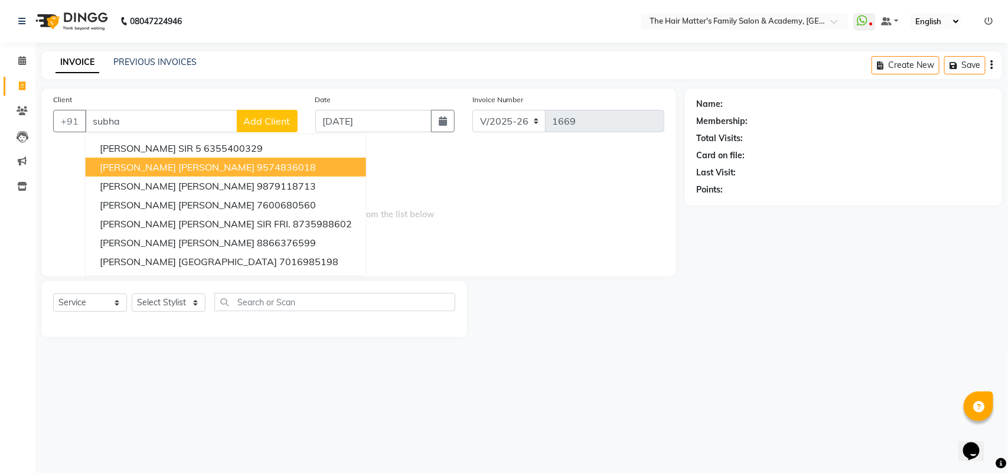
click at [171, 172] on span "[PERSON_NAME] [PERSON_NAME]" at bounding box center [177, 167] width 155 height 12
type input "9574836018"
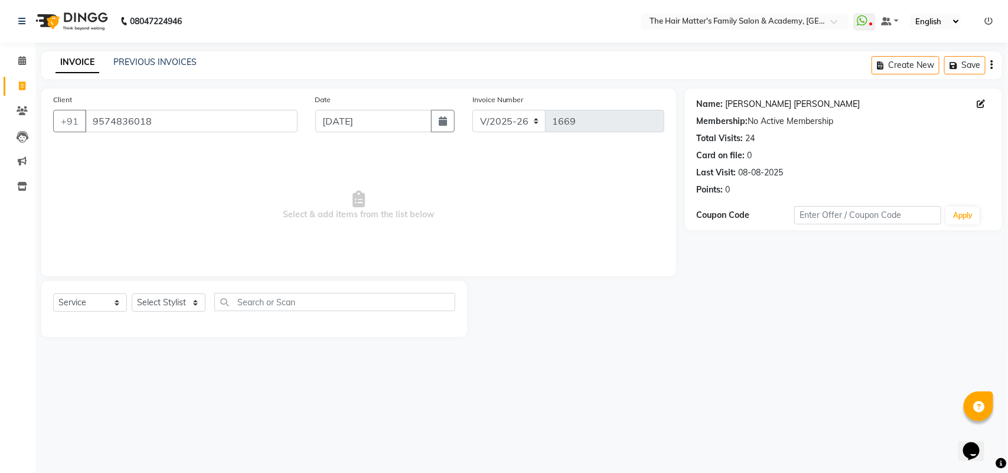
click at [766, 98] on link "Subham Sir Pandya" at bounding box center [793, 104] width 135 height 12
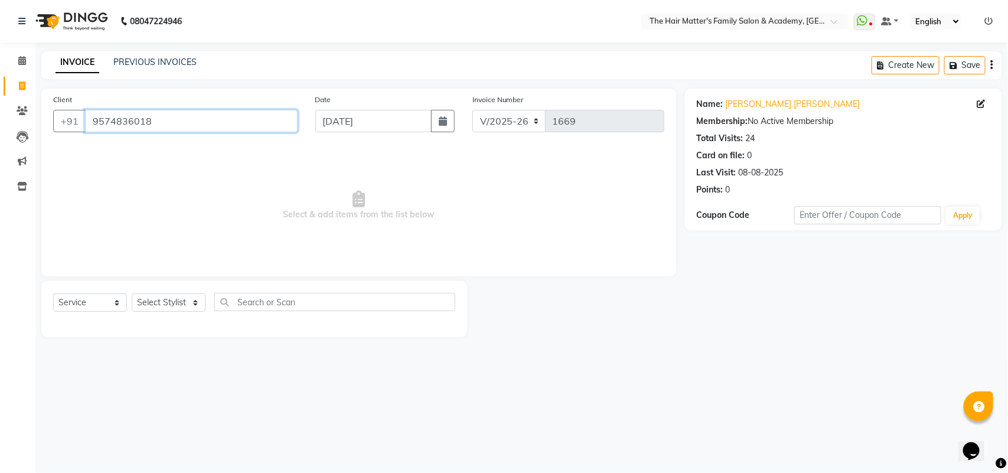
click at [192, 123] on input "9574836018" at bounding box center [191, 121] width 213 height 22
click at [17, 57] on span at bounding box center [22, 61] width 21 height 14
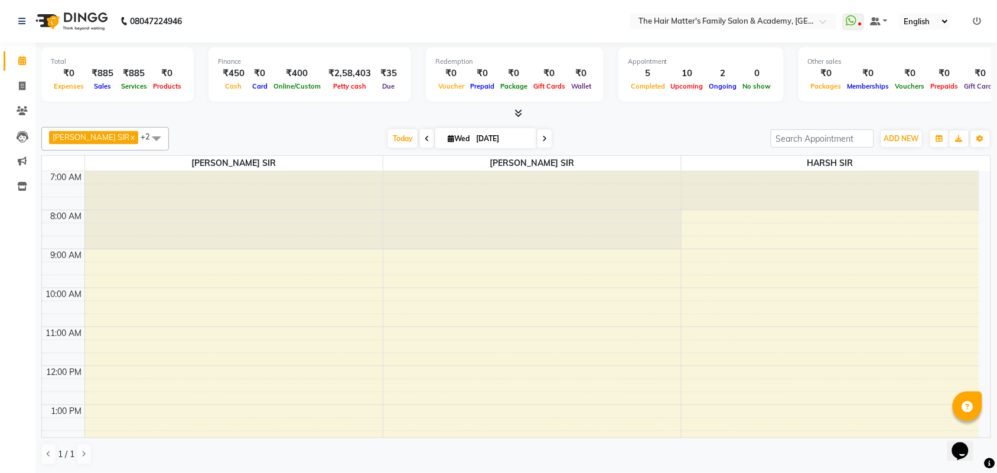
scroll to position [246, 0]
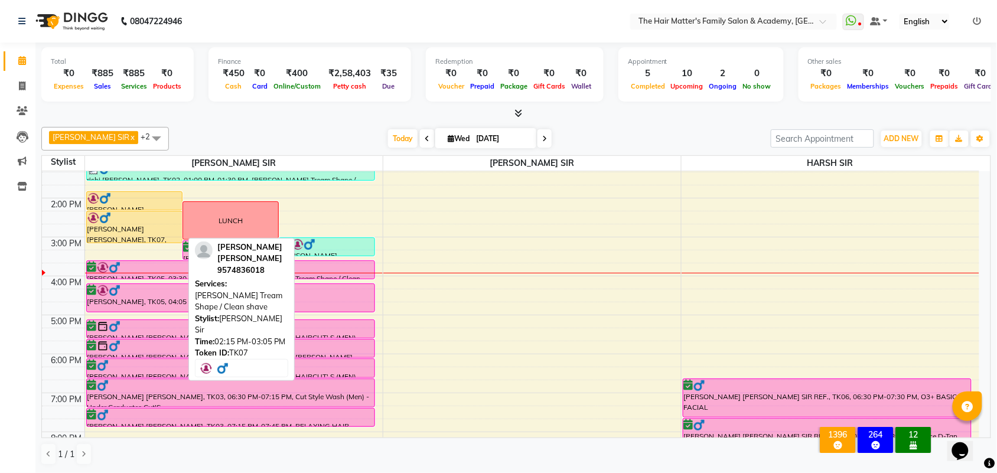
click at [139, 222] on div at bounding box center [134, 218] width 94 height 12
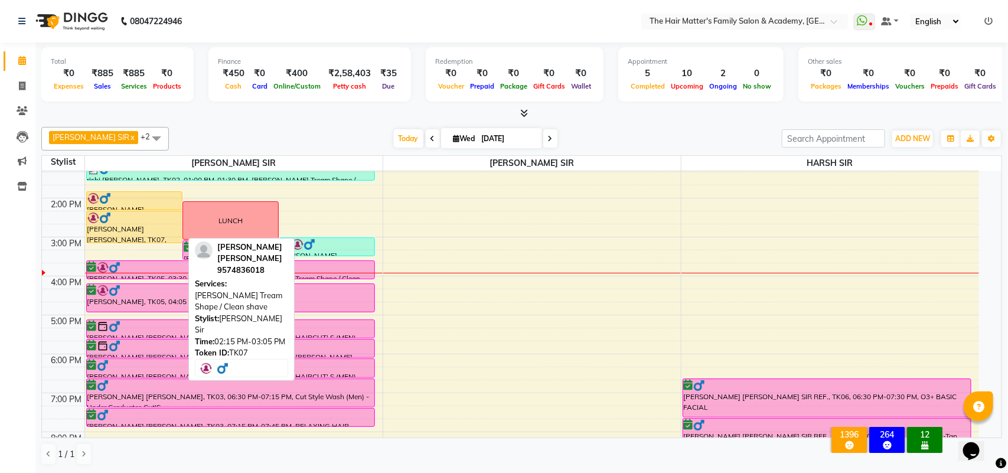
select select "1"
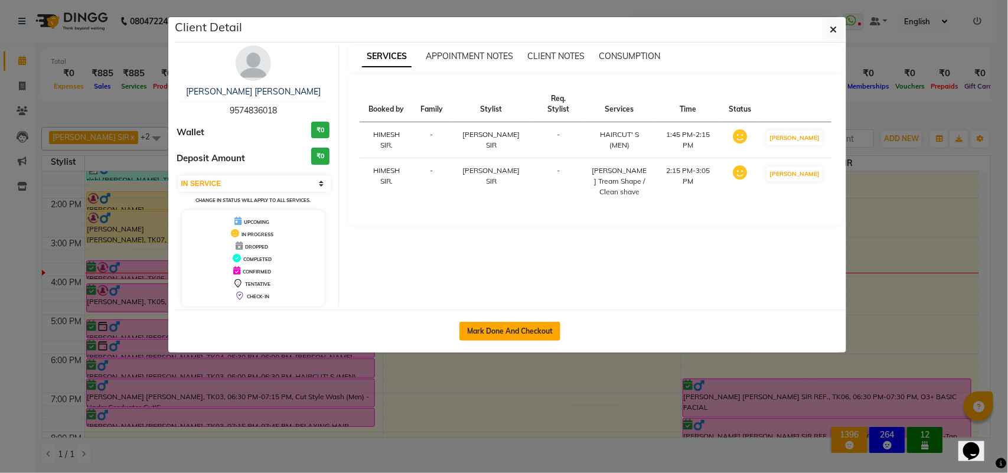
click at [499, 325] on button "Mark Done And Checkout" at bounding box center [509, 331] width 101 height 19
select select "service"
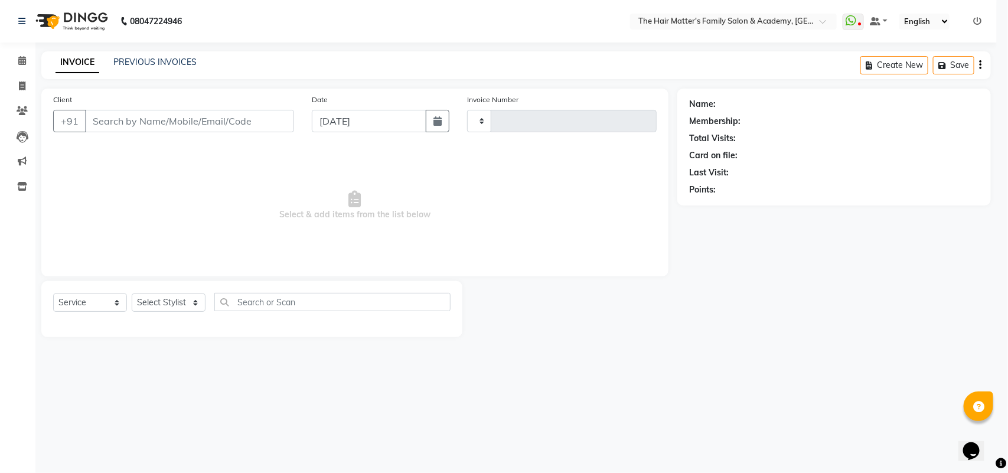
type input "1669"
select select "5980"
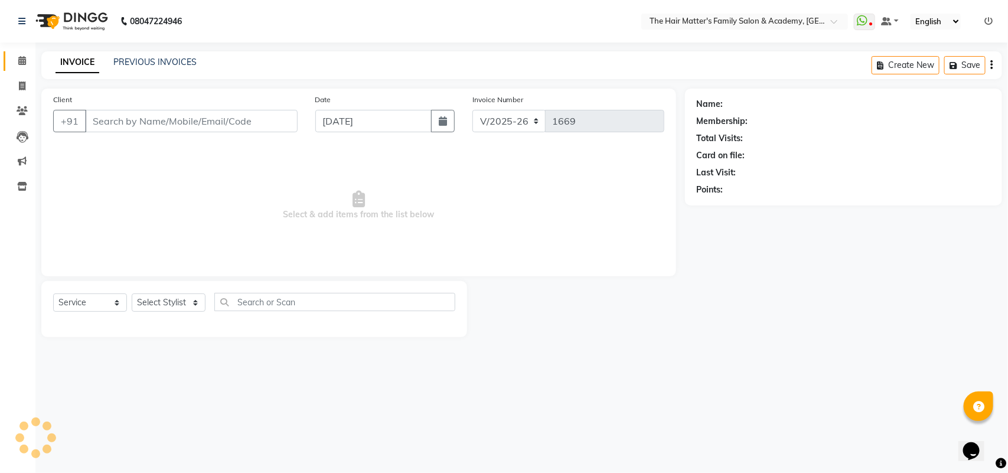
type input "9574836018"
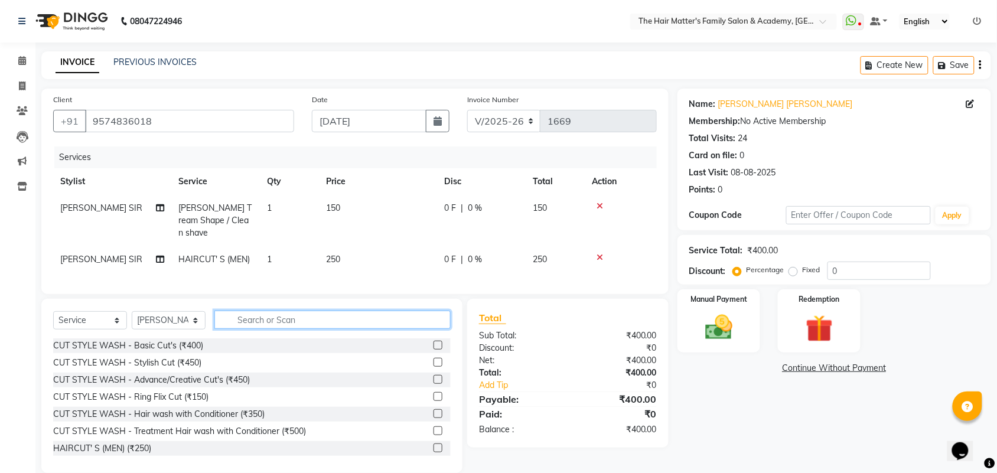
click at [242, 319] on input "text" at bounding box center [332, 320] width 236 height 18
click at [198, 320] on select "Select Stylist DIVY SIR HARSH SIR HIMESH SIR. MAYANK SIR PRATIK SIR" at bounding box center [169, 320] width 74 height 18
select select "85431"
click at [132, 311] on select "Select Stylist DIVY SIR HARSH SIR HIMESH SIR. MAYANK SIR PRATIK SIR" at bounding box center [169, 320] width 74 height 18
click at [266, 317] on input "text" at bounding box center [332, 320] width 236 height 18
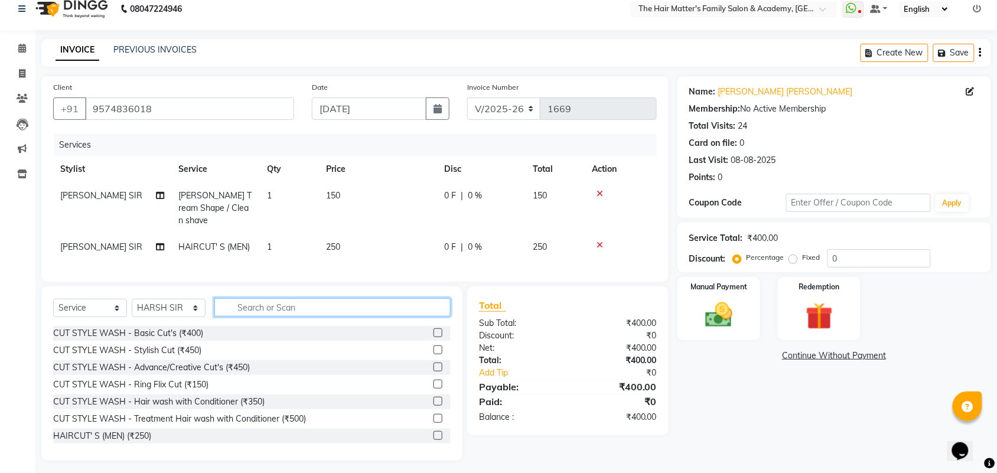
scroll to position [16, 0]
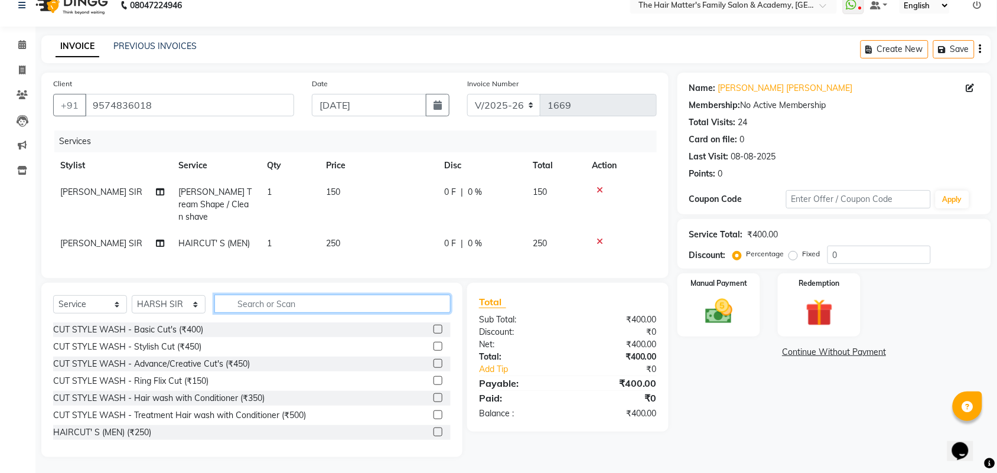
click at [290, 301] on input "text" at bounding box center [332, 304] width 236 height 18
click at [290, 299] on input "text" at bounding box center [332, 304] width 236 height 18
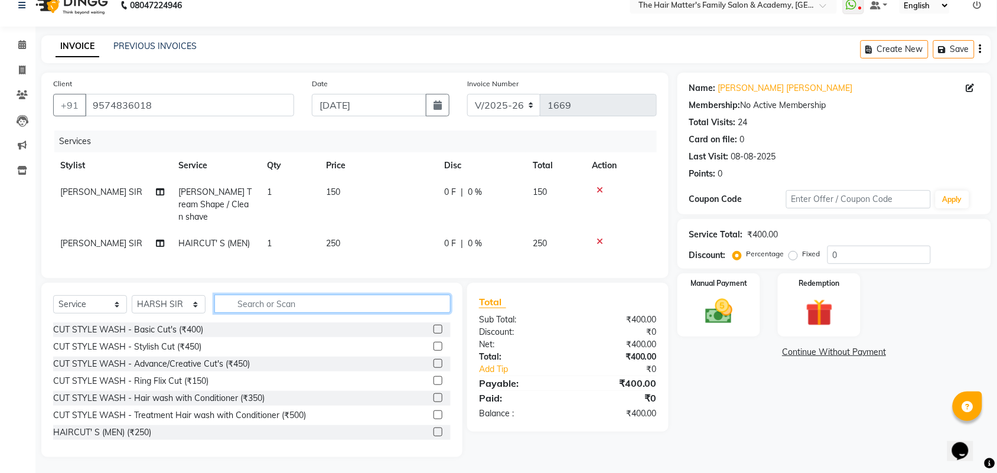
click at [290, 299] on input "text" at bounding box center [332, 304] width 236 height 18
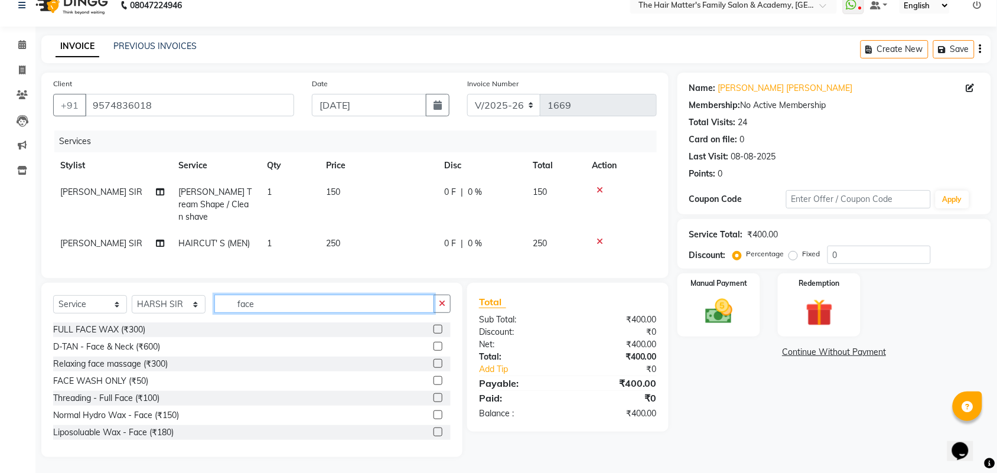
click at [312, 303] on input "face" at bounding box center [324, 304] width 220 height 18
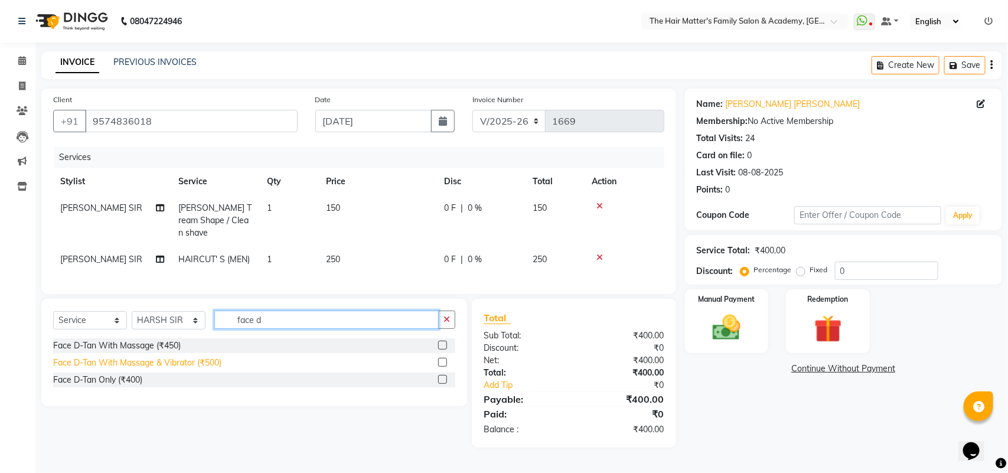
type input "face d"
click at [187, 361] on div "Face D-Tan With Massage & Vibrator (₹500)" at bounding box center [137, 363] width 168 height 12
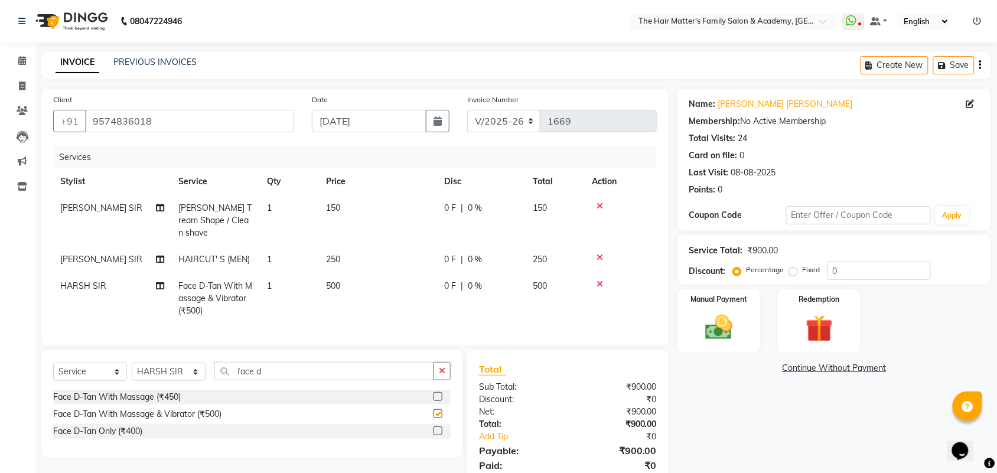
checkbox input "false"
click at [447, 280] on span "0 F" at bounding box center [450, 286] width 12 height 12
select select "85431"
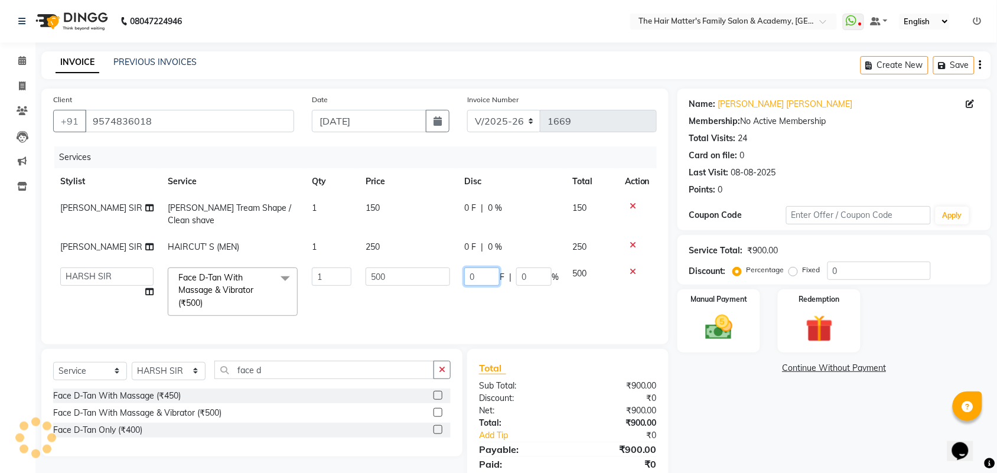
click at [482, 267] on input "0" at bounding box center [481, 276] width 35 height 18
click at [475, 267] on input "0" at bounding box center [481, 276] width 35 height 18
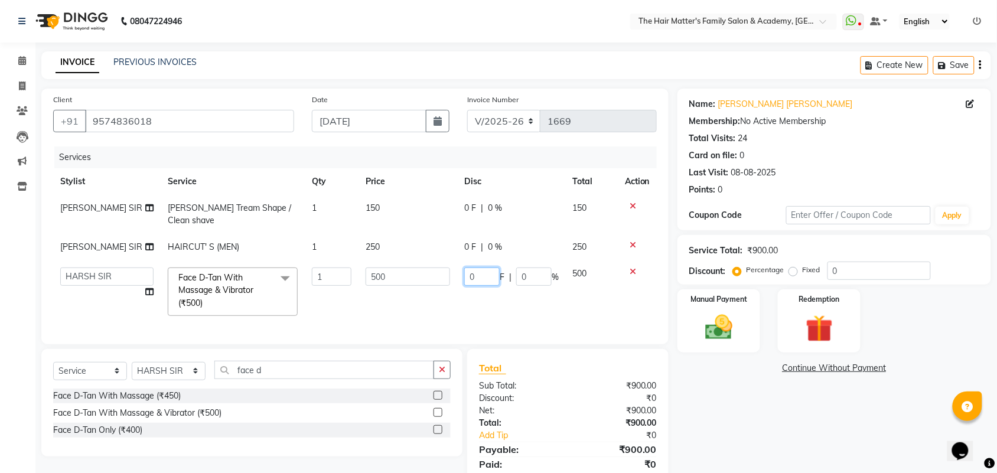
click at [475, 267] on input "0" at bounding box center [481, 276] width 35 height 18
type input "50"
click at [468, 228] on tbody "PRATIK SIR Beard Tream Shape / Clean shave 1 150 0 F | 0 % 150 PRATIK SIR HAIRC…" at bounding box center [354, 259] width 603 height 128
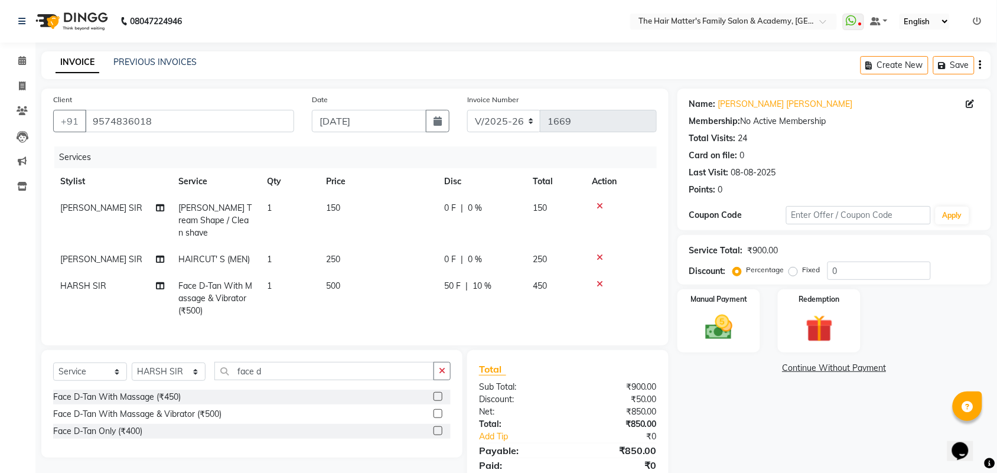
click at [449, 210] on span "0 F" at bounding box center [450, 208] width 12 height 12
select select "42572"
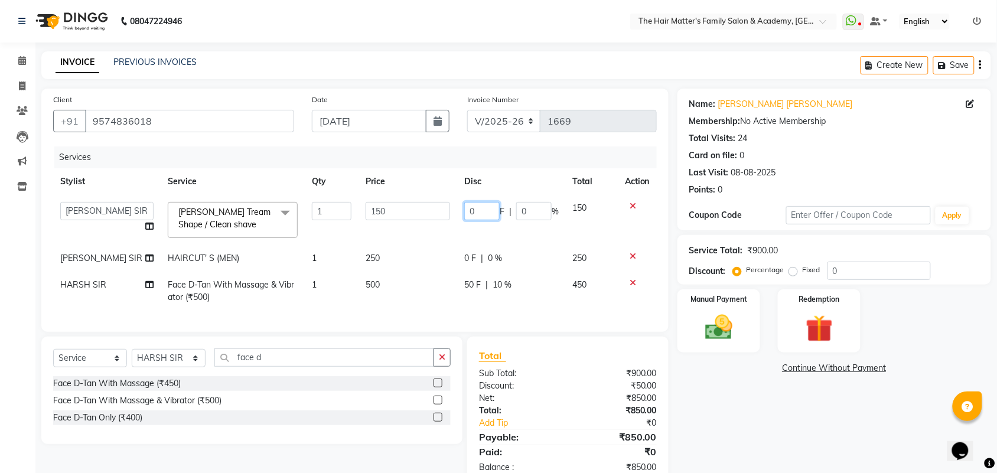
click at [479, 208] on input "0" at bounding box center [481, 211] width 35 height 18
type input "25"
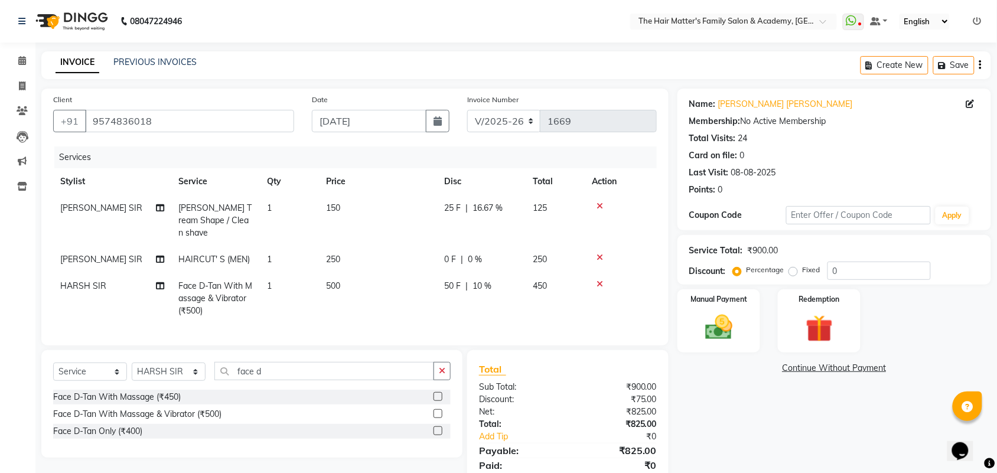
click at [468, 255] on td "0 F | 0 %" at bounding box center [481, 259] width 89 height 27
select select "42572"
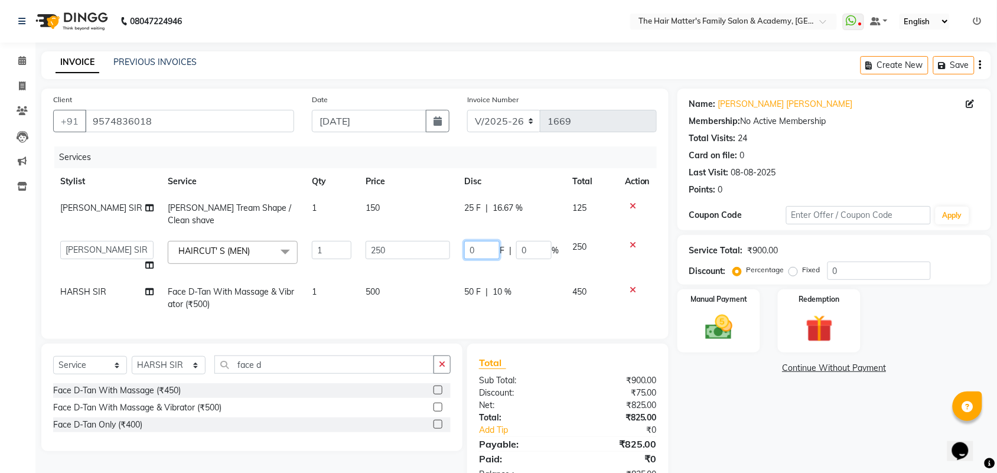
click at [483, 241] on input "0" at bounding box center [481, 250] width 35 height 18
type input "25"
click at [497, 164] on div "Services" at bounding box center [359, 157] width 611 height 22
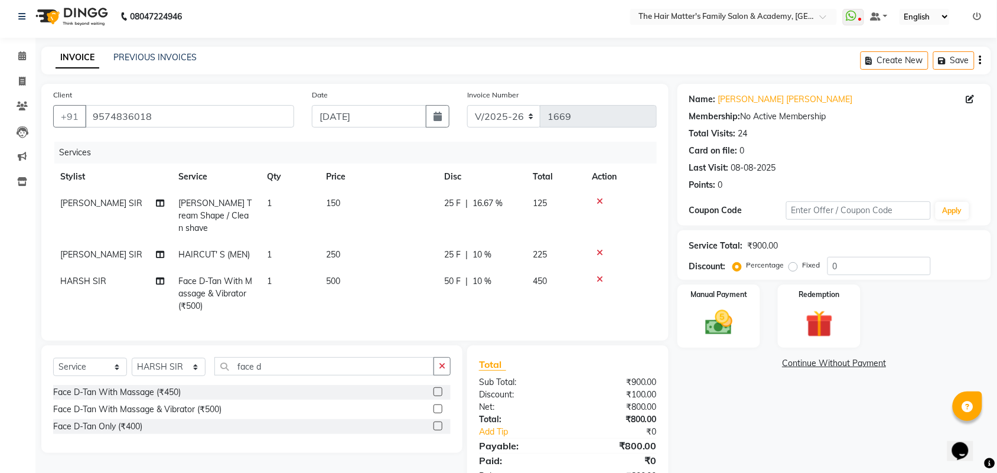
scroll to position [42, 0]
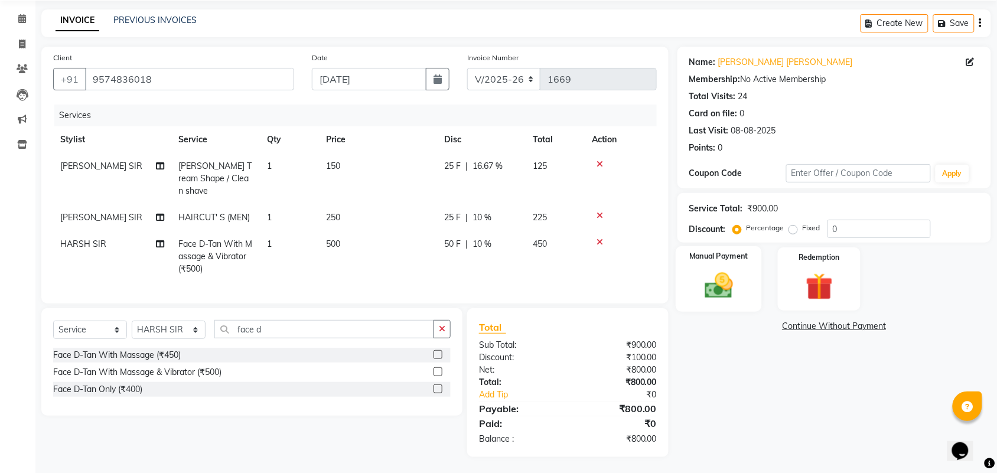
click at [738, 288] on img at bounding box center [719, 285] width 46 height 32
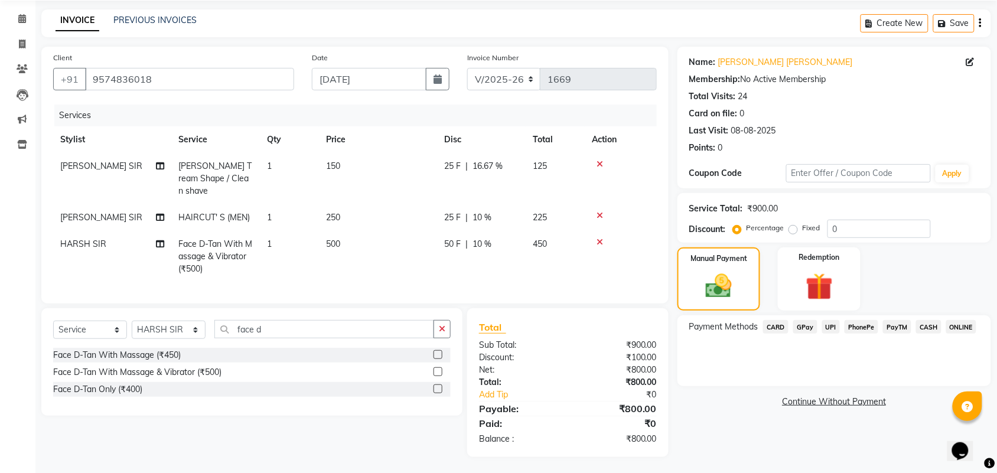
click at [828, 329] on span "UPI" at bounding box center [831, 327] width 18 height 14
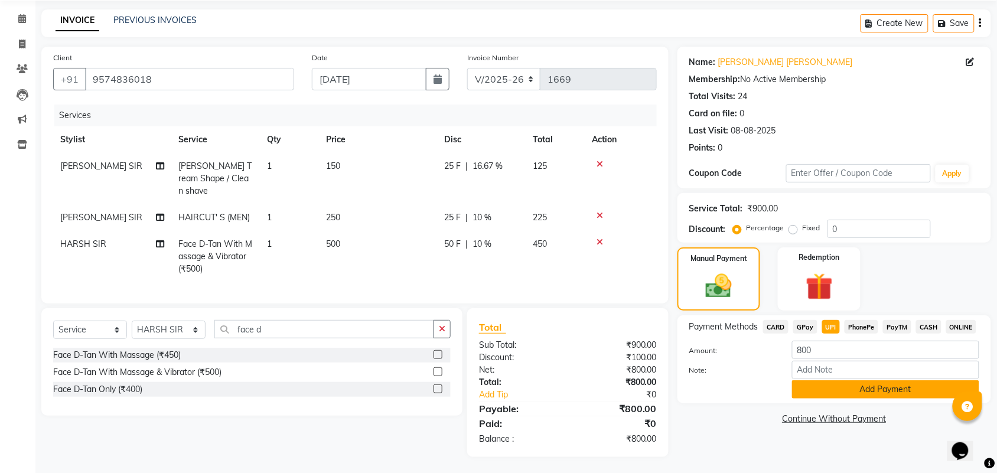
click at [828, 384] on button "Add Payment" at bounding box center [885, 389] width 187 height 18
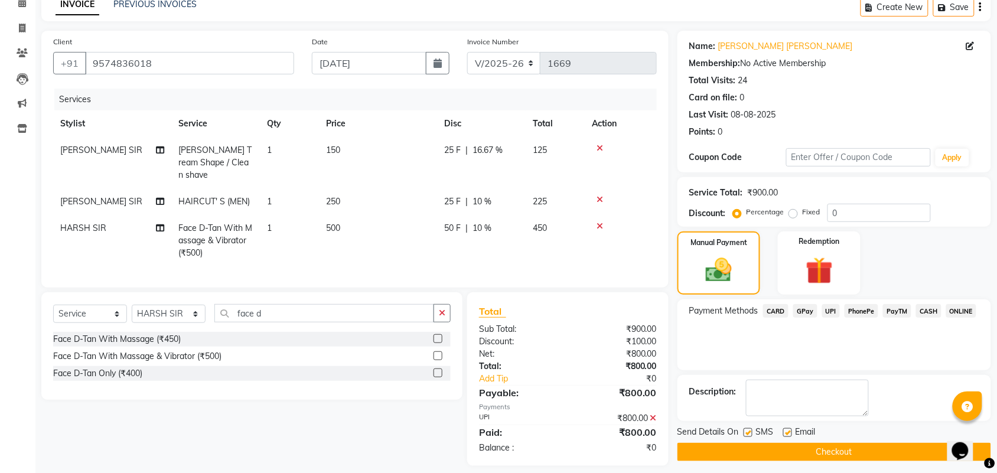
scroll to position [67, 0]
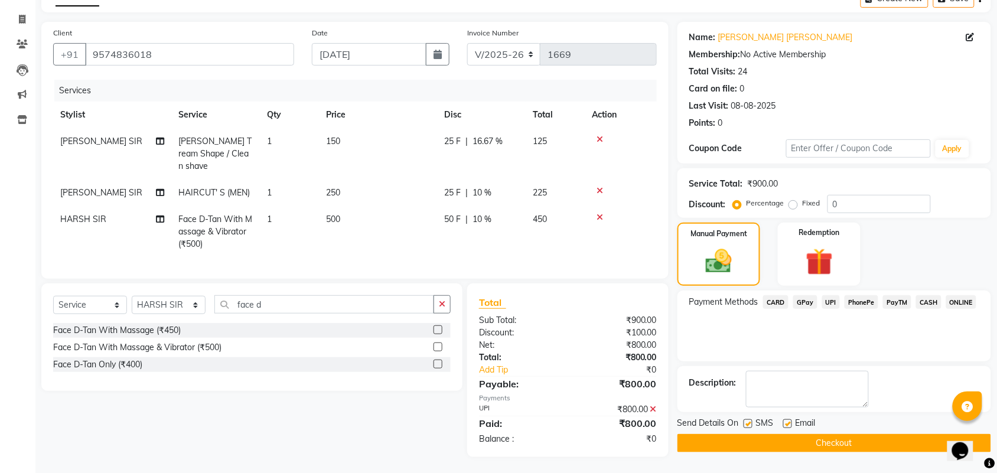
click at [789, 423] on label at bounding box center [787, 423] width 9 height 9
click at [789, 423] on input "checkbox" at bounding box center [787, 424] width 8 height 8
click at [789, 423] on label at bounding box center [787, 423] width 9 height 9
click at [789, 423] on input "checkbox" at bounding box center [787, 424] width 8 height 8
checkbox input "true"
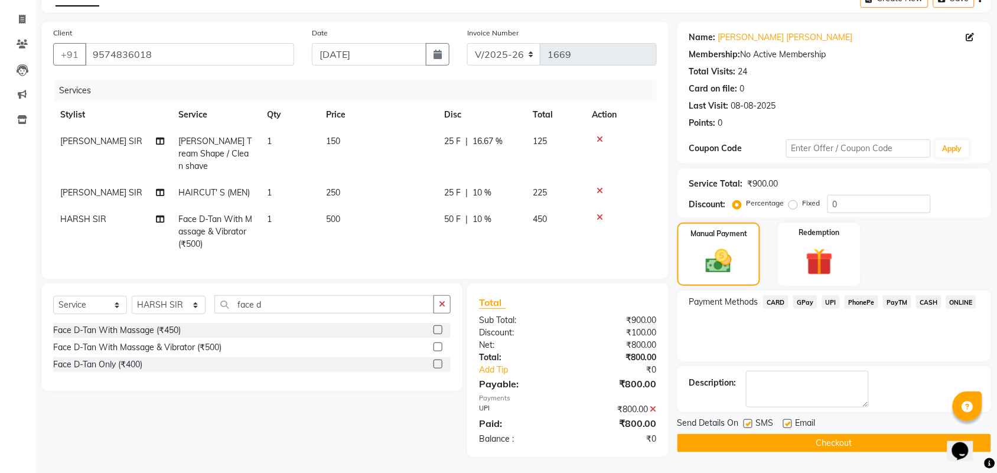
click at [778, 440] on button "Checkout" at bounding box center [834, 443] width 314 height 18
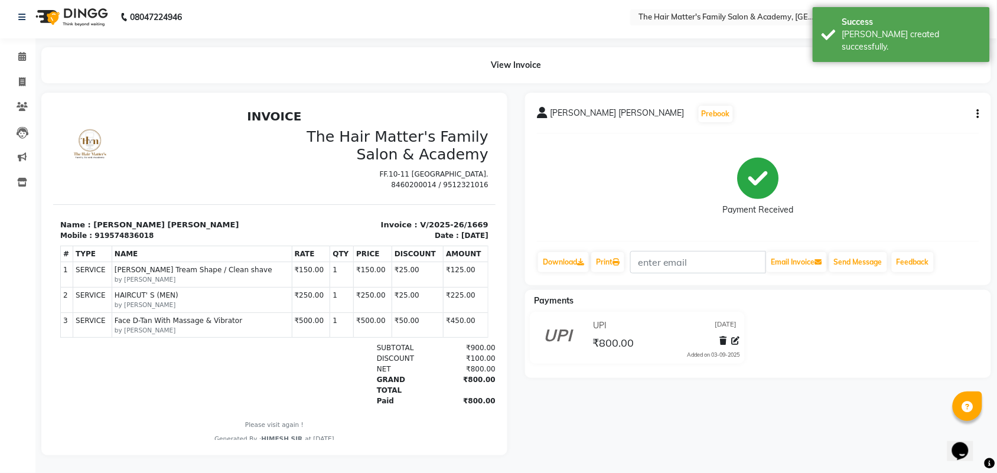
scroll to position [15, 0]
click at [19, 51] on span at bounding box center [22, 57] width 21 height 14
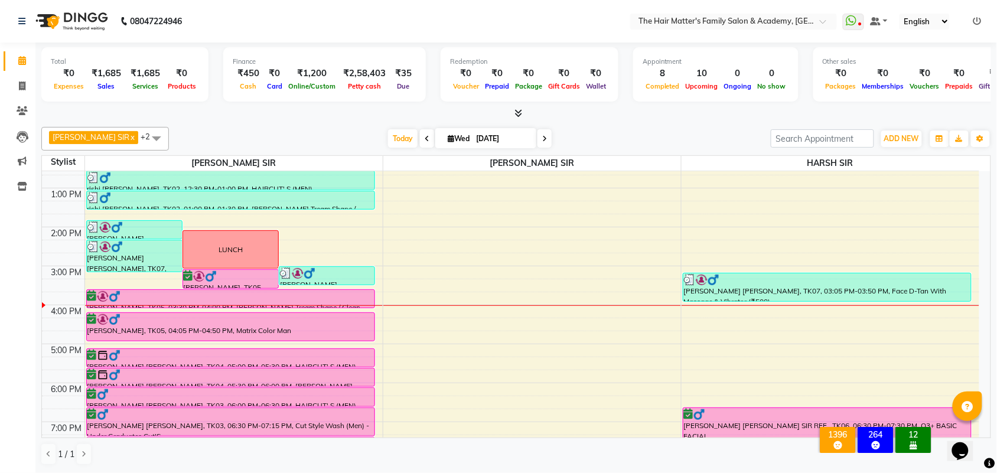
scroll to position [246, 0]
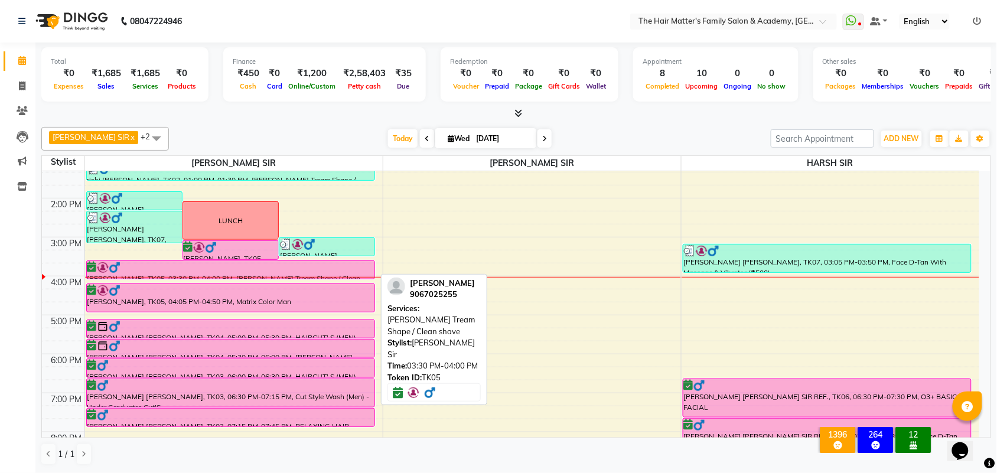
click at [210, 267] on div at bounding box center [230, 268] width 286 height 12
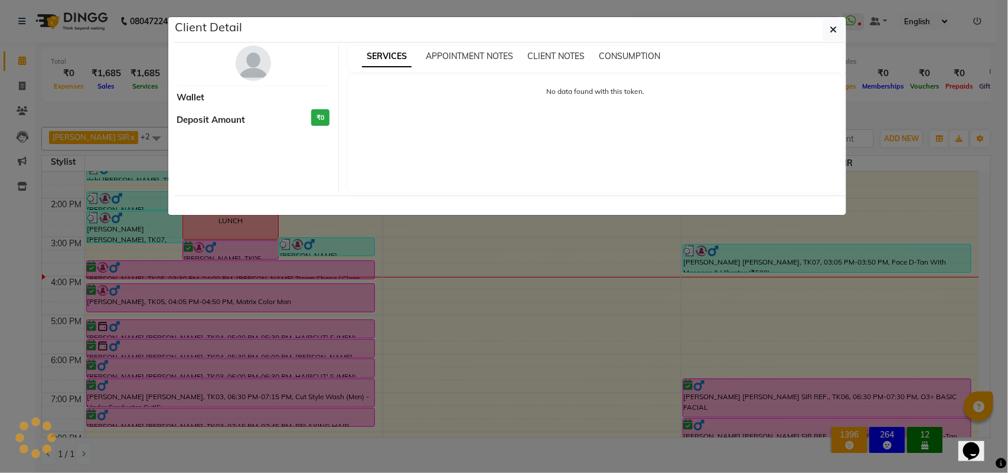
select select "6"
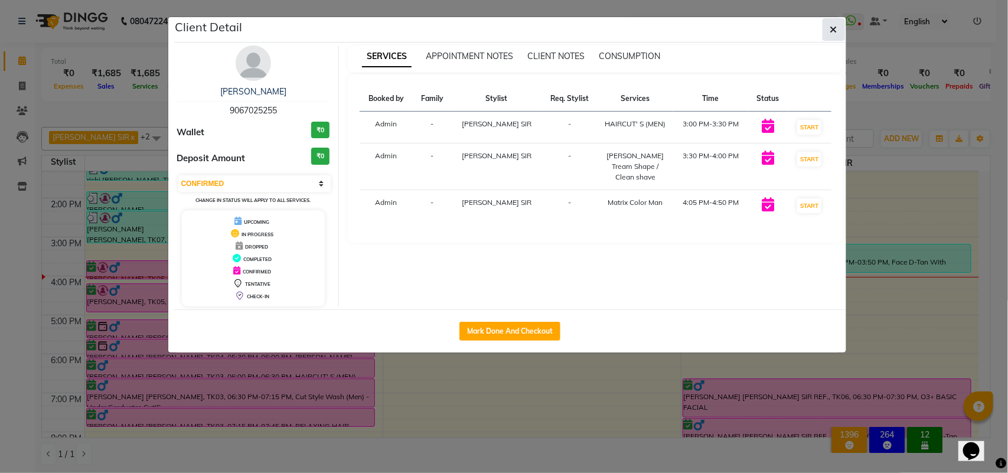
click at [835, 31] on icon "button" at bounding box center [833, 29] width 7 height 9
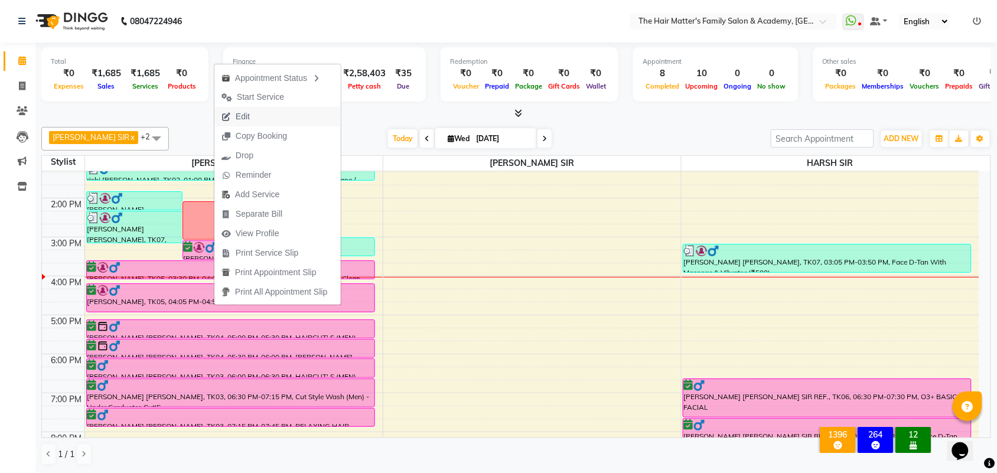
click at [250, 113] on span "Edit" at bounding box center [235, 116] width 43 height 19
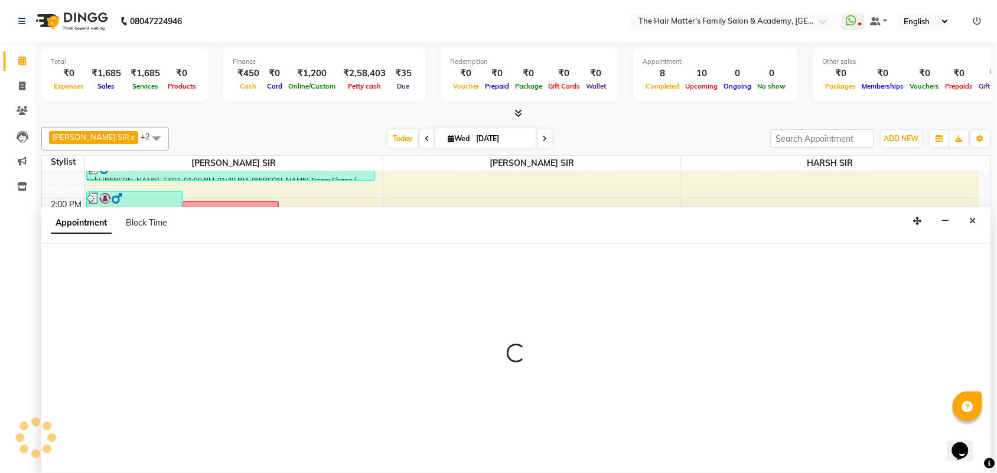
scroll to position [1, 0]
select select "tentative"
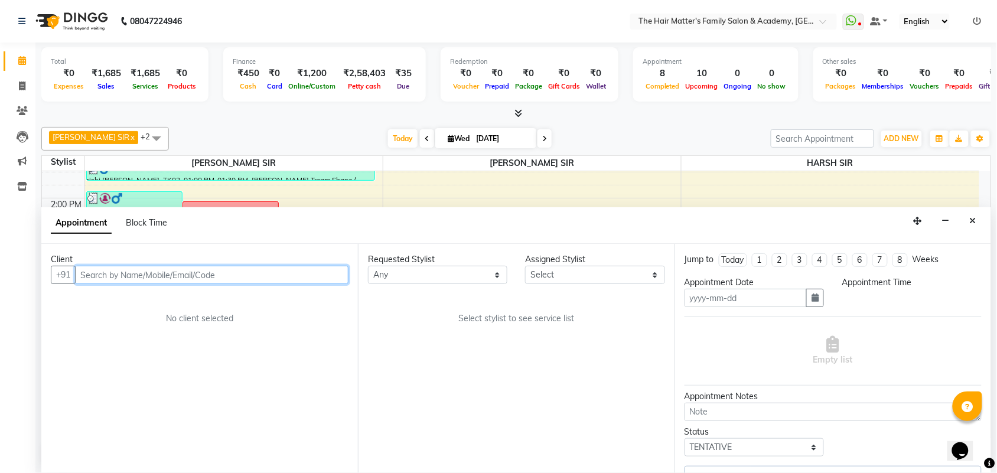
type input "03-09-2025"
select select "confirm booking"
select select "900"
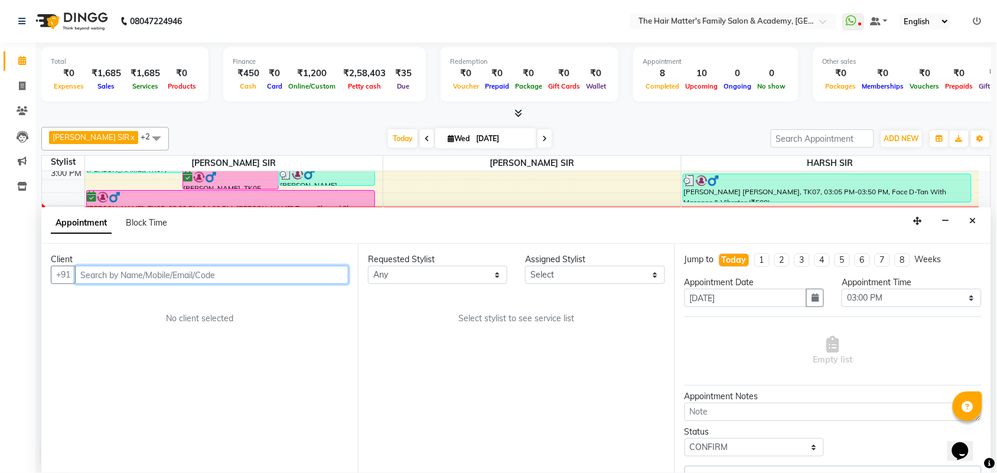
select select "42572"
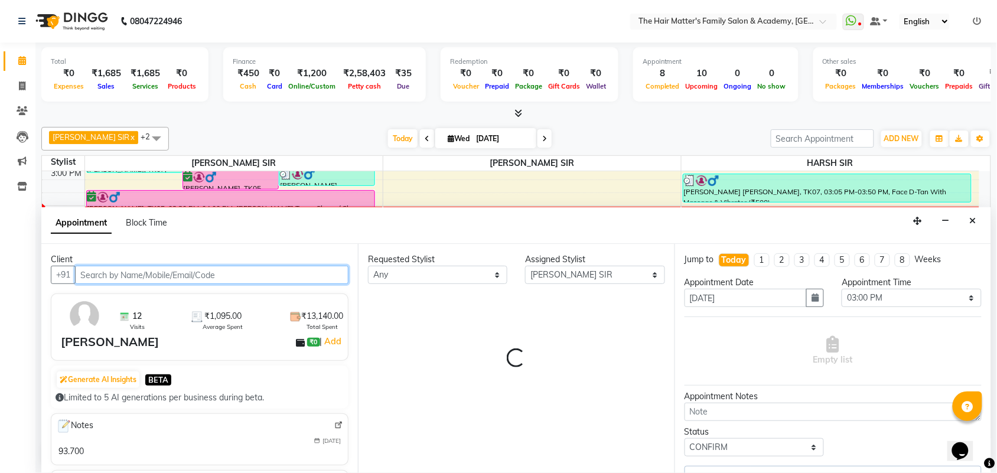
select select "2914"
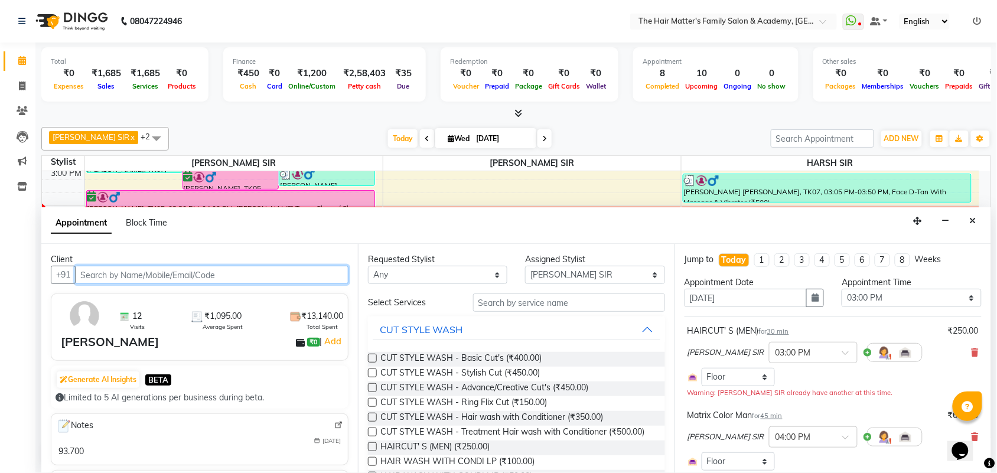
click at [217, 280] on input "text" at bounding box center [211, 275] width 273 height 18
click at [207, 277] on input "text" at bounding box center [211, 275] width 273 height 18
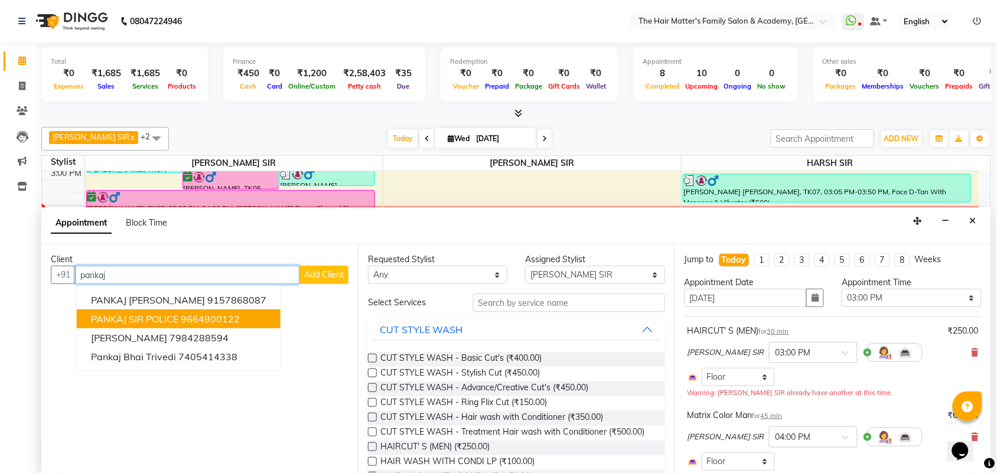
click at [227, 316] on ngb-highlight "9664900122" at bounding box center [210, 319] width 59 height 12
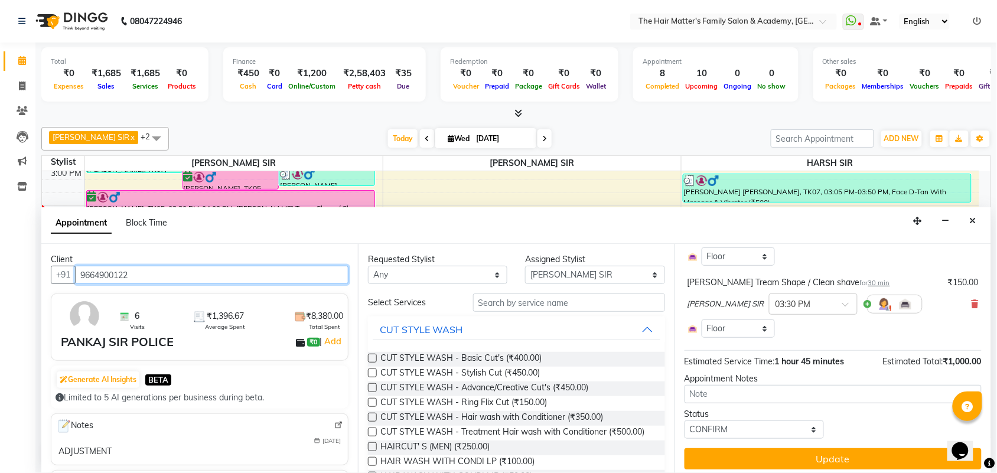
scroll to position [211, 0]
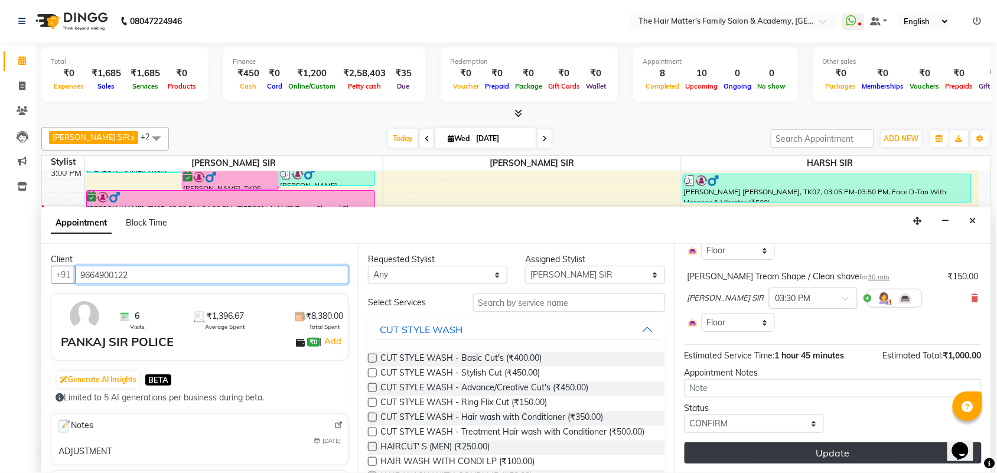
type input "9664900122"
click at [778, 455] on button "Update" at bounding box center [832, 452] width 297 height 21
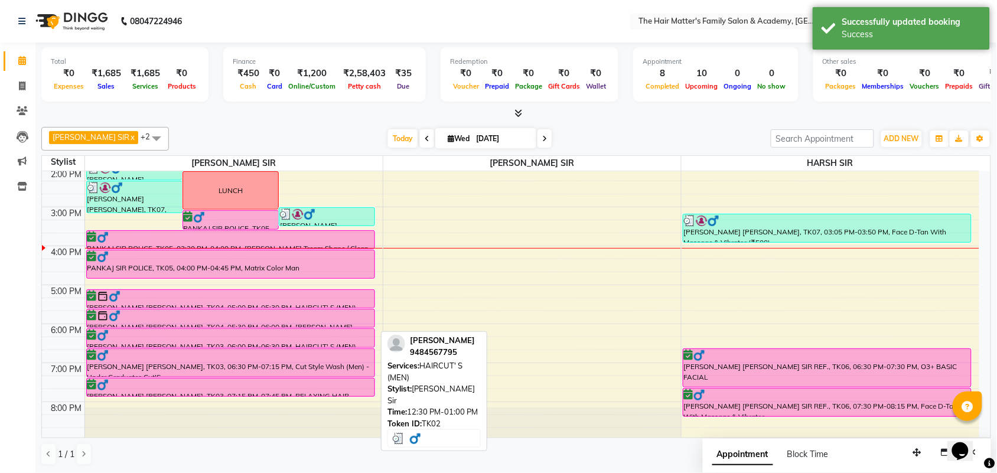
scroll to position [316, 0]
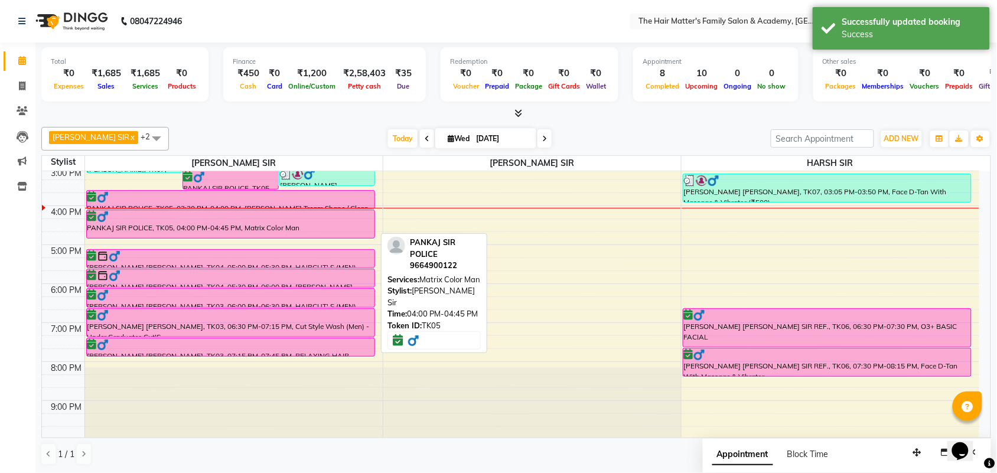
click at [204, 223] on div "PANKAJ SIR POLICE, TK05, 04:00 PM-04:45 PM, Matrix Color Man" at bounding box center [231, 224] width 288 height 28
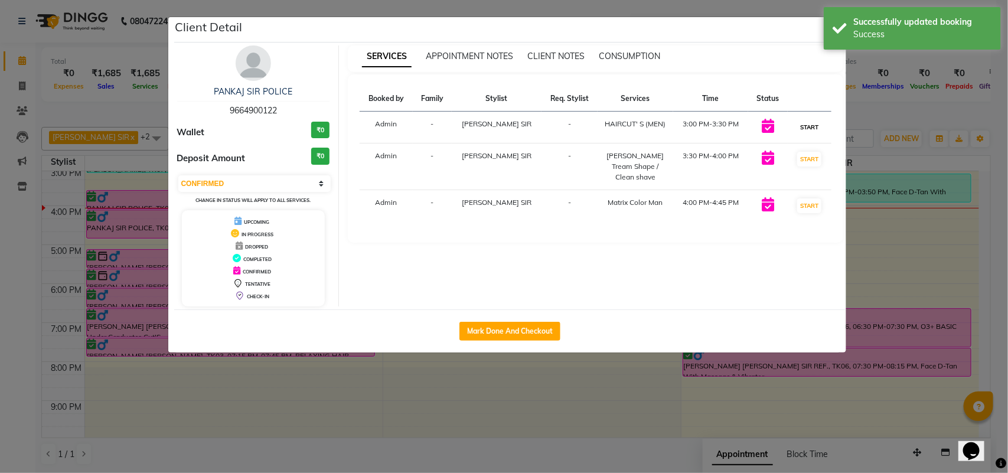
click at [804, 131] on button "START" at bounding box center [809, 127] width 24 height 15
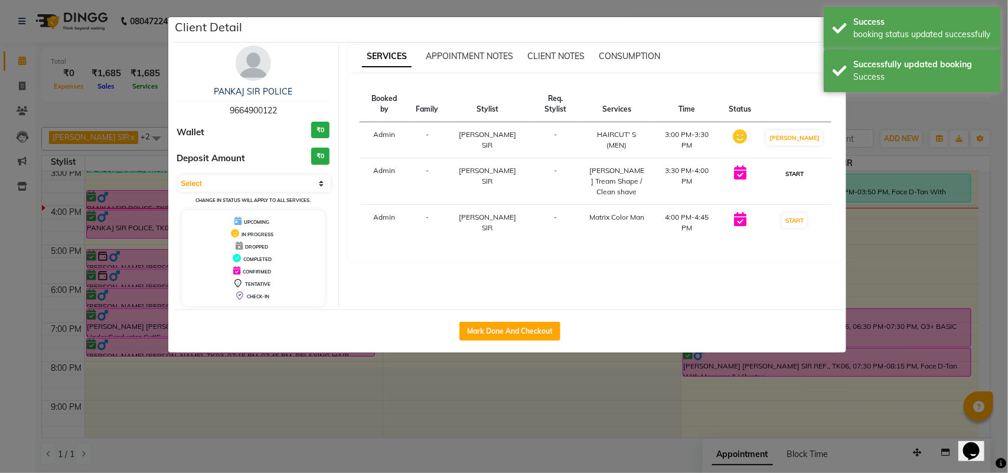
click at [803, 166] on button "START" at bounding box center [794, 173] width 24 height 15
click at [799, 213] on button "START" at bounding box center [794, 220] width 24 height 15
select select "1"
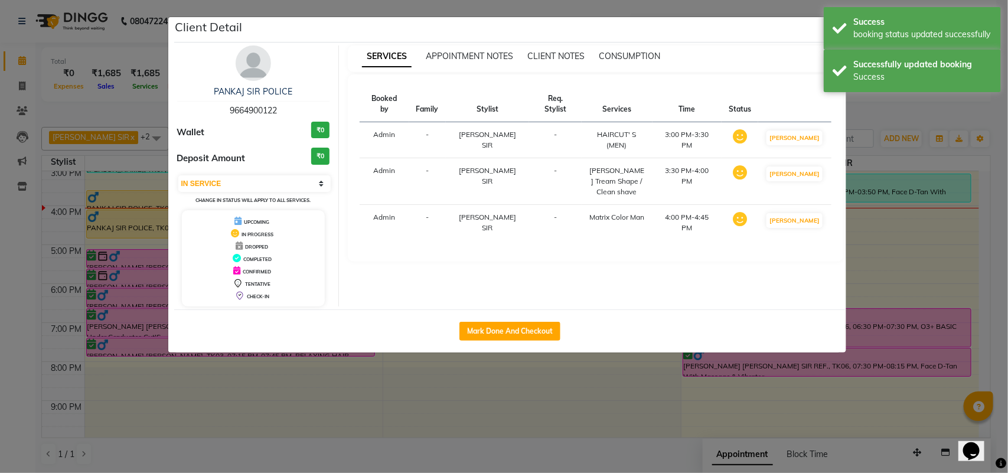
click at [848, 214] on div "SERVICES APPOINTMENT NOTES CLIENT NOTES CONSUMPTION Booked by Family Stylist Re…" at bounding box center [595, 175] width 513 height 261
click at [980, 254] on ngb-modal-window "Client Detail PANKAJ SIR POLICE 9664900122 Wallet ₹0 Deposit Amount ₹0 Select I…" at bounding box center [504, 236] width 1008 height 473
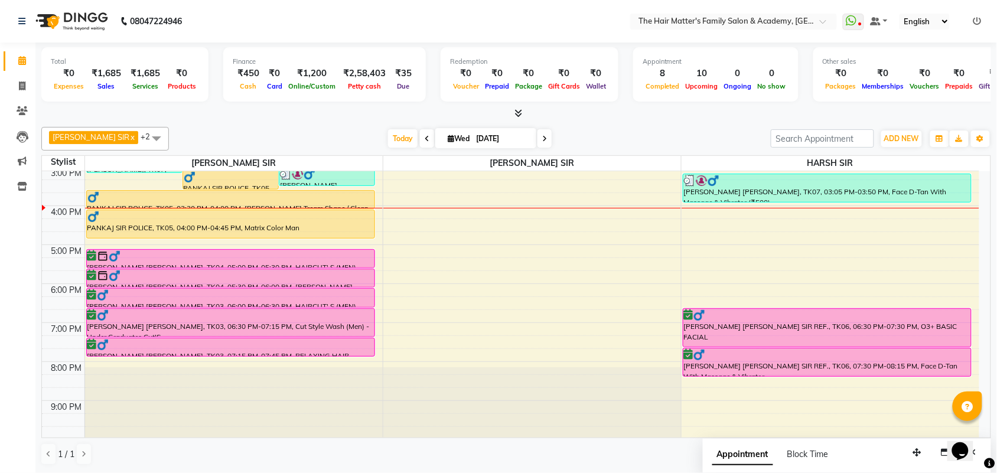
click at [537, 136] on span at bounding box center [544, 138] width 14 height 18
type input "04-09-2025"
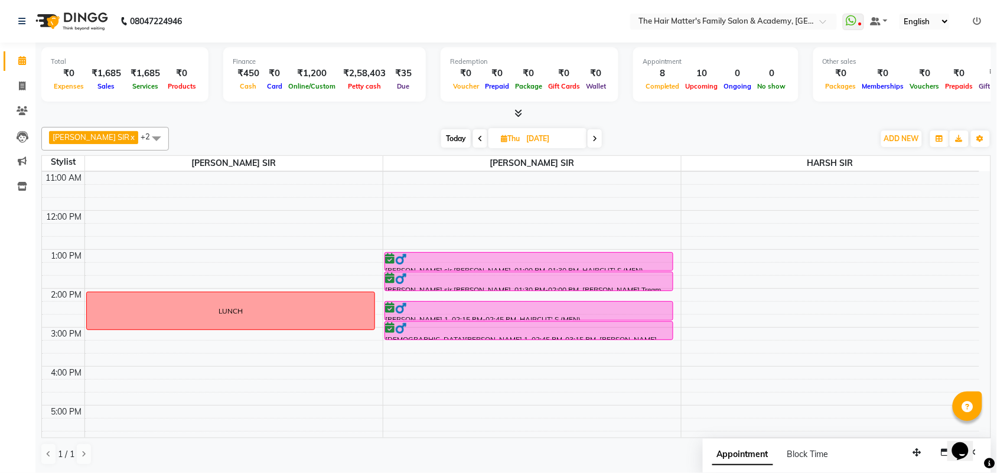
scroll to position [119, 0]
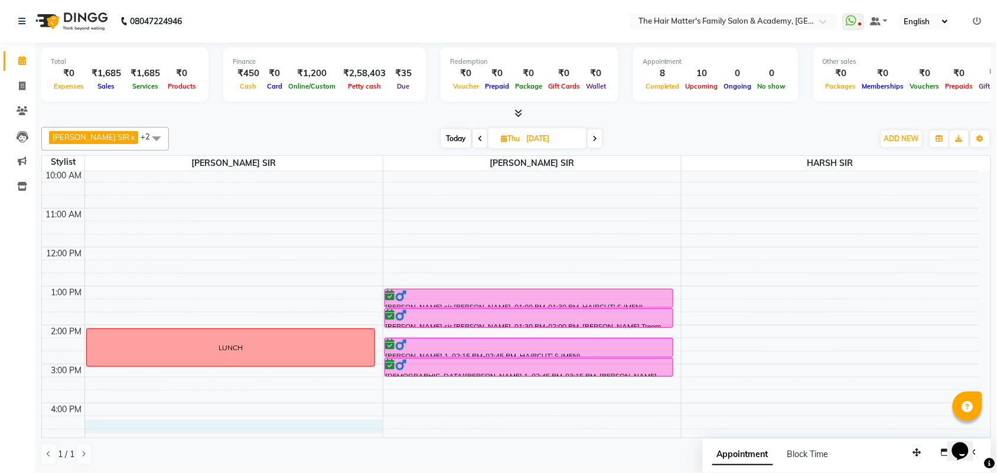
click at [105, 425] on div "7:00 AM 8:00 AM 9:00 AM 10:00 AM 11:00 AM 12:00 PM 1:00 PM 2:00 PM 3:00 PM 4:00…" at bounding box center [510, 364] width 937 height 623
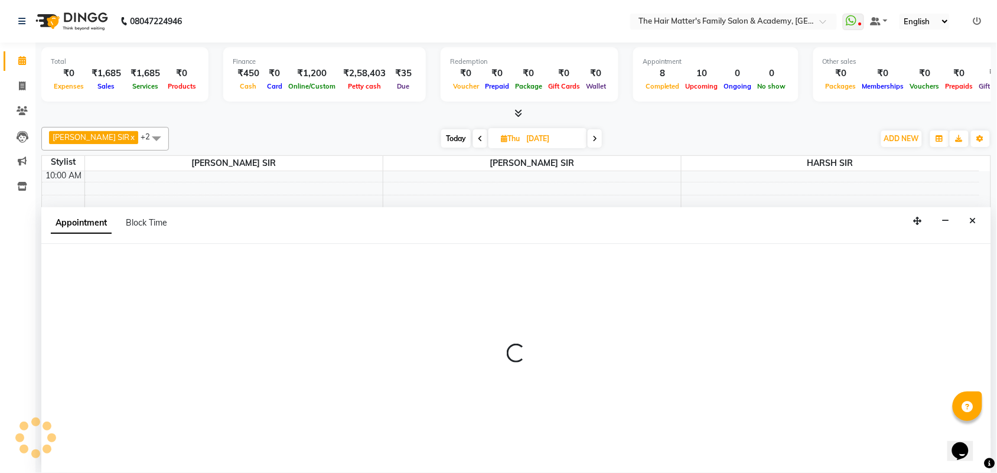
scroll to position [1, 0]
select select "42572"
select select "975"
select select "tentative"
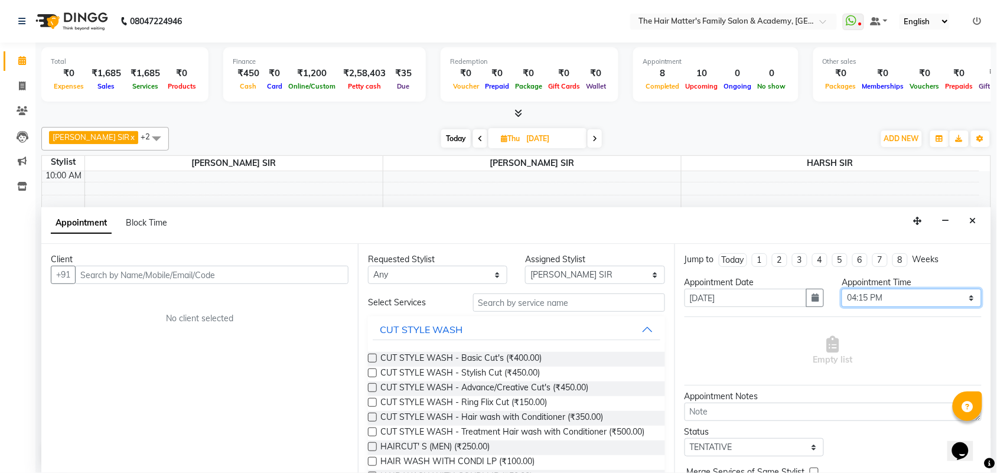
click at [857, 297] on select "Select 08:00 AM 08:15 AM 08:30 AM 08:45 AM 09:00 AM 09:15 AM 09:30 AM 09:45 AM …" at bounding box center [910, 298] width 139 height 18
select select "990"
click at [841, 289] on select "Select 08:00 AM 08:15 AM 08:30 AM 08:45 AM 09:00 AM 09:15 AM 09:30 AM 09:45 AM …" at bounding box center [910, 298] width 139 height 18
click at [311, 260] on div "Client" at bounding box center [200, 259] width 298 height 12
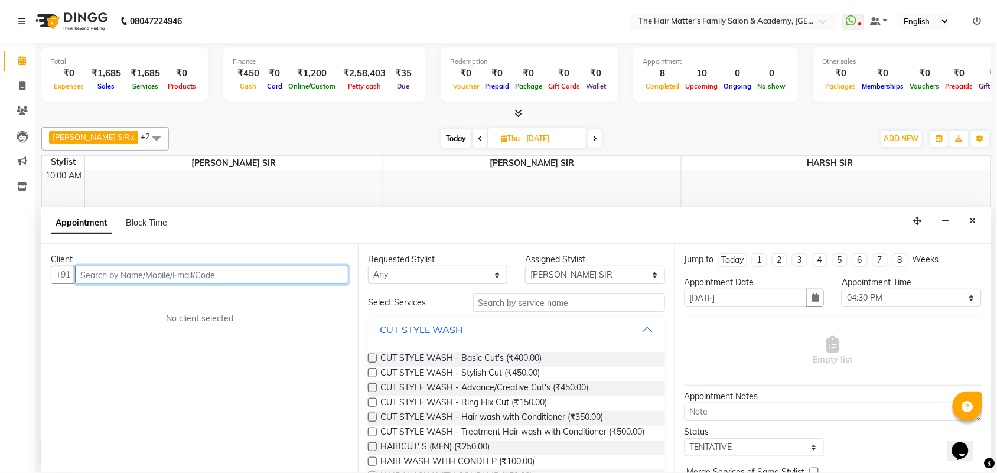
click at [322, 276] on input "text" at bounding box center [211, 275] width 273 height 18
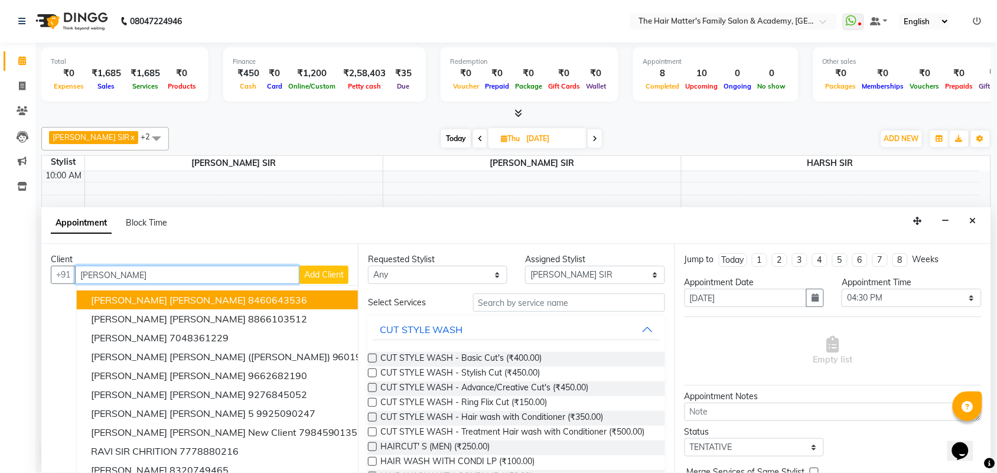
click at [248, 294] on ngb-highlight "8460643536" at bounding box center [277, 300] width 59 height 12
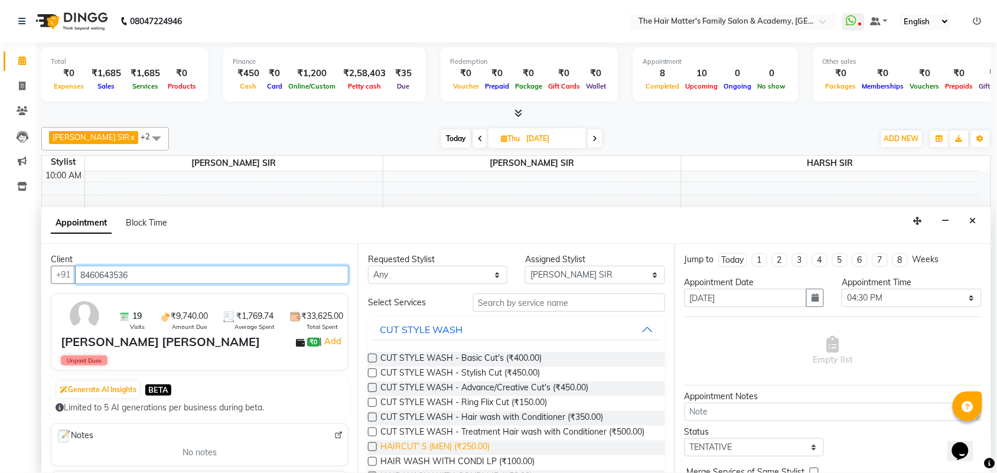
type input "8460643536"
click at [452, 455] on span "HAIRCUT' S (MEN) (₹250.00)" at bounding box center [434, 447] width 109 height 15
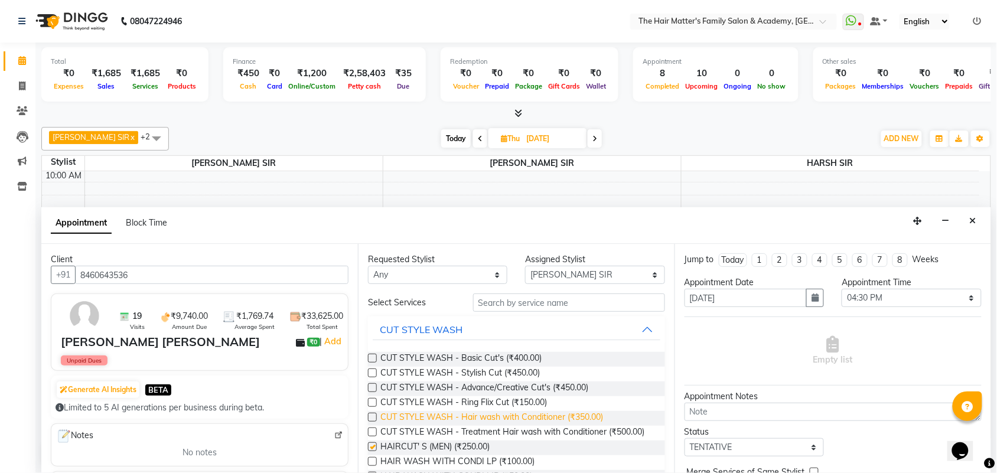
checkbox input "false"
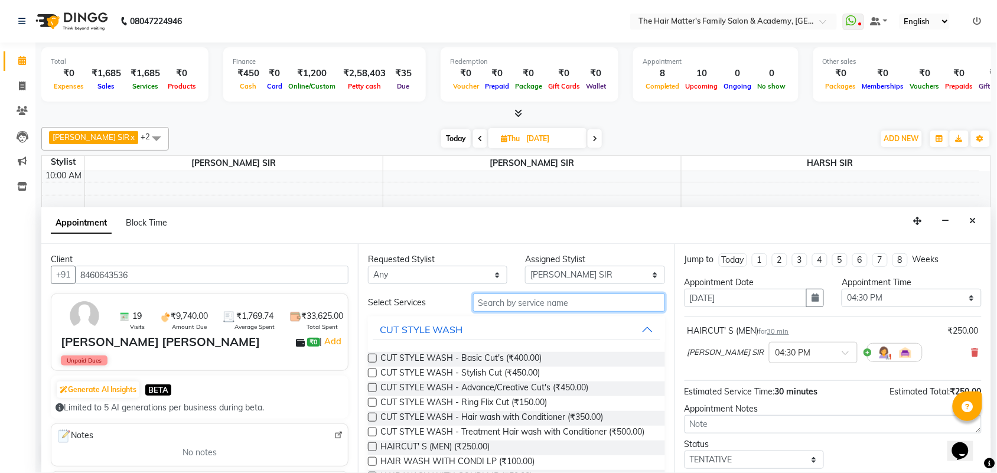
click at [531, 296] on input "text" at bounding box center [569, 302] width 192 height 18
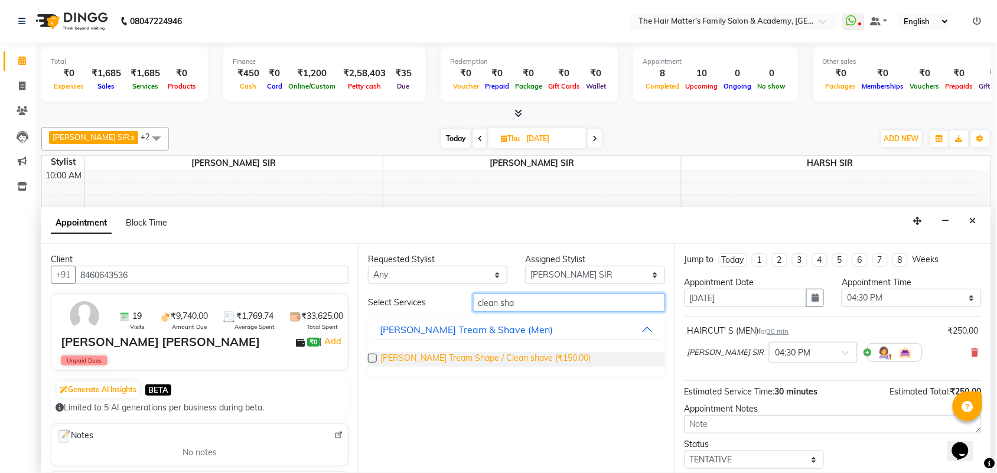
type input "clean sha"
click at [536, 363] on span "Beard Tream Shape / Clean shave (₹150.00)" at bounding box center [485, 359] width 210 height 15
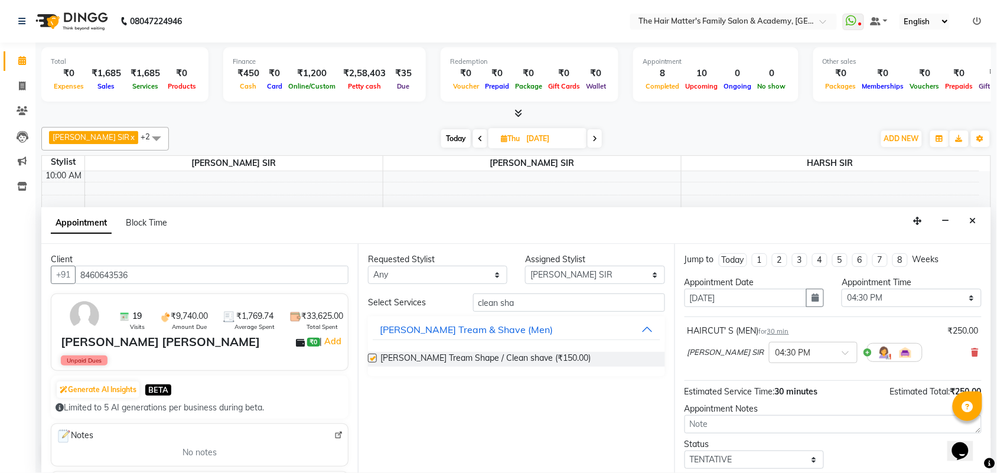
checkbox input "false"
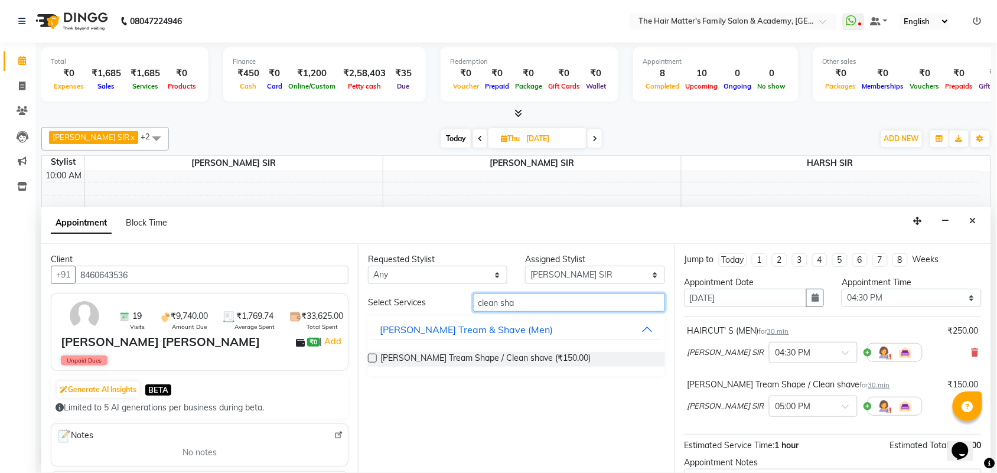
click at [525, 301] on input "clean sha" at bounding box center [569, 302] width 192 height 18
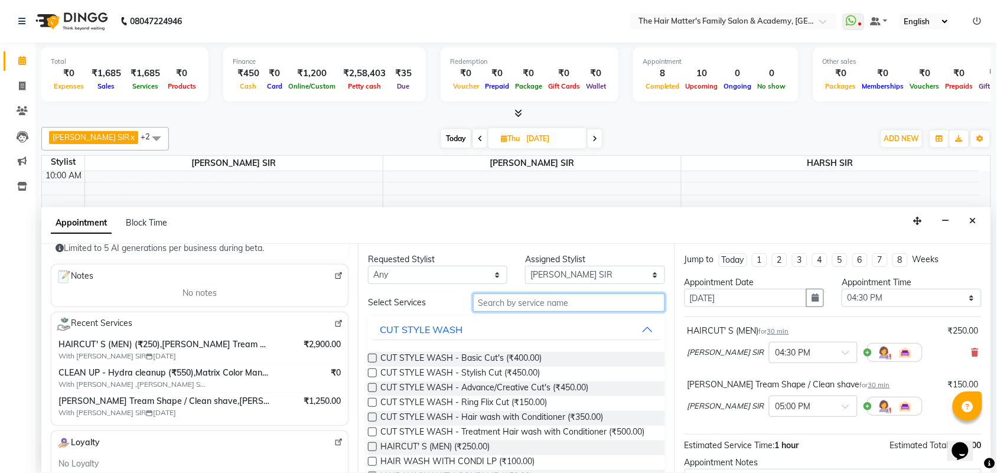
scroll to position [161, 0]
click at [536, 304] on input "text" at bounding box center [569, 302] width 192 height 18
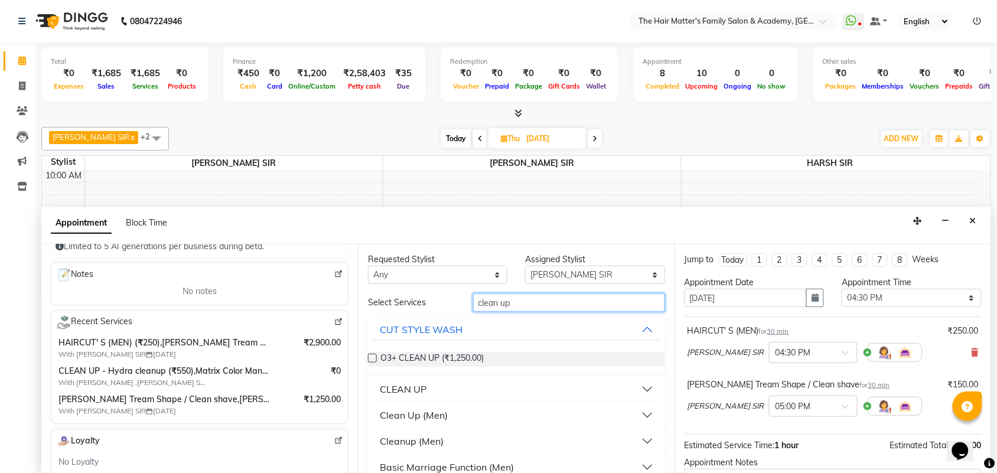
type input "clean up"
click at [416, 385] on div "CLEAN UP" at bounding box center [403, 389] width 47 height 14
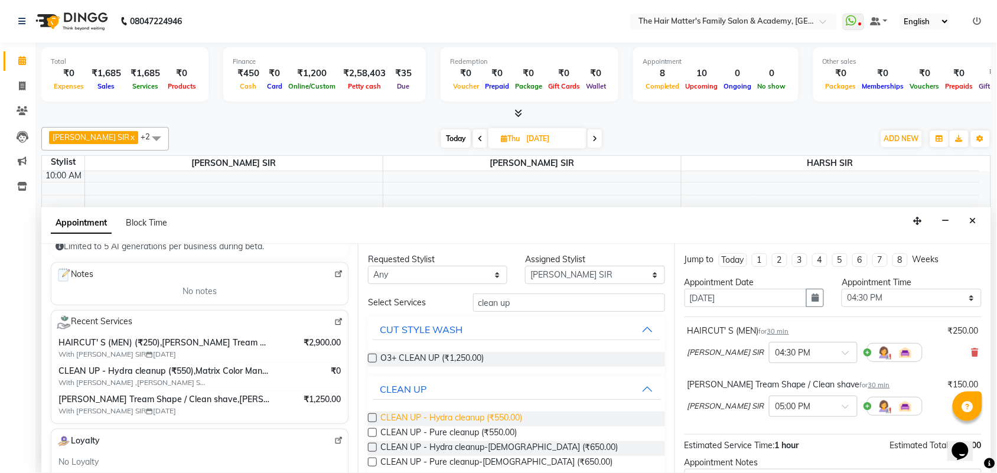
click at [452, 422] on span "CLEAN UP - Hydra cleanup (₹550.00)" at bounding box center [451, 419] width 142 height 15
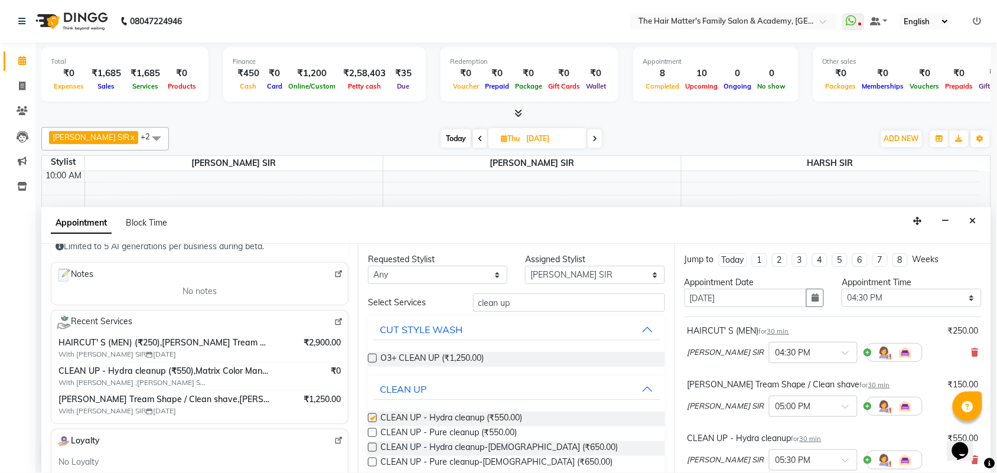
checkbox input "false"
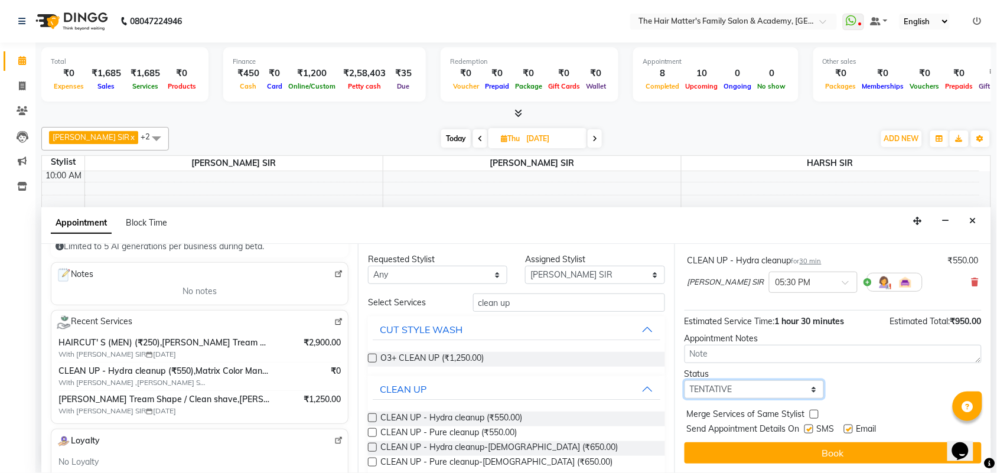
click at [753, 386] on select "Select TENTATIVE CONFIRM UPCOMING" at bounding box center [753, 389] width 139 height 18
select select "confirm booking"
click at [684, 380] on select "Select TENTATIVE CONFIRM UPCOMING" at bounding box center [753, 389] width 139 height 18
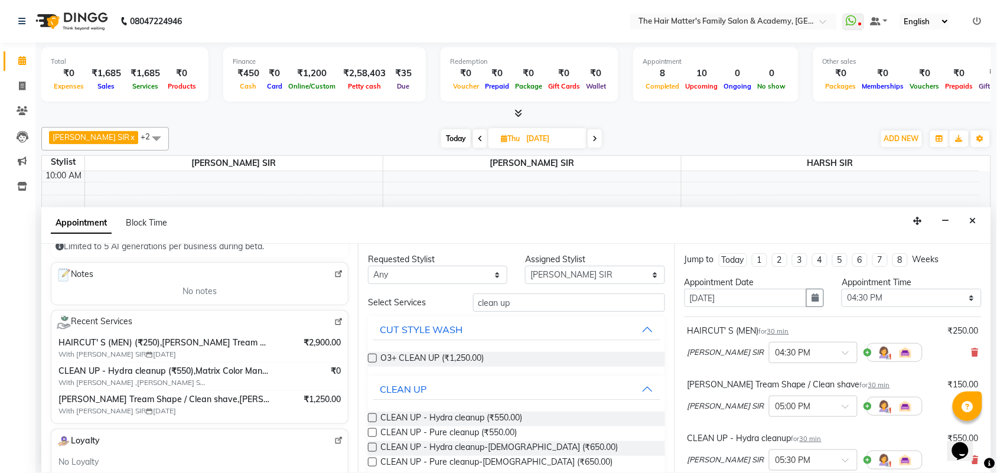
scroll to position [0, 0]
click at [553, 312] on input "clean up" at bounding box center [569, 302] width 192 height 18
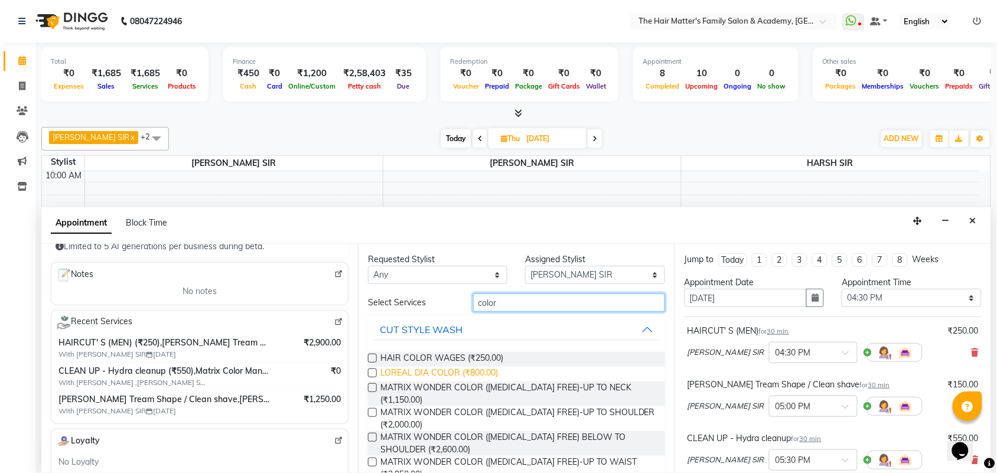
type input "color"
click at [472, 373] on span "LOREAL DIA COLOR (₹800.00)" at bounding box center [438, 374] width 117 height 15
checkbox input "false"
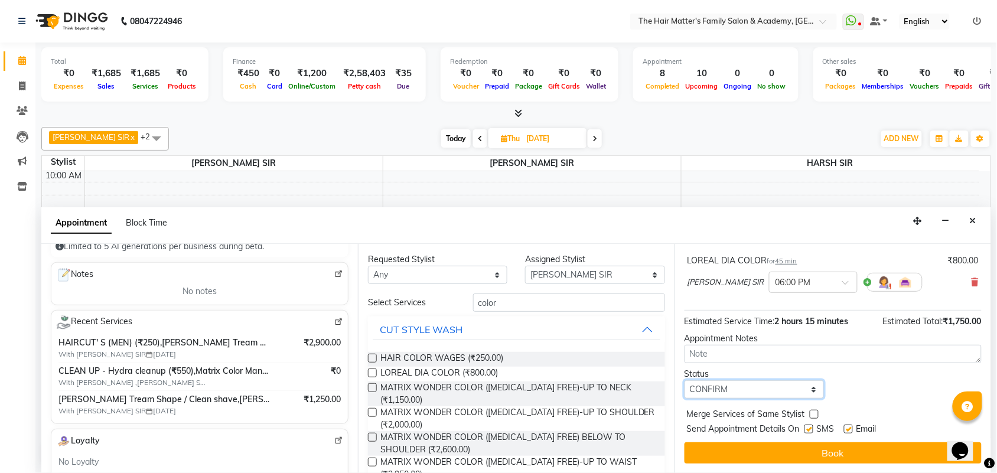
click at [737, 384] on select "Select TENTATIVE CONFIRM UPCOMING" at bounding box center [753, 389] width 139 height 18
click at [742, 394] on select "Select TENTATIVE CONFIRM UPCOMING" at bounding box center [753, 389] width 139 height 18
click at [550, 295] on input "color" at bounding box center [569, 302] width 192 height 18
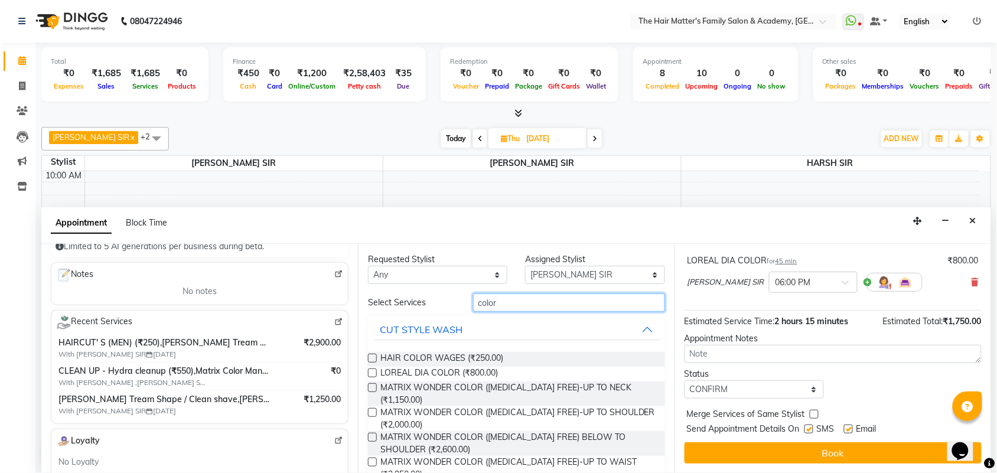
click at [550, 295] on input "color" at bounding box center [569, 302] width 192 height 18
click at [760, 387] on select "Select TENTATIVE CONFIRM UPCOMING" at bounding box center [753, 389] width 139 height 18
click at [766, 390] on select "Select TENTATIVE CONFIRM UPCOMING" at bounding box center [753, 389] width 139 height 18
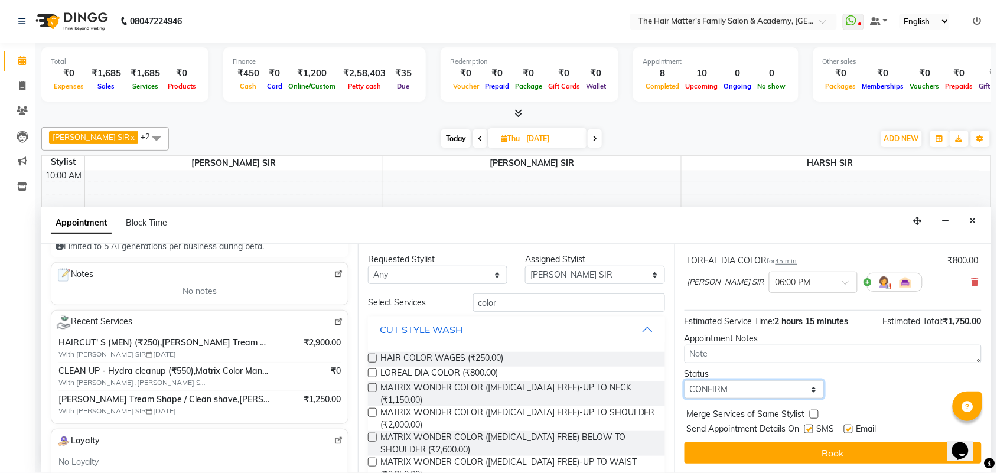
click at [766, 390] on select "Select TENTATIVE CONFIRM UPCOMING" at bounding box center [753, 389] width 139 height 18
click at [821, 391] on div "Status Select TENTATIVE CONFIRM UPCOMING" at bounding box center [753, 383] width 157 height 31
click at [831, 391] on div "Status Select TENTATIVE CONFIRM UPCOMING" at bounding box center [832, 383] width 315 height 31
click at [795, 391] on select "Select TENTATIVE CONFIRM UPCOMING" at bounding box center [753, 389] width 139 height 18
click at [865, 394] on div "Status Select TENTATIVE CONFIRM UPCOMING" at bounding box center [832, 383] width 315 height 31
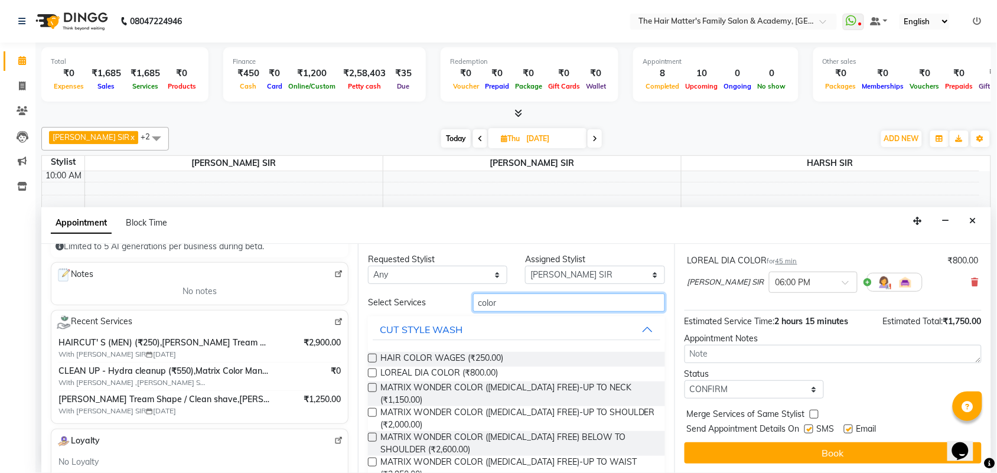
click at [530, 310] on input "color" at bounding box center [569, 302] width 192 height 18
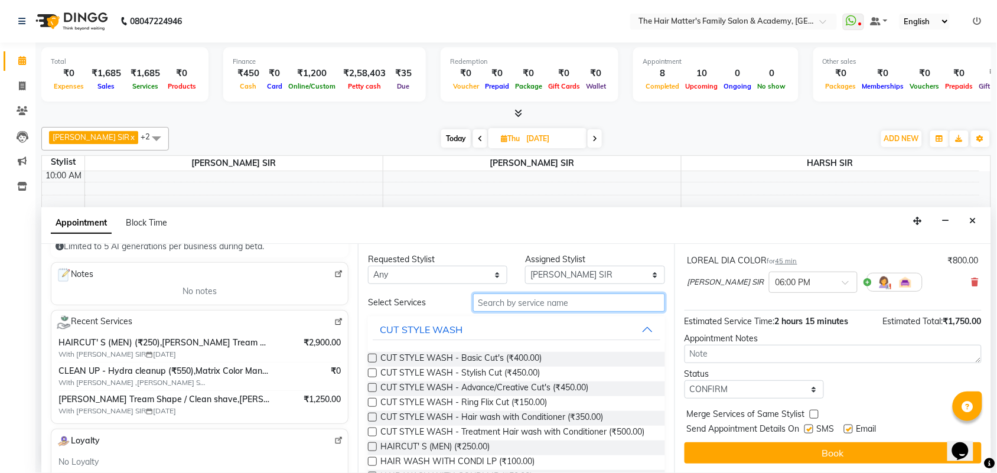
type input "v"
click at [552, 300] on input "text" at bounding box center [569, 302] width 192 height 18
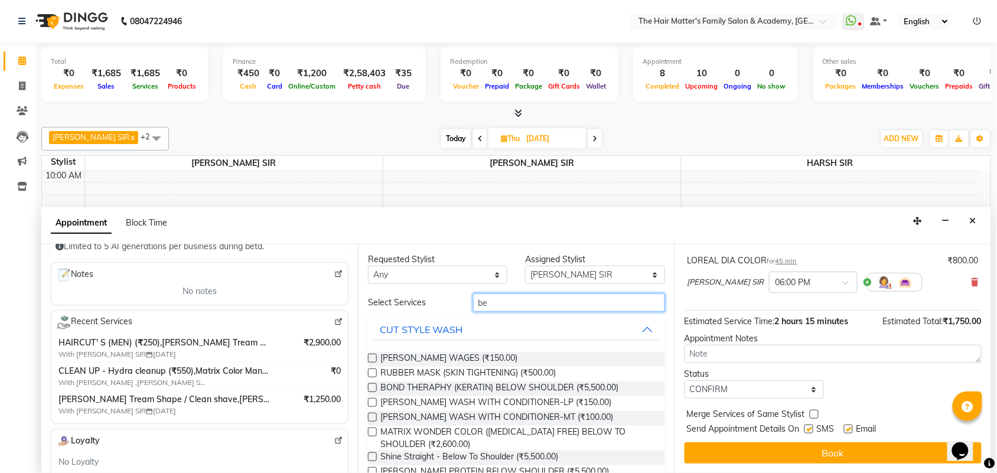
type input "b"
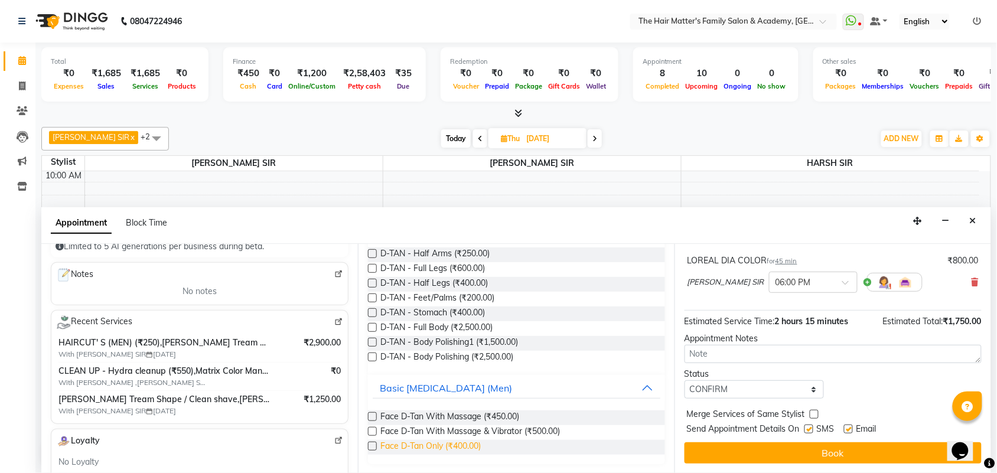
scroll to position [1, 0]
type input "D-ta"
click at [444, 435] on span "Face D-Tan With Massage & Vibrator (₹500.00)" at bounding box center [469, 432] width 179 height 15
checkbox input "false"
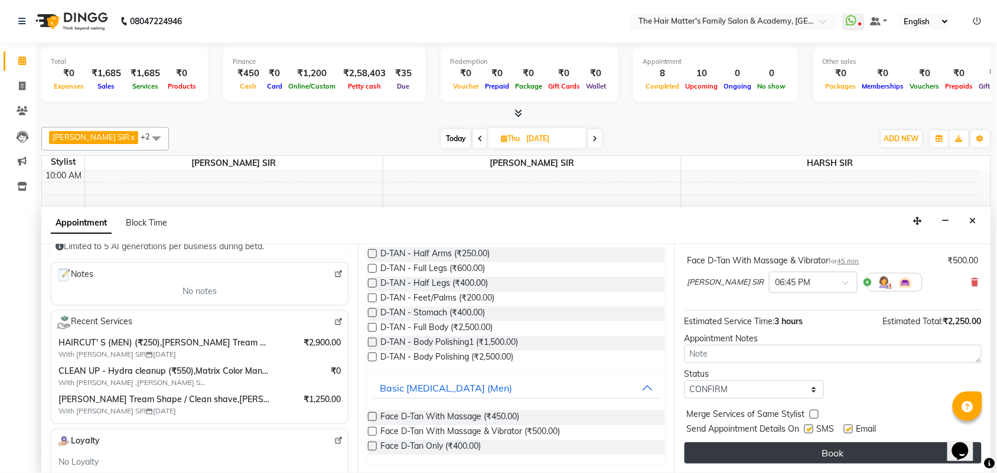
click at [762, 456] on button "Book" at bounding box center [832, 452] width 297 height 21
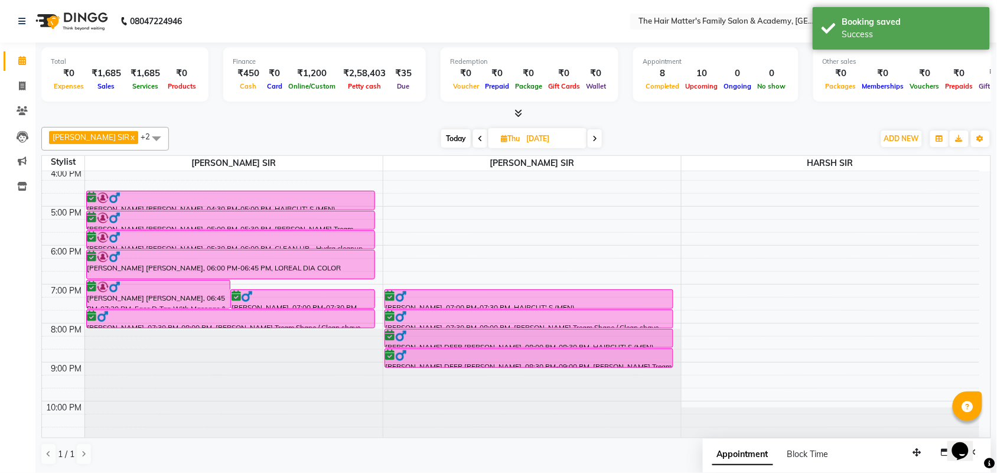
scroll to position [364, 0]
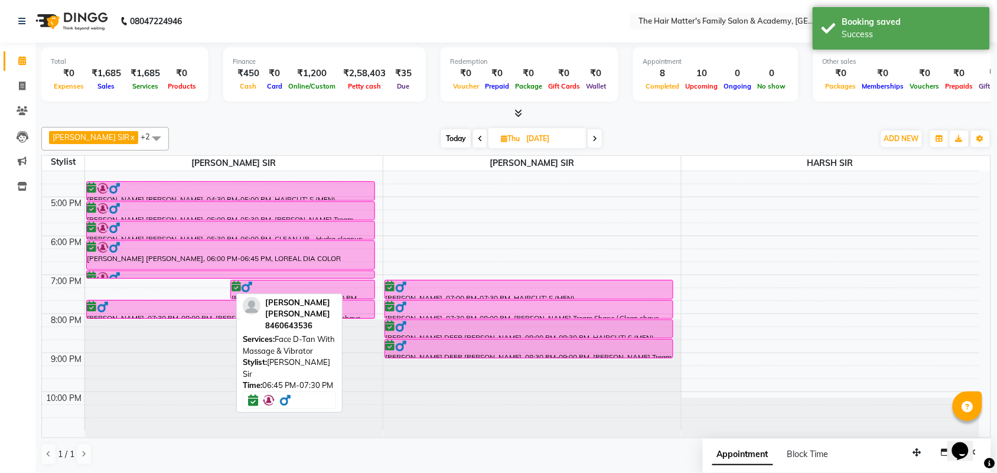
drag, startPoint x: 216, startPoint y: 296, endPoint x: 208, endPoint y: 279, distance: 19.3
click at [208, 279] on div "Ravi sir Dave NIKOL, 06:45 PM-07:30 PM, Face D-Tan With Massage & Vibrator rahu…" at bounding box center [234, 119] width 298 height 623
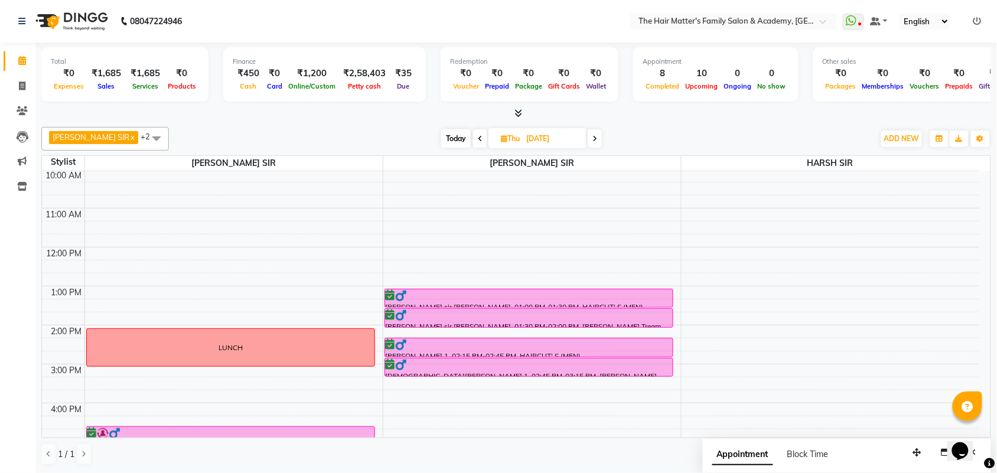
scroll to position [0, 0]
click at [571, 142] on span "Thu 04-09-2025" at bounding box center [537, 138] width 98 height 20
click at [592, 136] on icon at bounding box center [594, 138] width 5 height 7
type input "05-09-2025"
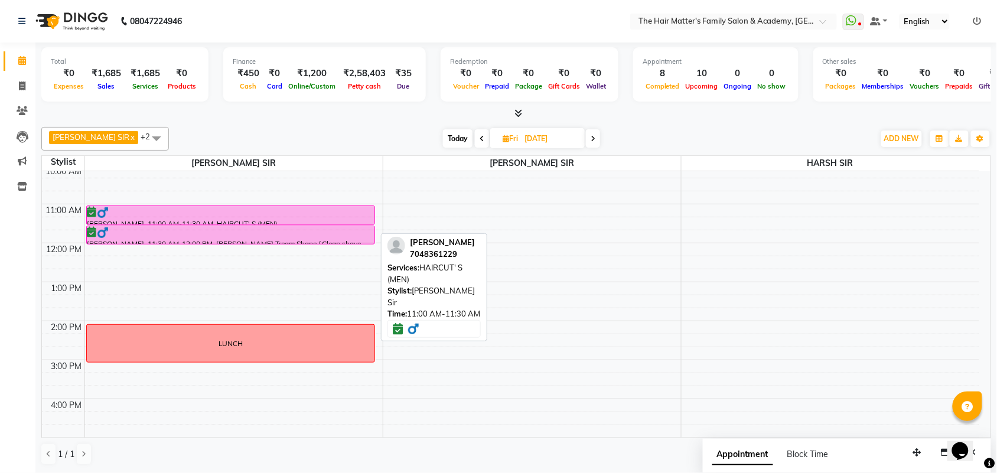
scroll to position [109, 0]
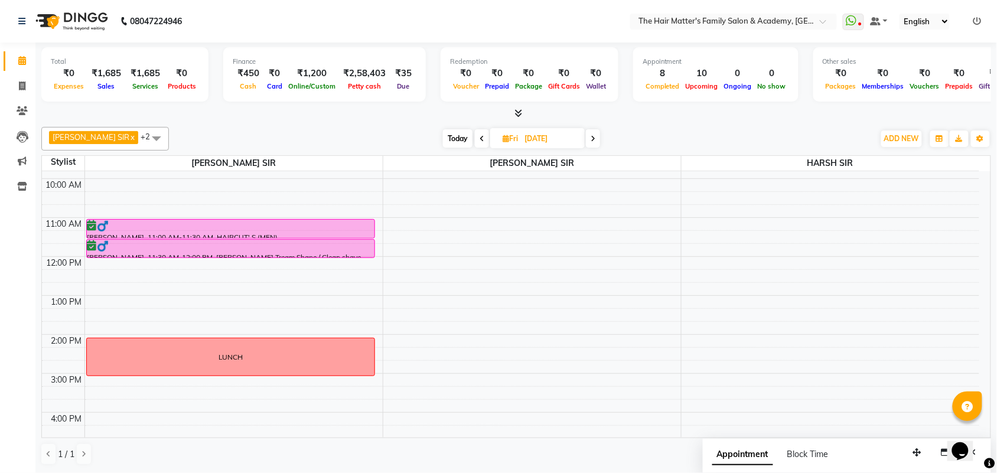
click at [269, 11] on nav "08047224946 Select Location × The Hair Matter's Family Salon & Academy, S.p Rin…" at bounding box center [498, 21] width 997 height 43
click at [318, 223] on div at bounding box center [230, 226] width 286 height 12
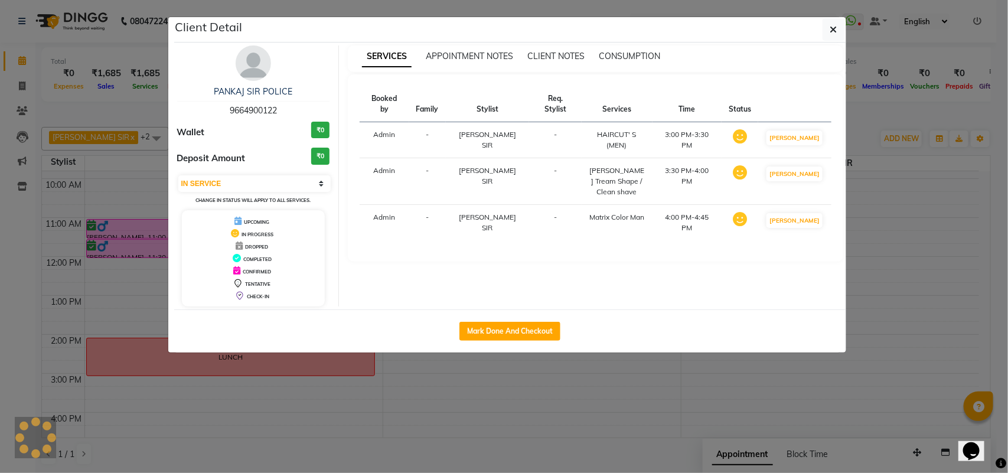
select select "6"
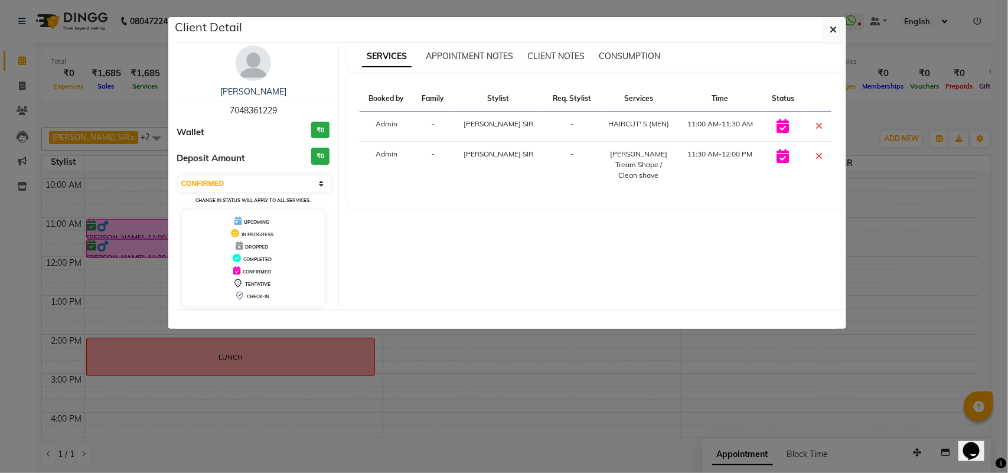
click at [446, 409] on ngb-modal-window "Client Detail RAVI SIR MANINAGER 7048361229 Wallet ₹0 Deposit Amount ₹0 Select …" at bounding box center [504, 236] width 1008 height 473
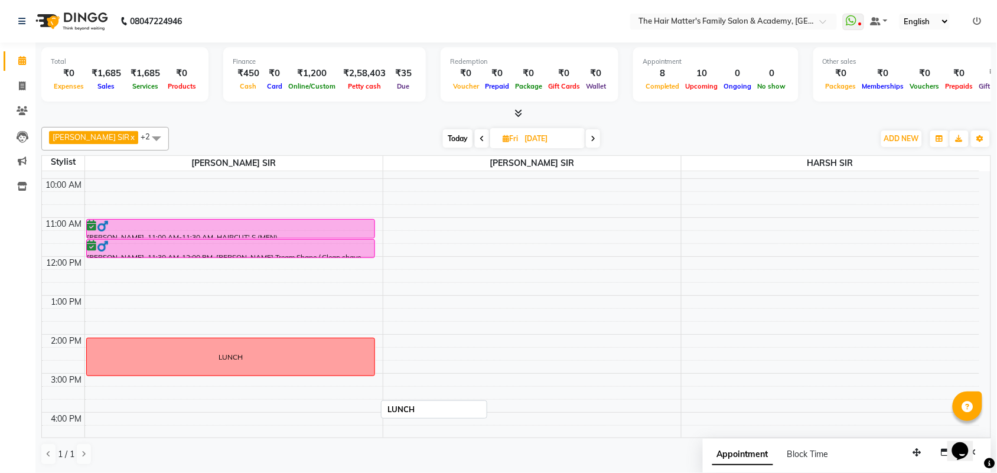
click at [265, 352] on div "LUNCH" at bounding box center [231, 356] width 288 height 37
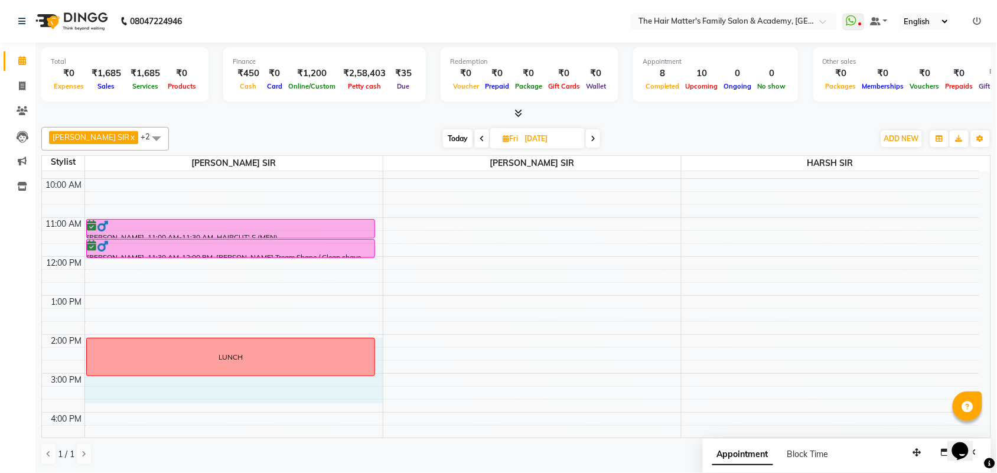
drag, startPoint x: 380, startPoint y: 338, endPoint x: 379, endPoint y: 396, distance: 57.9
click at [379, 396] on div "7:00 AM 8:00 AM 9:00 AM 10:00 AM 11:00 AM 12:00 PM 1:00 PM 2:00 PM 3:00 PM 4:00…" at bounding box center [510, 373] width 937 height 623
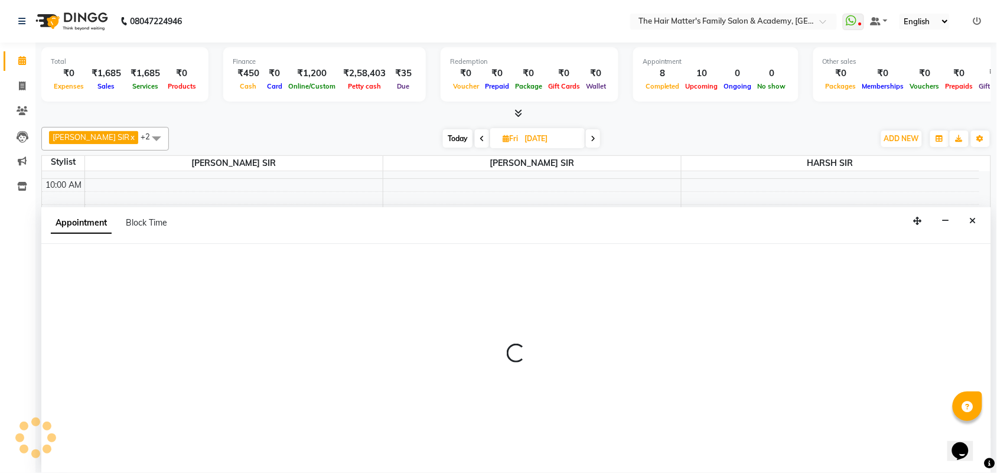
scroll to position [1, 0]
select select "42572"
select select "tentative"
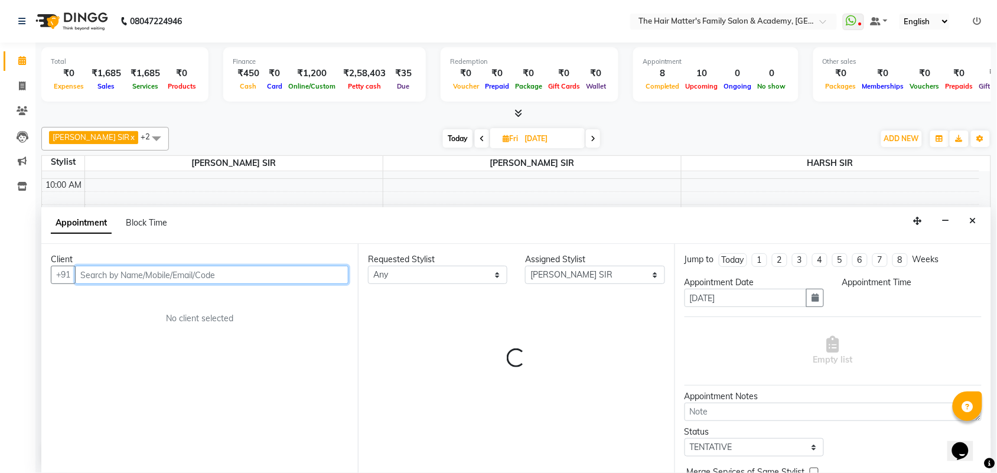
select select "840"
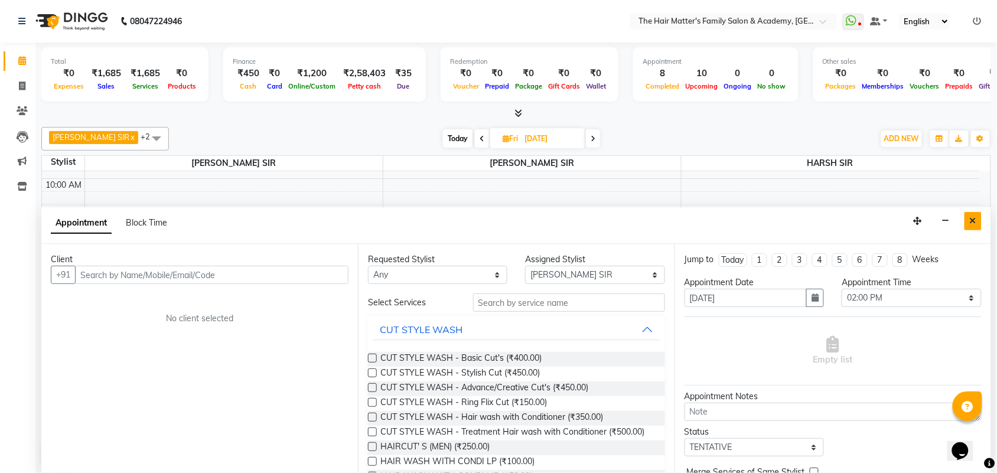
click at [970, 217] on icon "Close" at bounding box center [972, 221] width 6 height 8
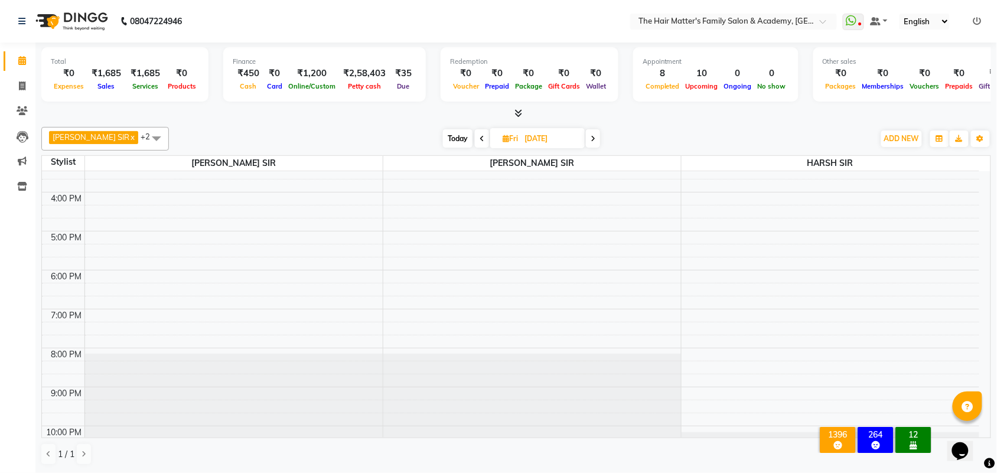
scroll to position [364, 0]
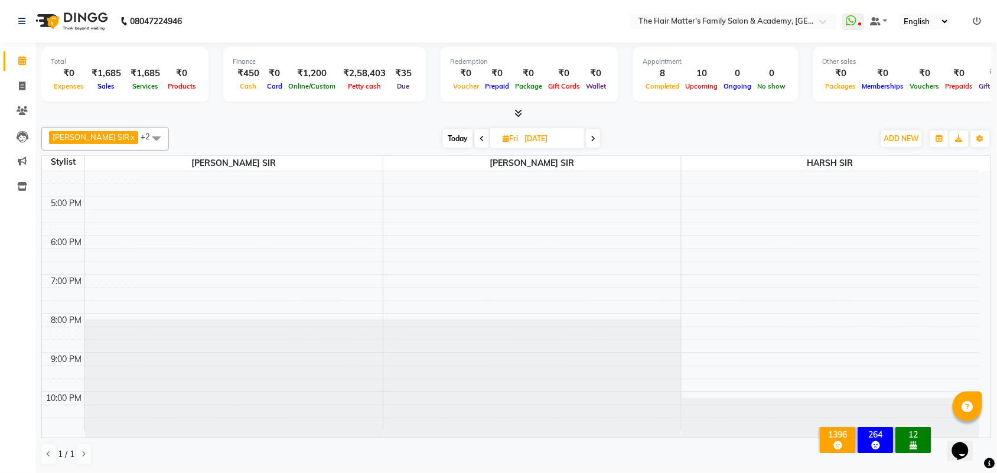
click at [452, 135] on span "Today" at bounding box center [458, 138] width 30 height 18
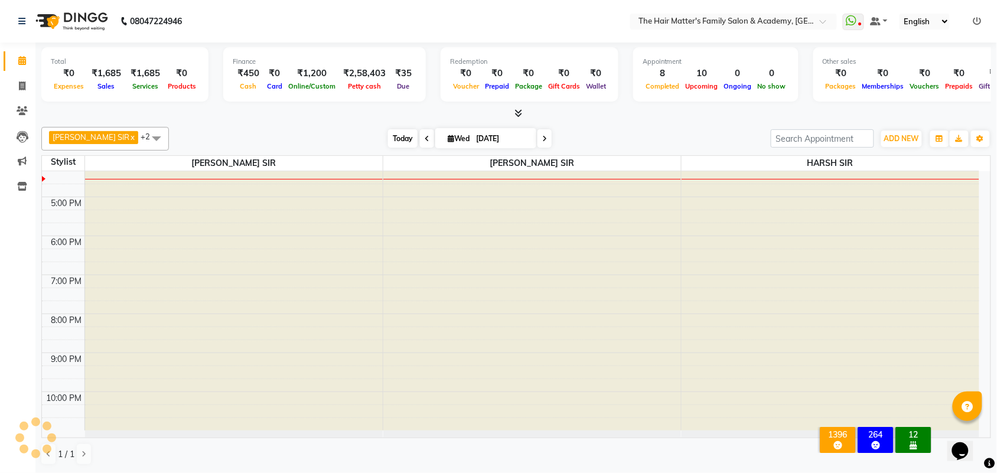
type input "03-09-2025"
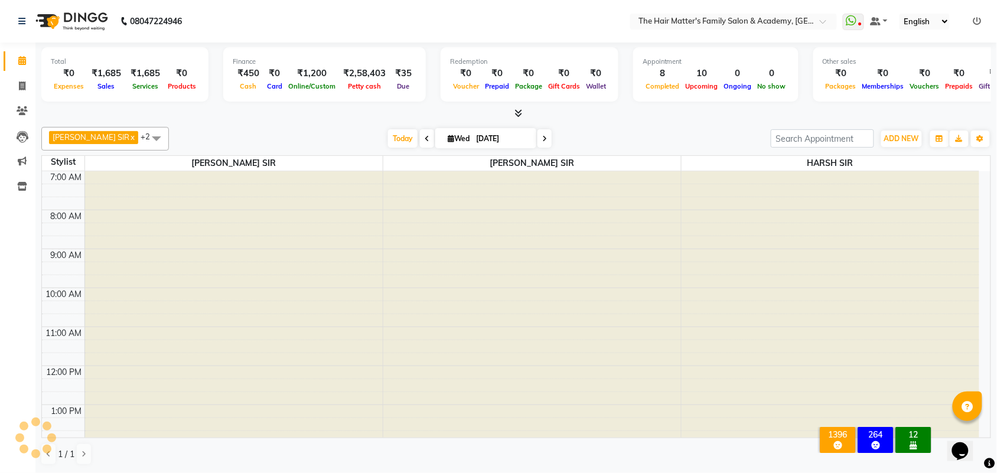
scroll to position [355, 0]
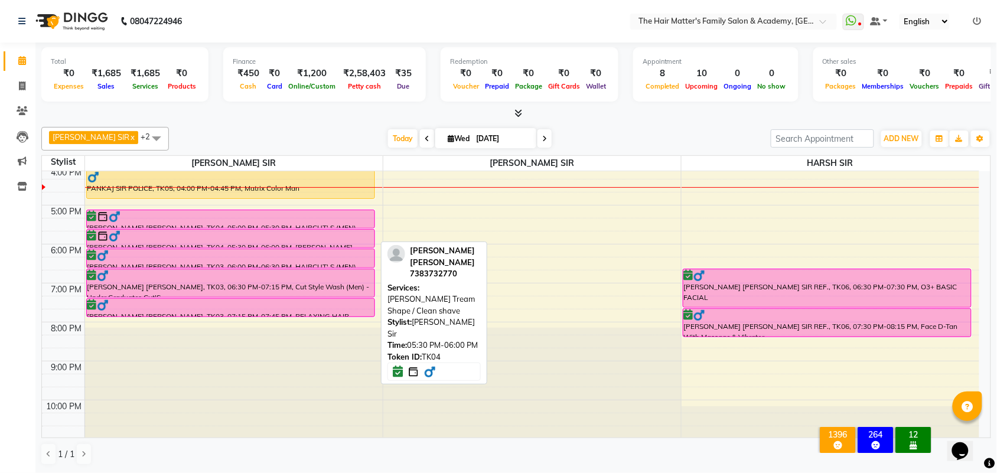
click at [130, 229] on link "VINIT SIR GOHEL, TK04, 05:30 PM-06:00 PM, Beard Tream Shape / Clean shave" at bounding box center [230, 238] width 289 height 19
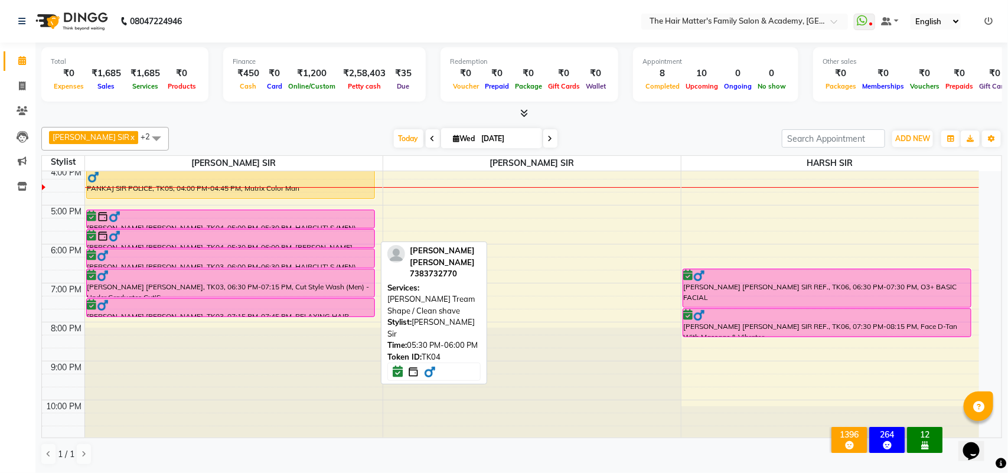
select select "6"
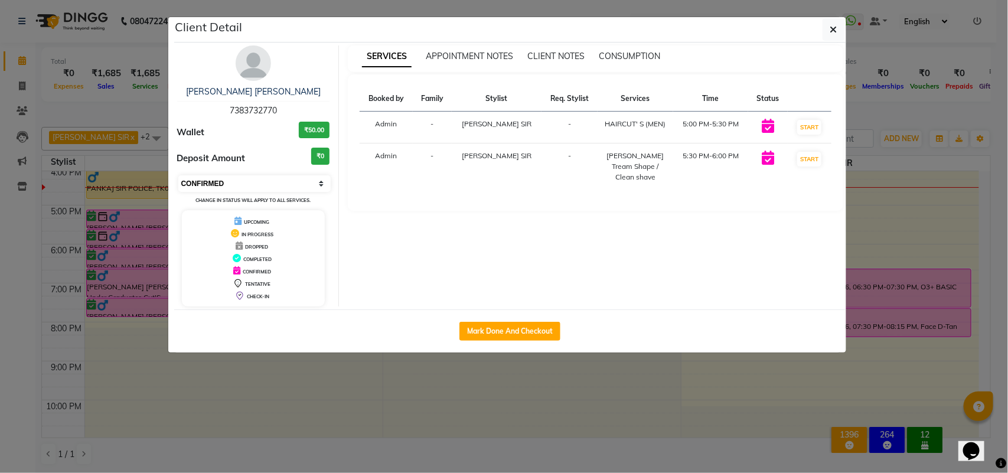
click at [217, 192] on select "Select IN SERVICE CONFIRMED TENTATIVE CHECK IN MARK DONE DROPPED UPCOMING" at bounding box center [254, 183] width 153 height 17
drag, startPoint x: 217, startPoint y: 192, endPoint x: 222, endPoint y: 201, distance: 10.0
click at [217, 192] on select "Select IN SERVICE CONFIRMED TENTATIVE CHECK IN MARK DONE DROPPED UPCOMING" at bounding box center [254, 183] width 153 height 17
drag, startPoint x: 214, startPoint y: 168, endPoint x: 214, endPoint y: 179, distance: 10.6
click at [214, 171] on div "VINIT SIR GOHEL 7383732770 Wallet ₹50.00 Deposit Amount ₹0 Select IN SERVICE CO…" at bounding box center [253, 175] width 171 height 261
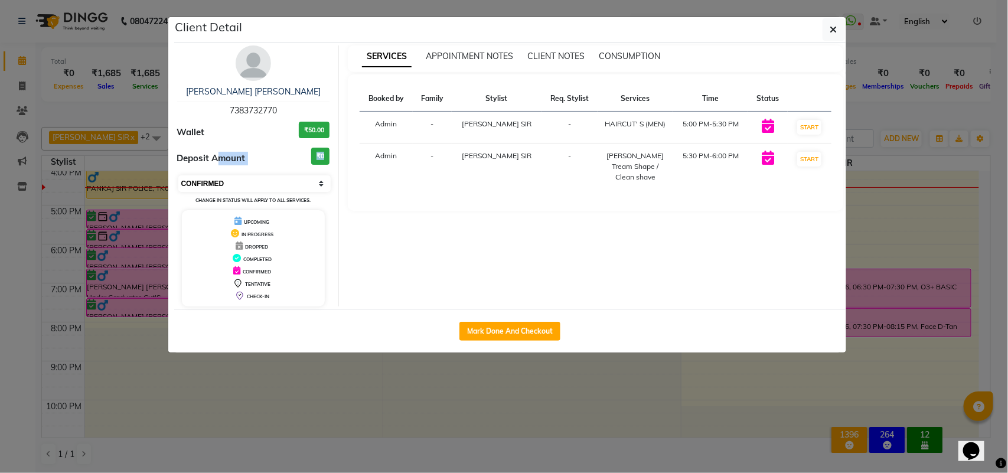
click at [214, 180] on select "Select IN SERVICE CONFIRMED TENTATIVE CHECK IN MARK DONE DROPPED UPCOMING" at bounding box center [254, 183] width 153 height 17
click at [216, 183] on select "Select IN SERVICE CONFIRMED TENTATIVE CHECK IN MARK DONE DROPPED UPCOMING" at bounding box center [254, 183] width 153 height 17
click at [232, 182] on select "Select IN SERVICE CONFIRMED TENTATIVE CHECK IN MARK DONE DROPPED UPCOMING" at bounding box center [254, 183] width 153 height 17
click at [263, 187] on select "Select IN SERVICE CONFIRMED TENTATIVE CHECK IN MARK DONE DROPPED UPCOMING" at bounding box center [254, 183] width 153 height 17
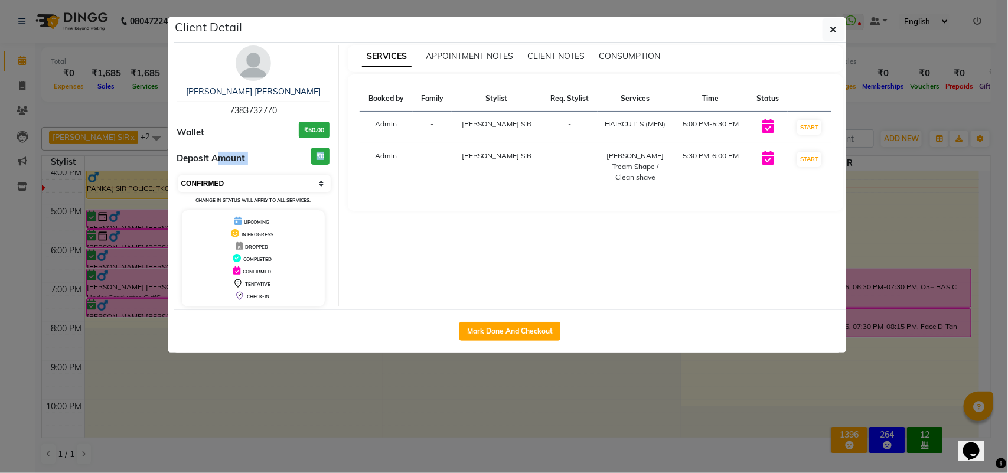
click at [263, 187] on select "Select IN SERVICE CONFIRMED TENTATIVE CHECK IN MARK DONE DROPPED UPCOMING" at bounding box center [254, 183] width 153 height 17
click at [835, 30] on icon "button" at bounding box center [833, 29] width 7 height 9
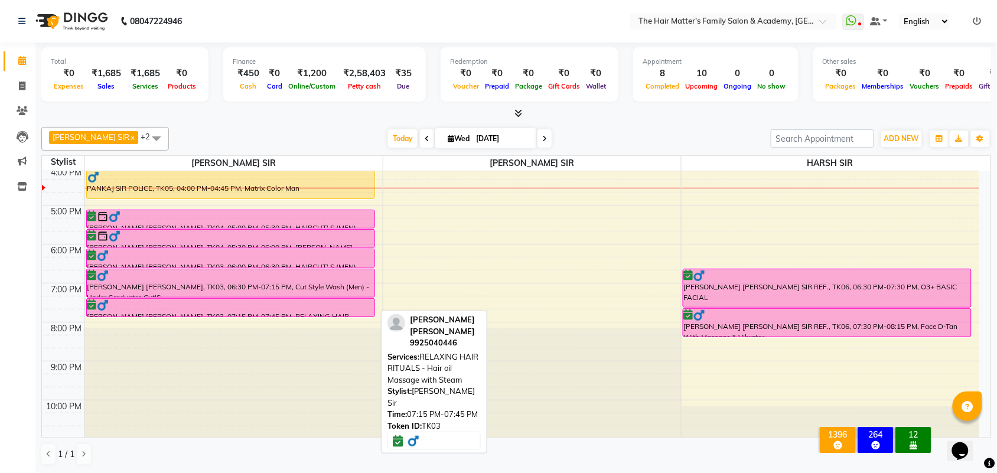
click at [283, 302] on div at bounding box center [230, 305] width 286 height 12
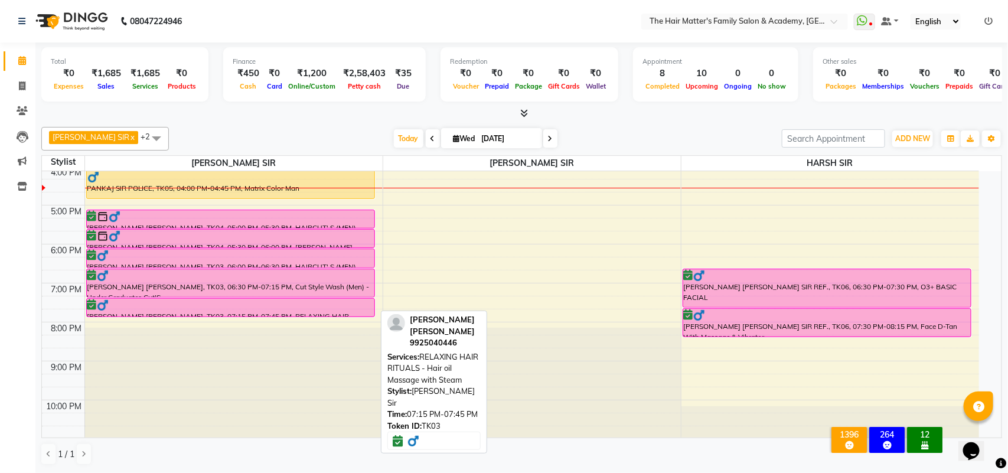
select select "6"
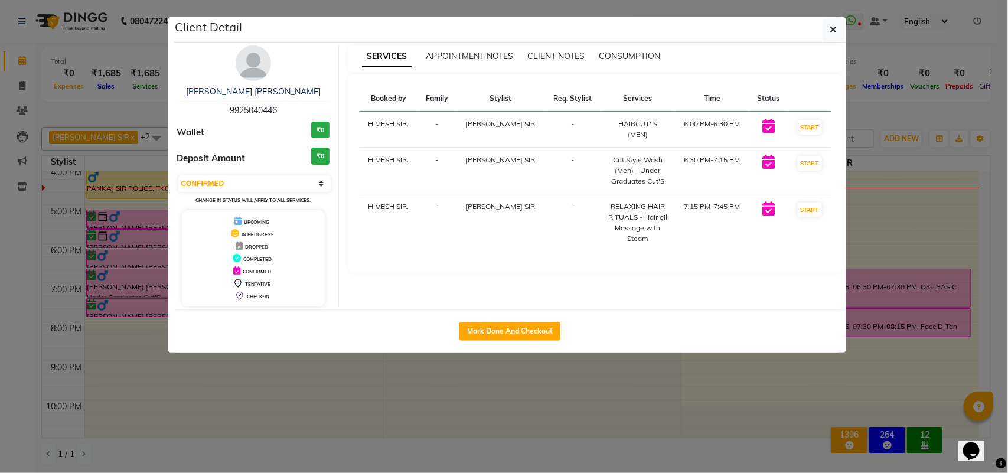
click at [846, 25] on ngb-modal-window "Client Detail Bhavin patel limbani 9925040446 Wallet ₹0 Deposit Amount ₹0 Selec…" at bounding box center [504, 236] width 1008 height 473
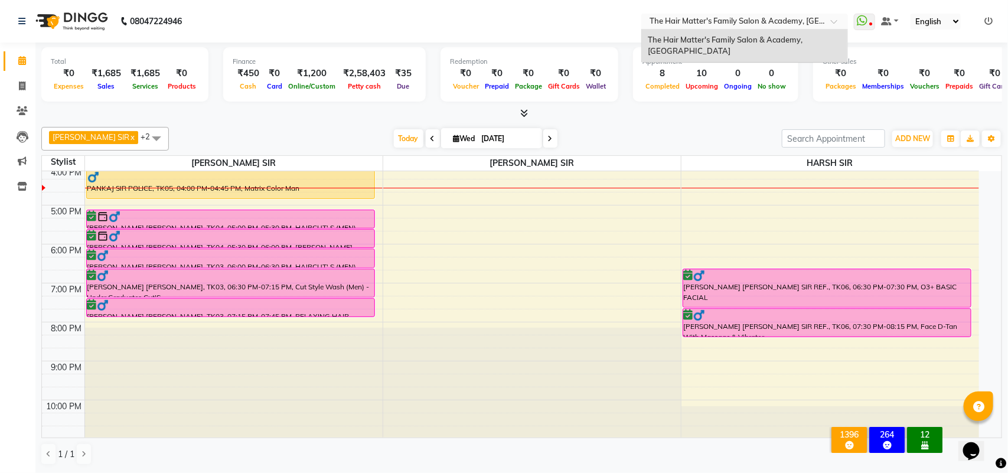
click at [835, 27] on ng-select "Select Location × The Hair Matter's Family Salon & Academy, S.p Ring Road The H…" at bounding box center [744, 22] width 207 height 16
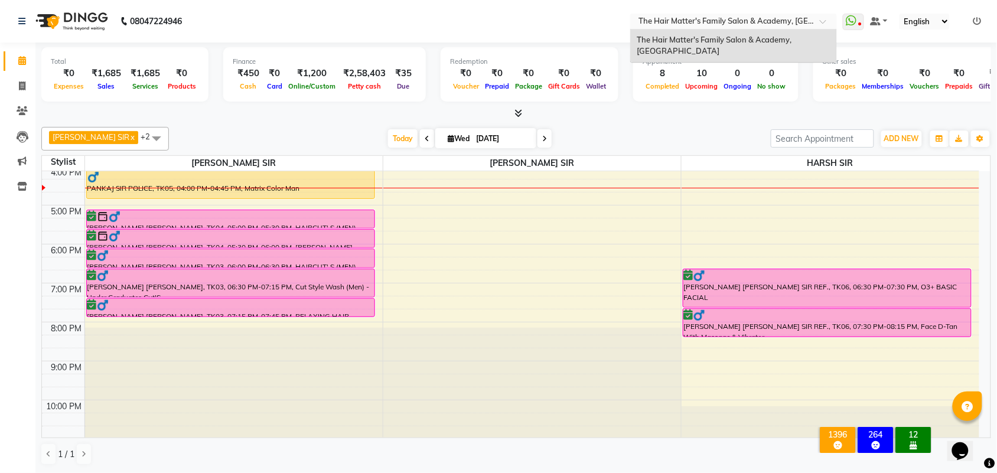
click at [783, 33] on div "The Hair Matter's Family Salon & Academy, [GEOGRAPHIC_DATA]" at bounding box center [733, 46] width 205 height 32
click at [865, 22] on ul "WhatsApp Status ✕ Status: Disconnected Most Recent Message: 01-09-2025 03:03 PM…" at bounding box center [915, 22] width 145 height 16
click at [856, 22] on icon at bounding box center [850, 21] width 11 height 12
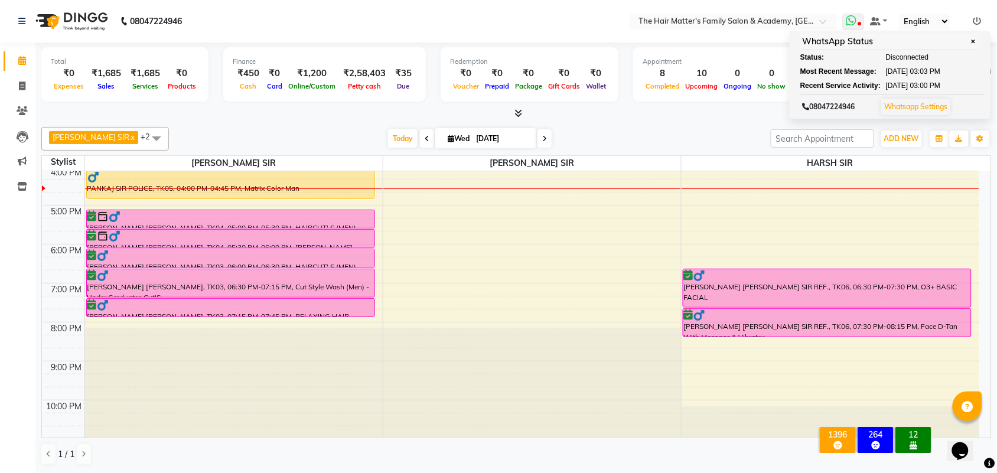
click at [854, 25] on span at bounding box center [853, 22] width 21 height 17
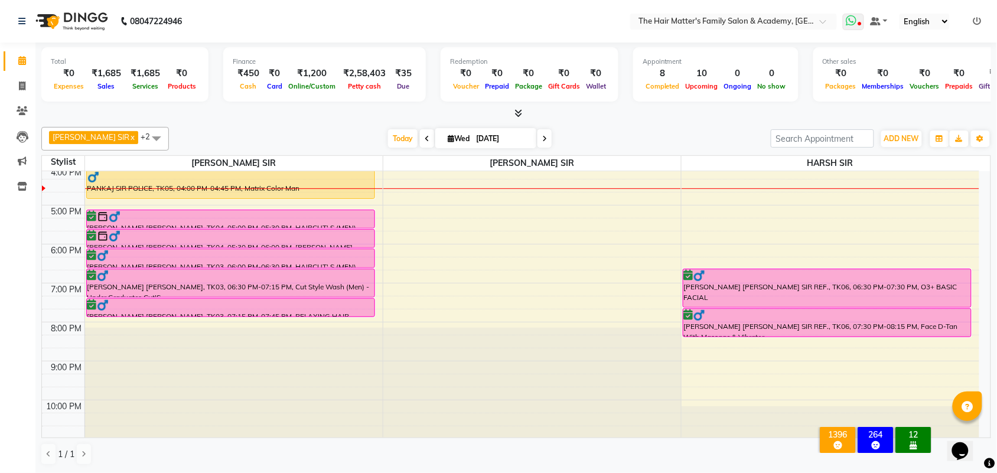
click at [853, 27] on span at bounding box center [853, 22] width 21 height 17
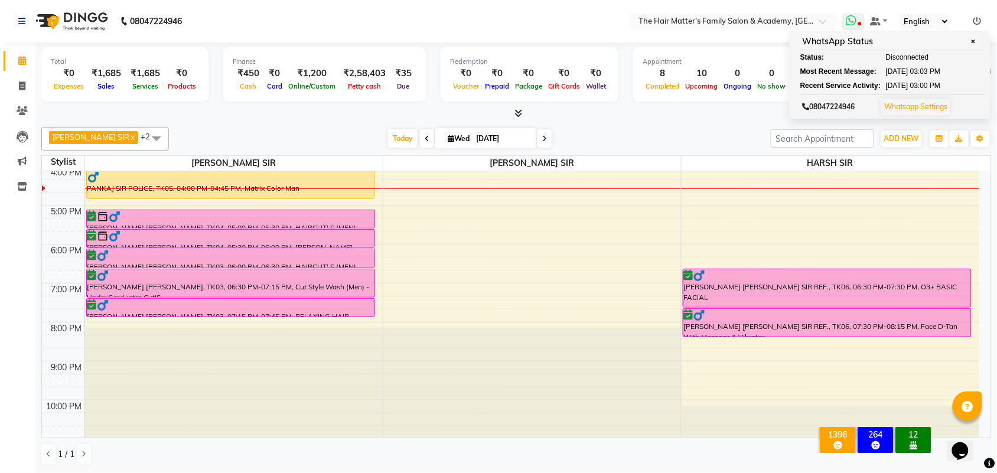
click at [853, 27] on span at bounding box center [853, 22] width 21 height 17
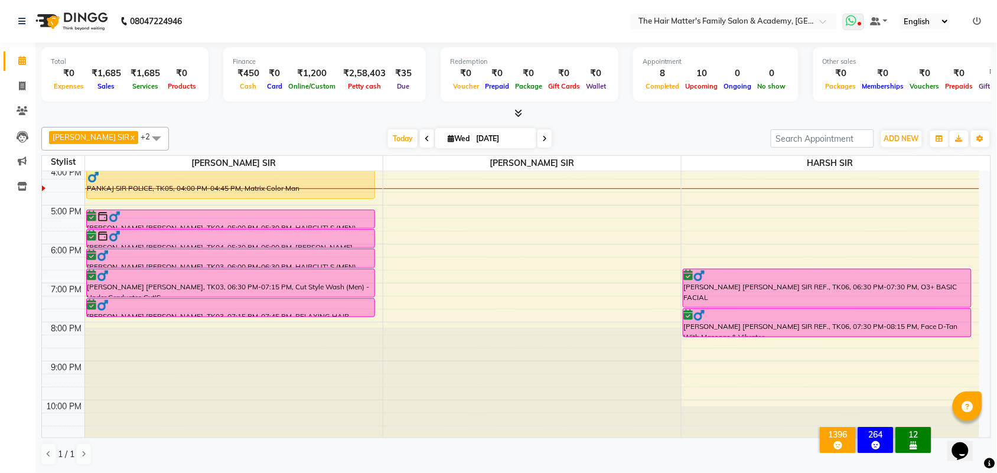
click at [853, 27] on span at bounding box center [853, 22] width 21 height 17
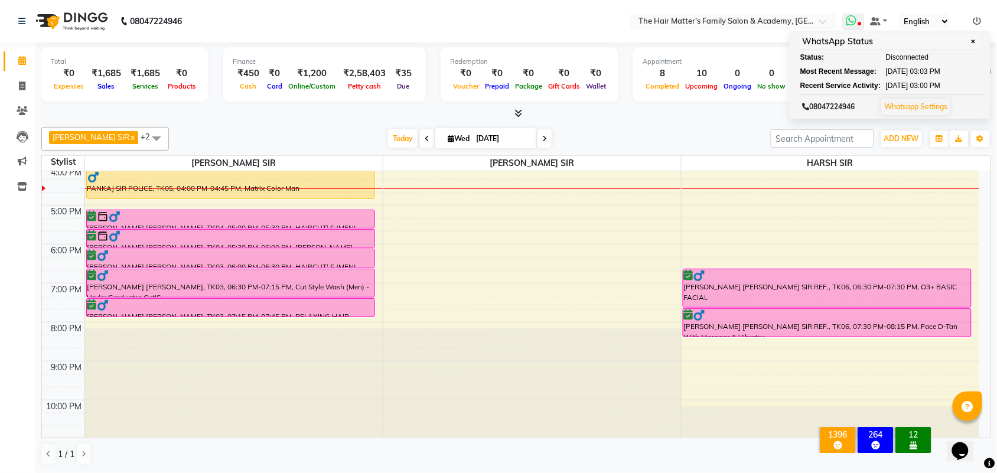
click at [853, 27] on span at bounding box center [853, 22] width 21 height 17
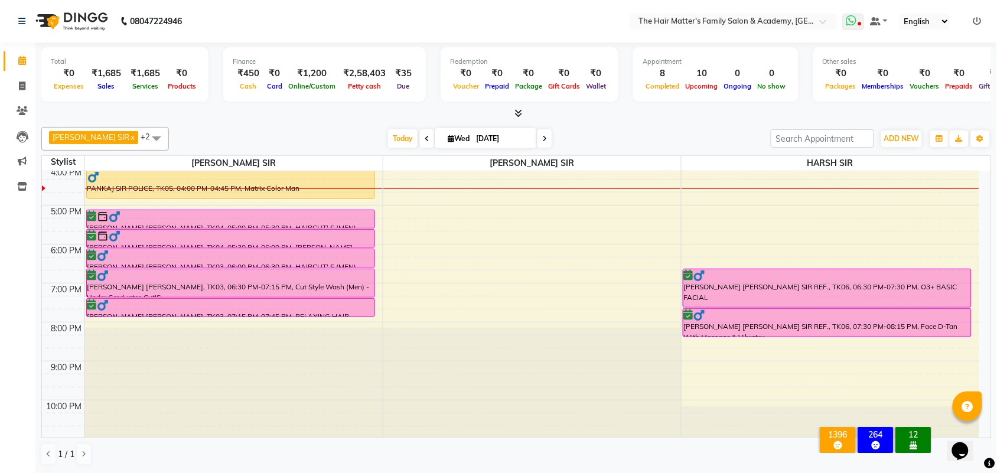
click at [853, 27] on span at bounding box center [853, 22] width 21 height 17
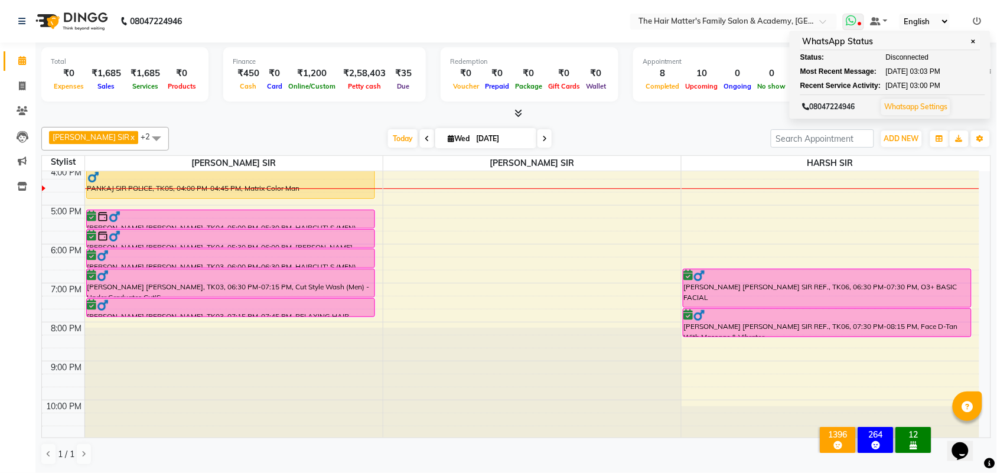
click at [853, 27] on span at bounding box center [853, 22] width 21 height 17
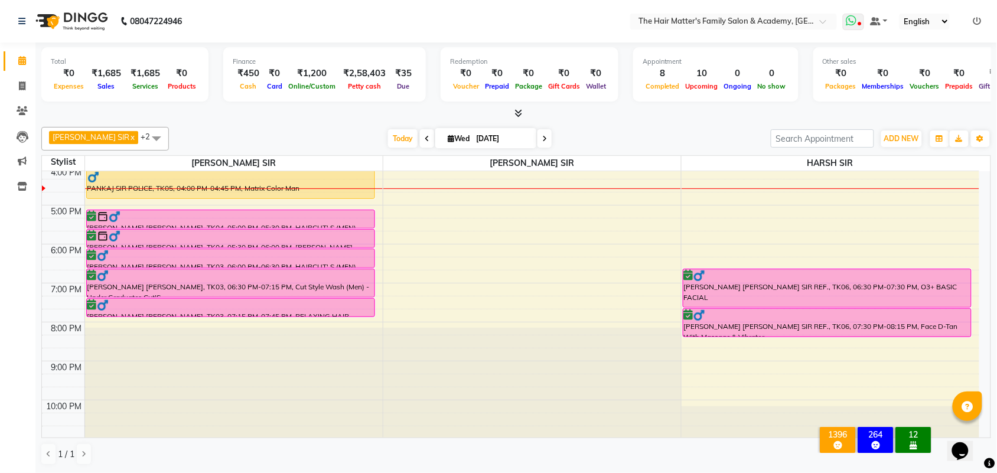
click at [857, 25] on span at bounding box center [853, 22] width 21 height 17
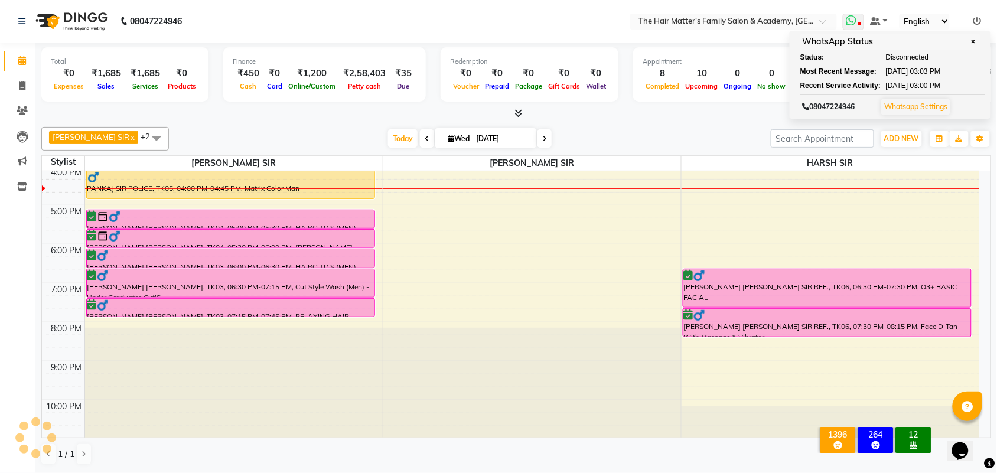
click at [857, 25] on span at bounding box center [853, 22] width 21 height 17
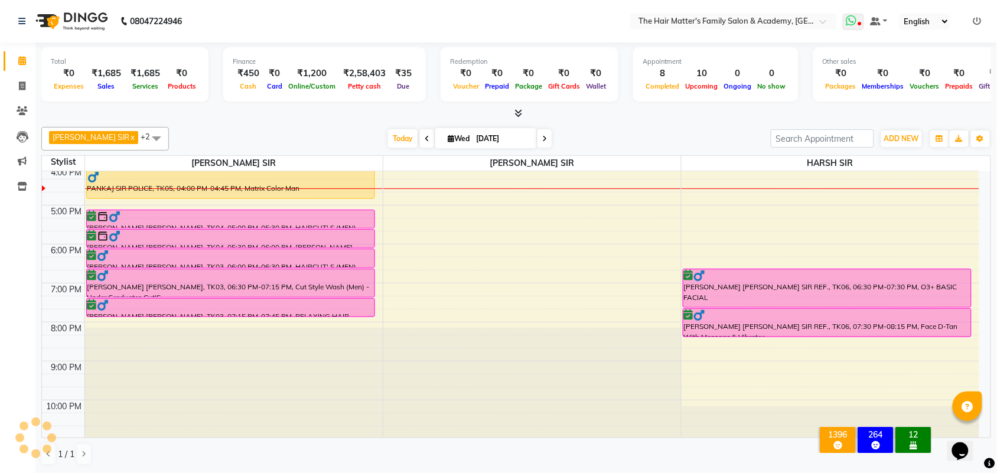
click at [857, 25] on span at bounding box center [853, 22] width 21 height 17
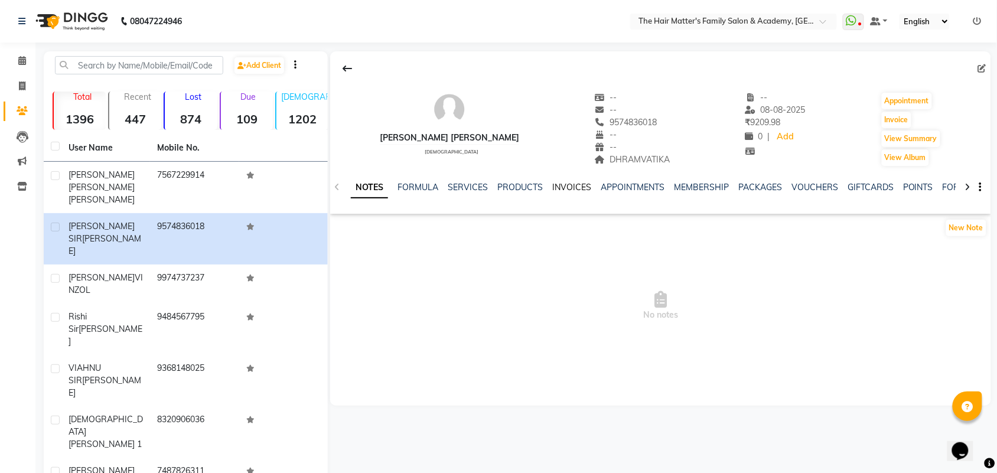
click at [565, 186] on link "INVOICES" at bounding box center [571, 187] width 39 height 11
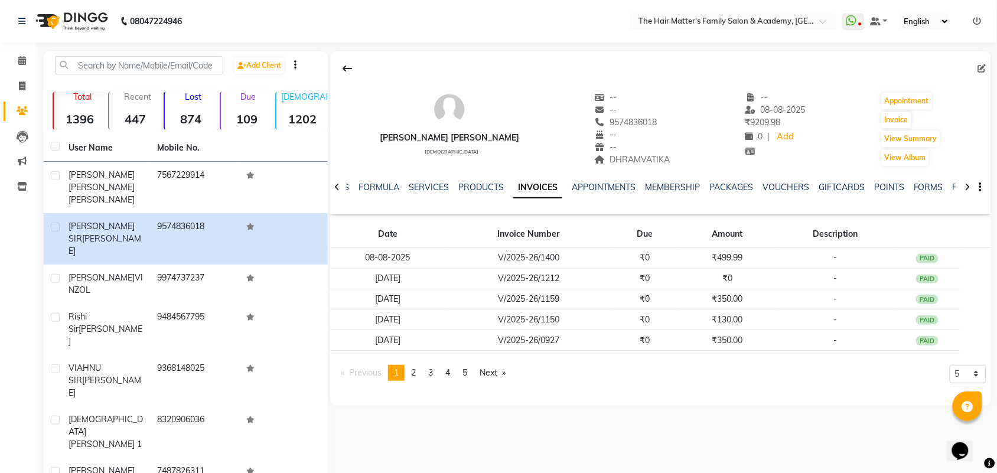
click at [415, 384] on pagination-controls "Previous page 1 / 5 You're on page 1 page 2 page 3 page 4 page 5 Next page" at bounding box center [423, 377] width 177 height 25
click at [415, 381] on link "page 2" at bounding box center [413, 373] width 17 height 16
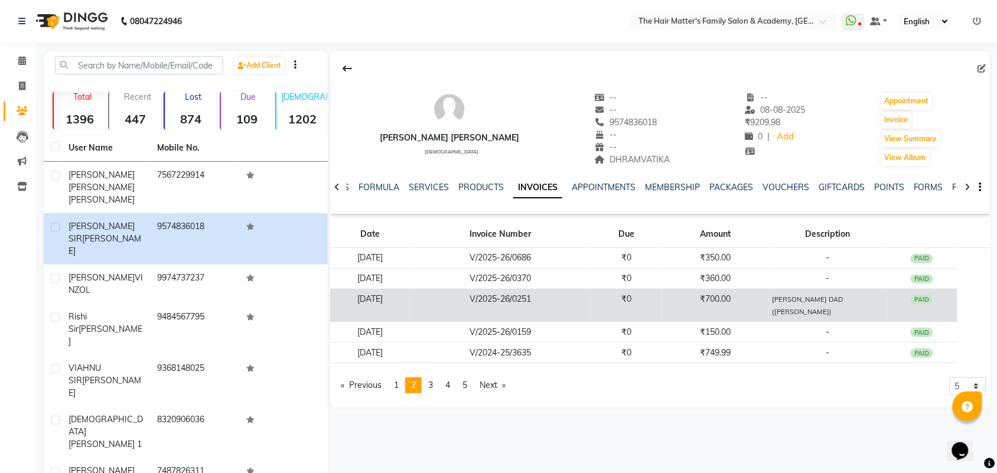
click at [634, 311] on td "₹0" at bounding box center [625, 305] width 71 height 33
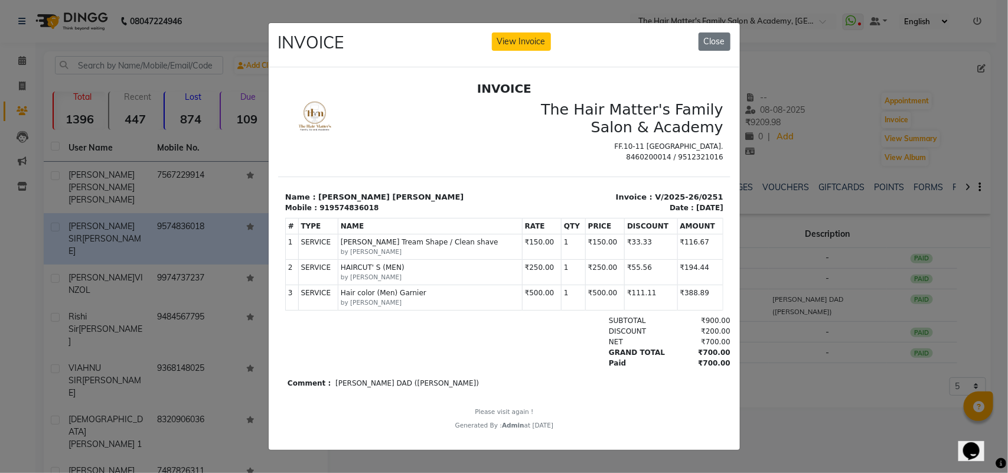
click at [769, 282] on ngb-modal-window "INVOICE View Invoice Close" at bounding box center [504, 236] width 1008 height 473
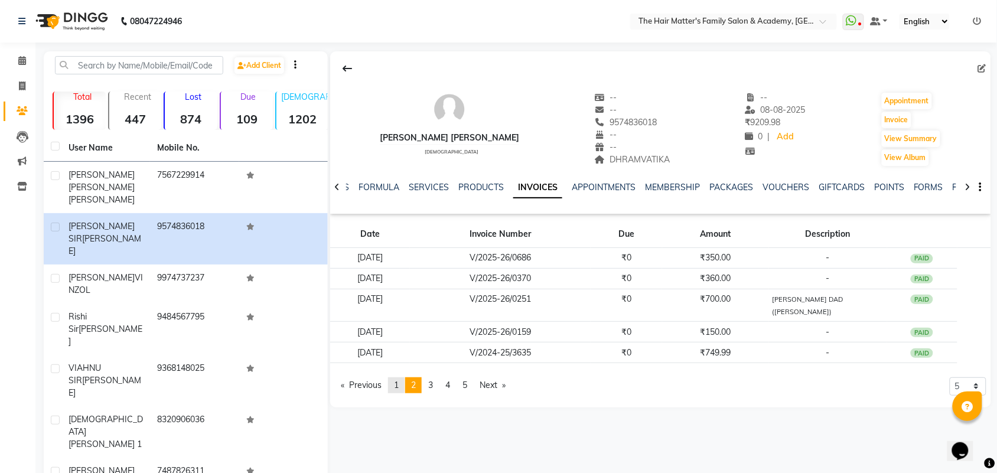
click at [403, 393] on link "page 1" at bounding box center [396, 385] width 17 height 16
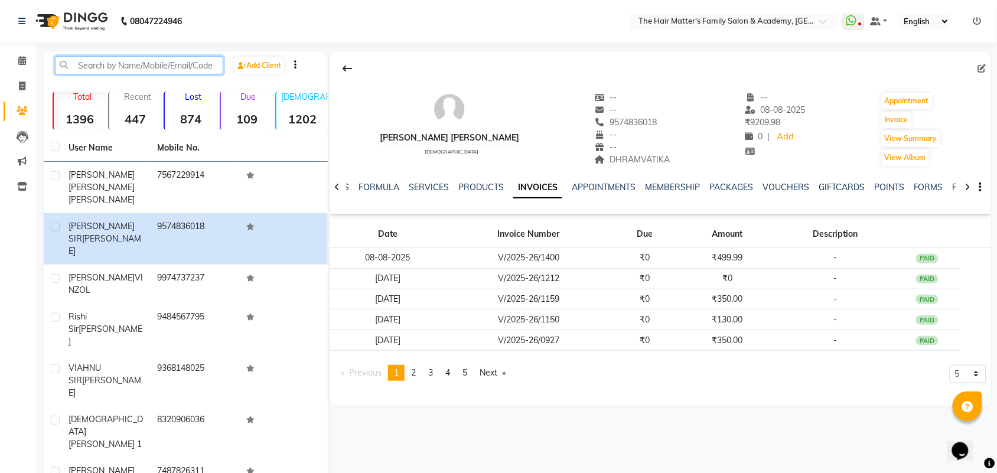
click at [100, 67] on input "text" at bounding box center [139, 65] width 168 height 18
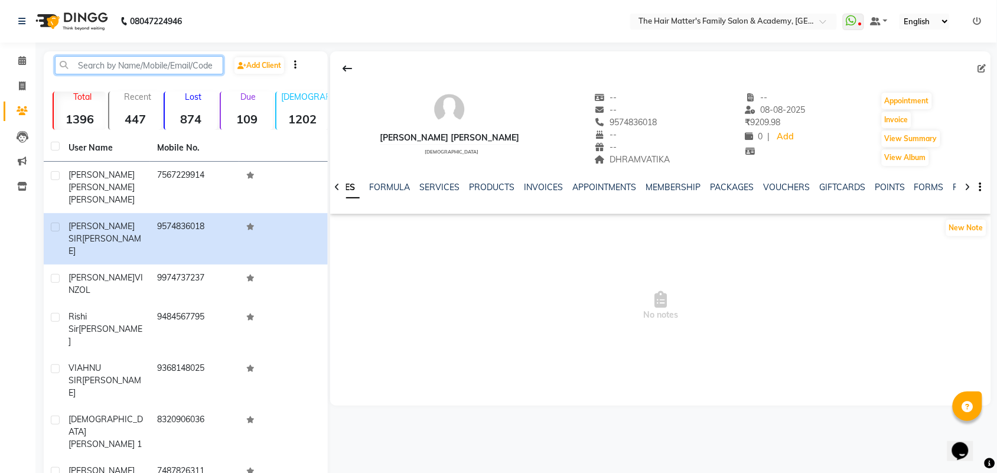
click at [90, 71] on input "text" at bounding box center [139, 65] width 168 height 18
click at [87, 66] on input "text" at bounding box center [139, 65] width 168 height 18
